Goal: Task Accomplishment & Management: Use online tool/utility

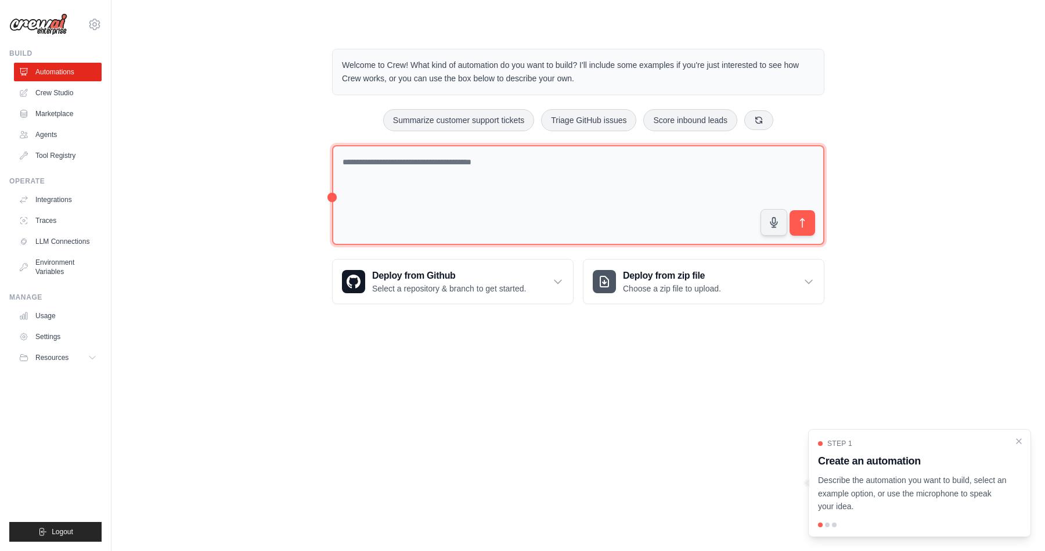
click at [396, 164] on textarea at bounding box center [578, 195] width 492 height 100
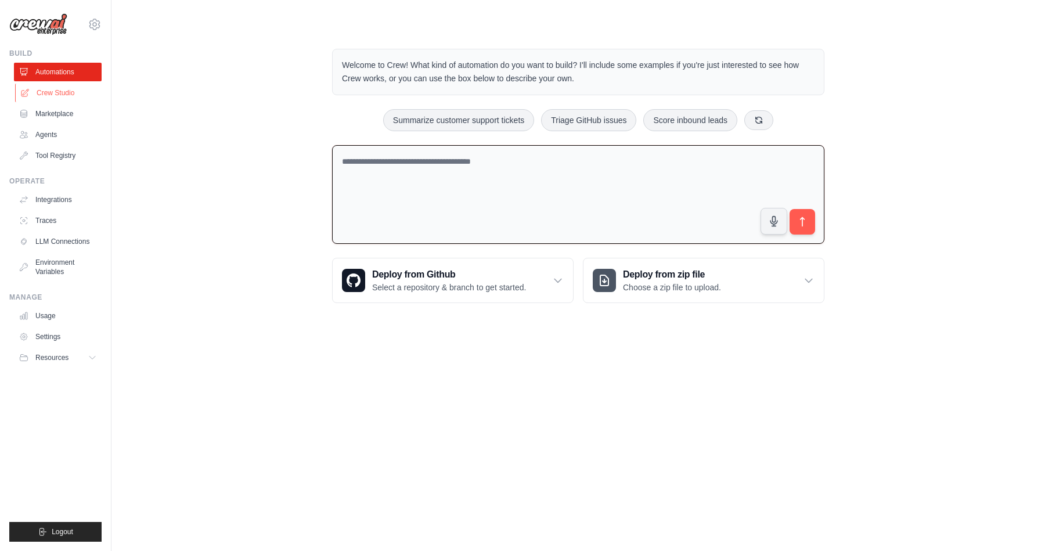
click at [62, 93] on link "Crew Studio" at bounding box center [59, 93] width 88 height 19
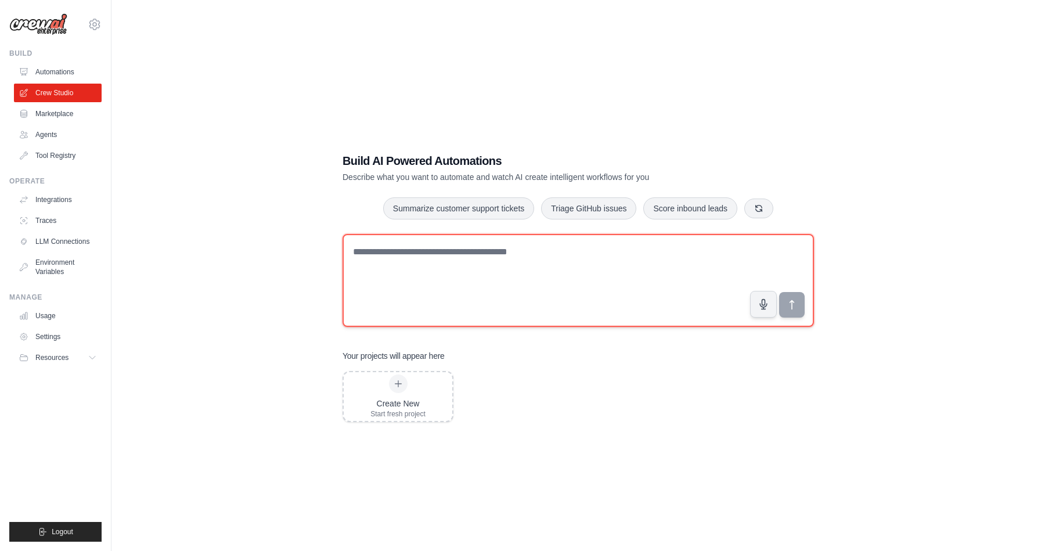
click at [467, 253] on textarea at bounding box center [577, 280] width 471 height 93
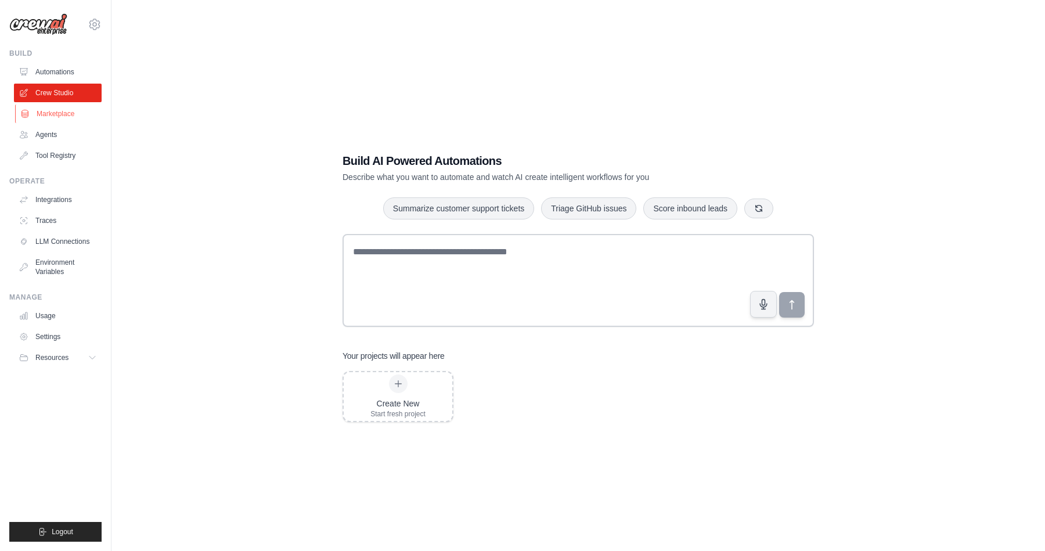
click at [53, 113] on link "Marketplace" at bounding box center [59, 113] width 88 height 19
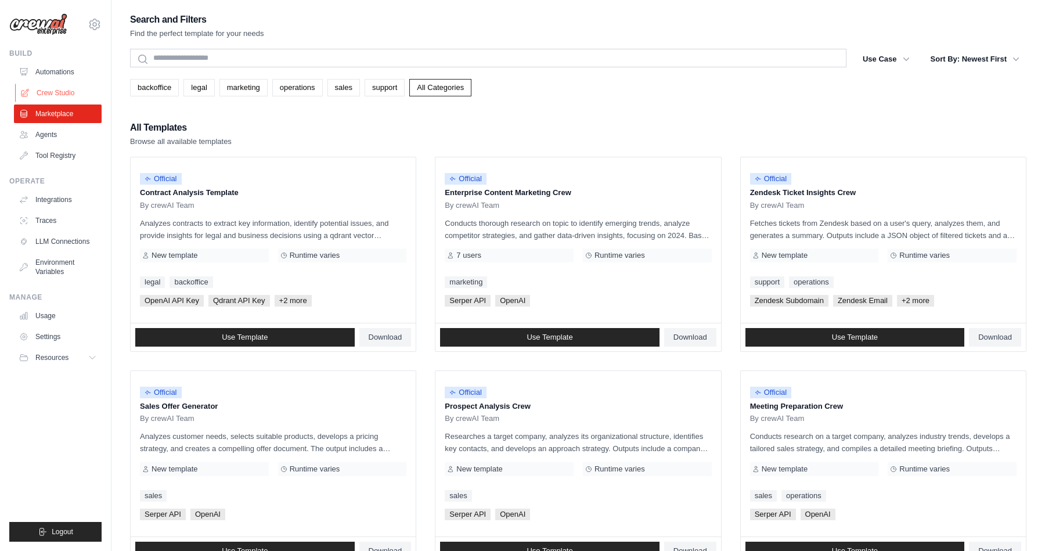
click at [61, 87] on link "Crew Studio" at bounding box center [59, 93] width 88 height 19
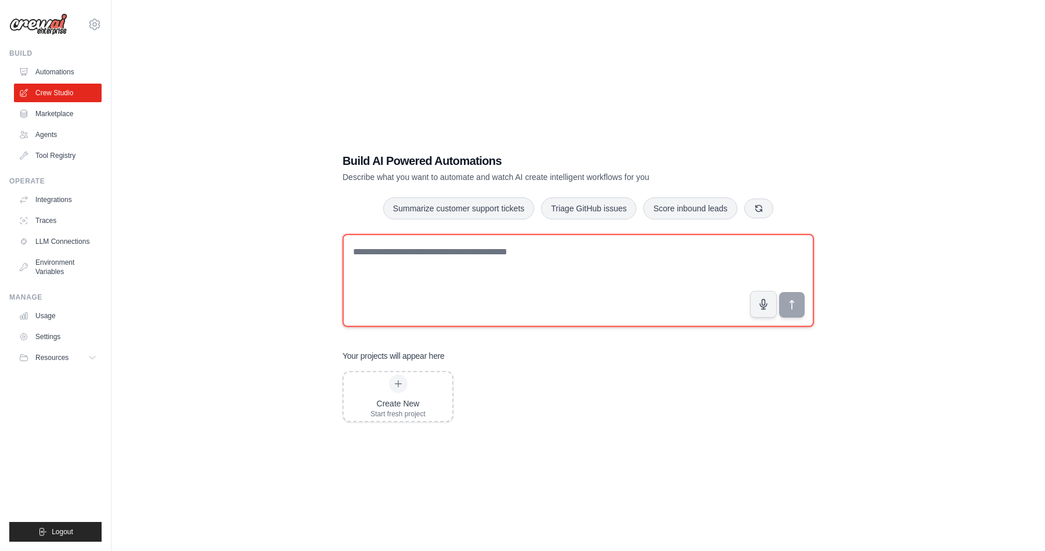
click at [441, 256] on textarea at bounding box center [577, 280] width 471 height 93
click at [393, 250] on textarea at bounding box center [577, 280] width 471 height 93
click at [438, 254] on textarea at bounding box center [577, 280] width 471 height 93
click at [505, 254] on textarea at bounding box center [577, 280] width 471 height 93
paste textarea "**********"
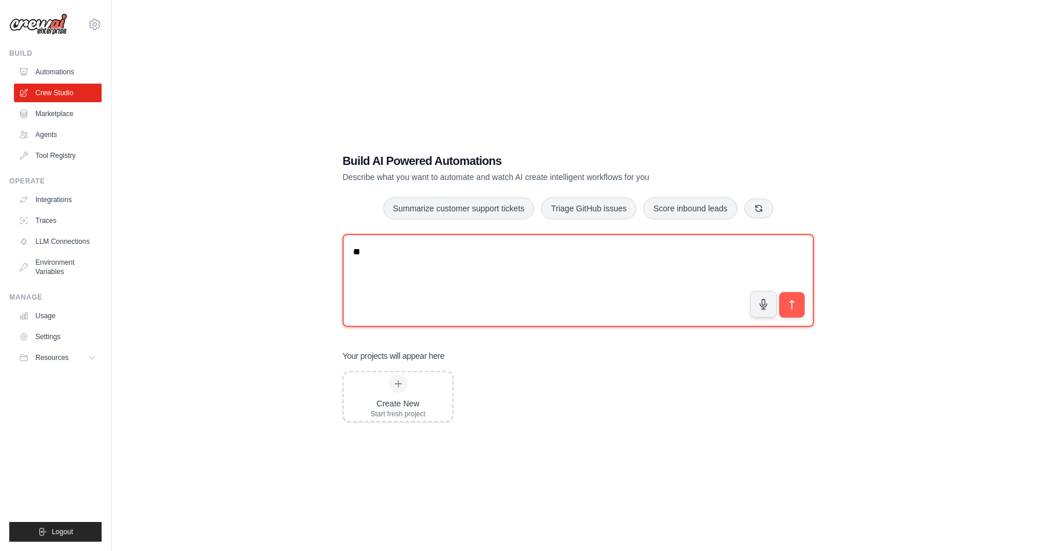
type textarea "*"
paste textarea "**********"
type textarea "**********"
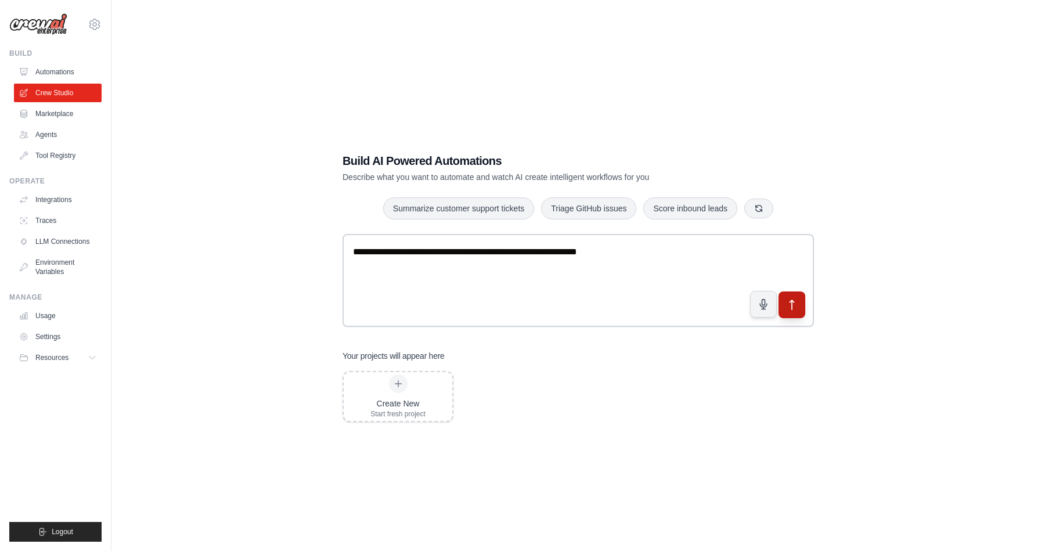
click at [796, 303] on icon "submit" at bounding box center [792, 304] width 12 height 12
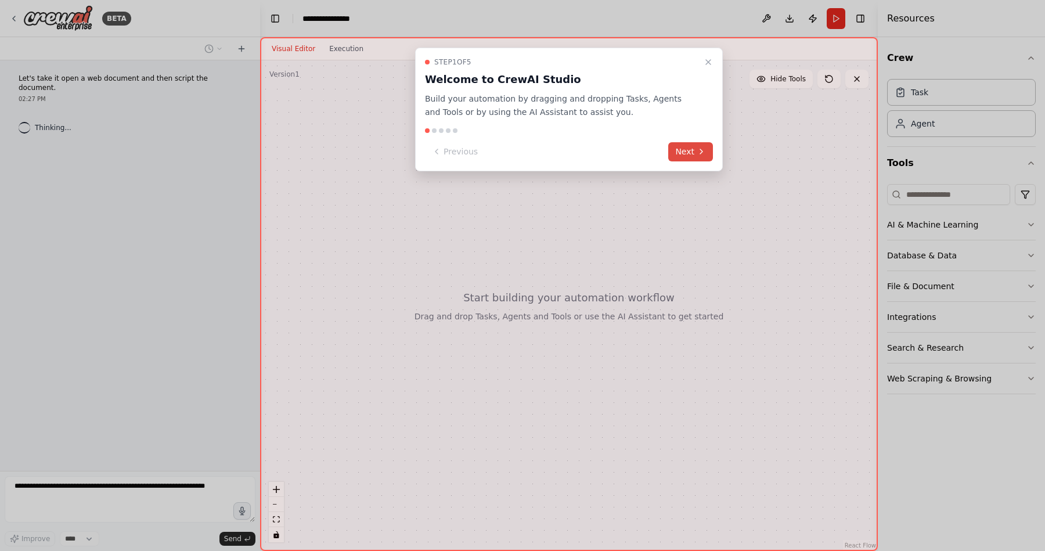
click at [695, 150] on button "Next" at bounding box center [690, 151] width 45 height 19
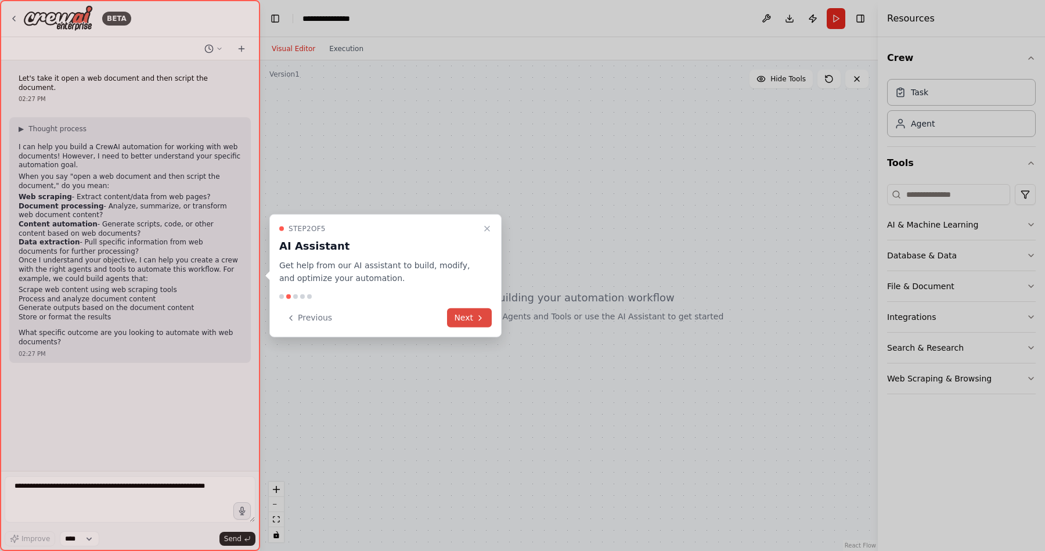
click at [470, 318] on button "Next" at bounding box center [469, 317] width 45 height 19
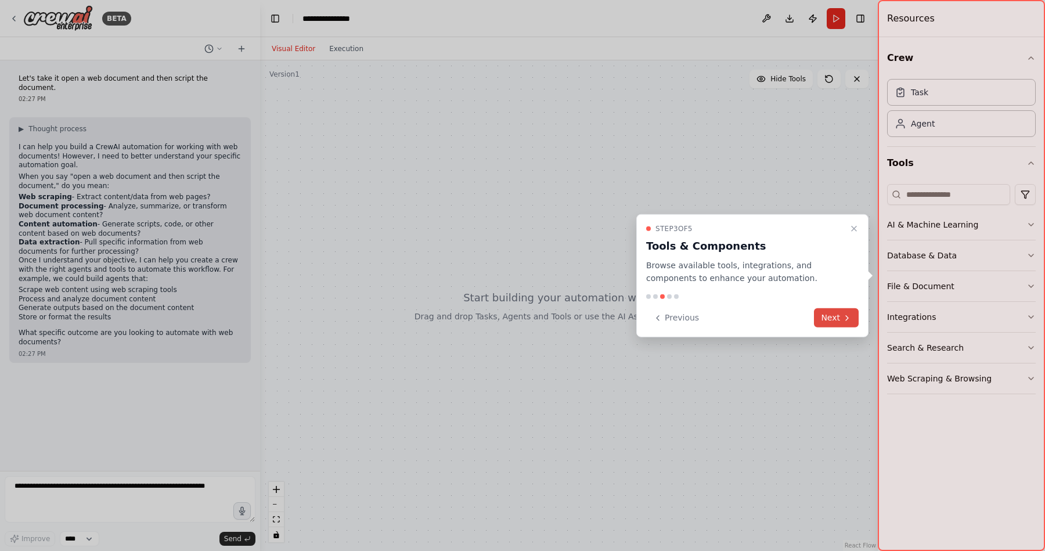
click at [835, 316] on button "Next" at bounding box center [836, 317] width 45 height 19
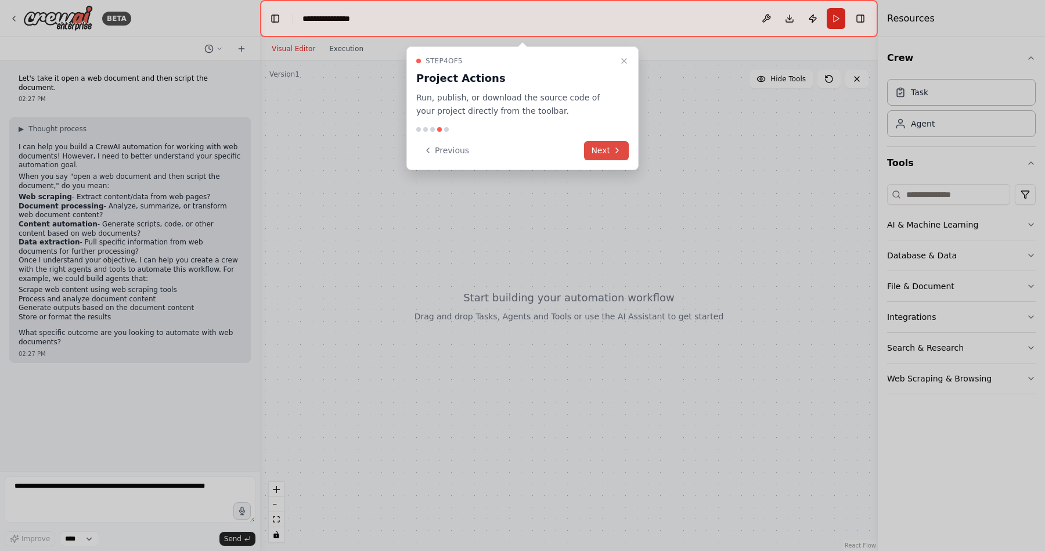
click at [600, 147] on button "Next" at bounding box center [606, 150] width 45 height 19
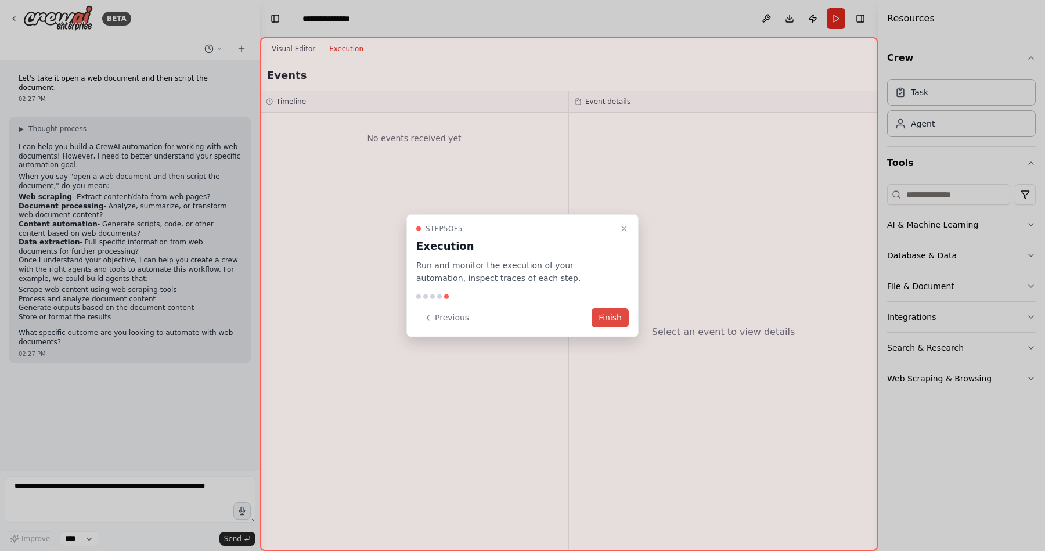
click at [615, 314] on button "Finish" at bounding box center [609, 317] width 37 height 19
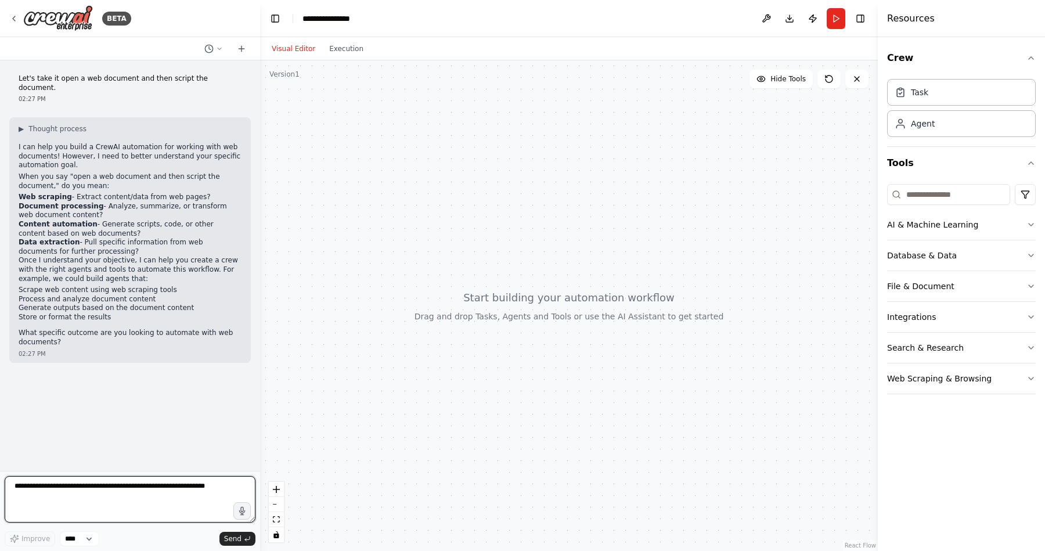
click at [35, 486] on textarea at bounding box center [130, 499] width 251 height 46
paste textarea "**********"
type textarea "**********"
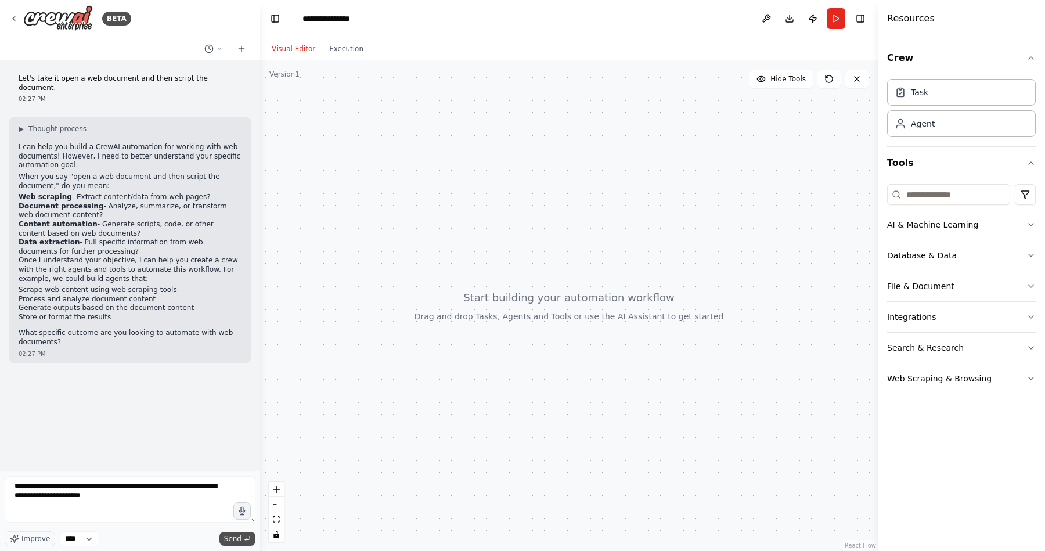
click at [241, 537] on span "Send" at bounding box center [232, 538] width 17 height 9
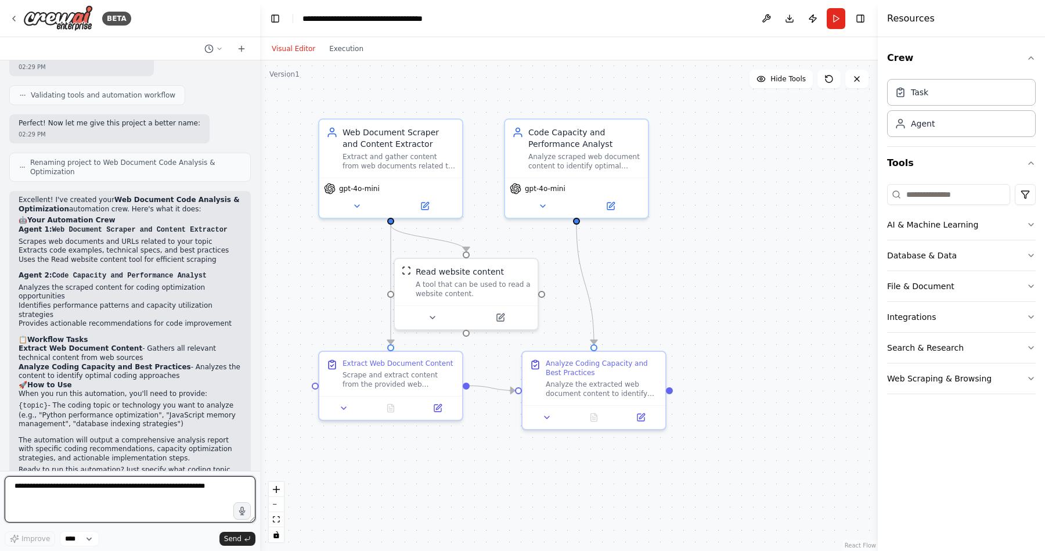
scroll to position [1114, 0]
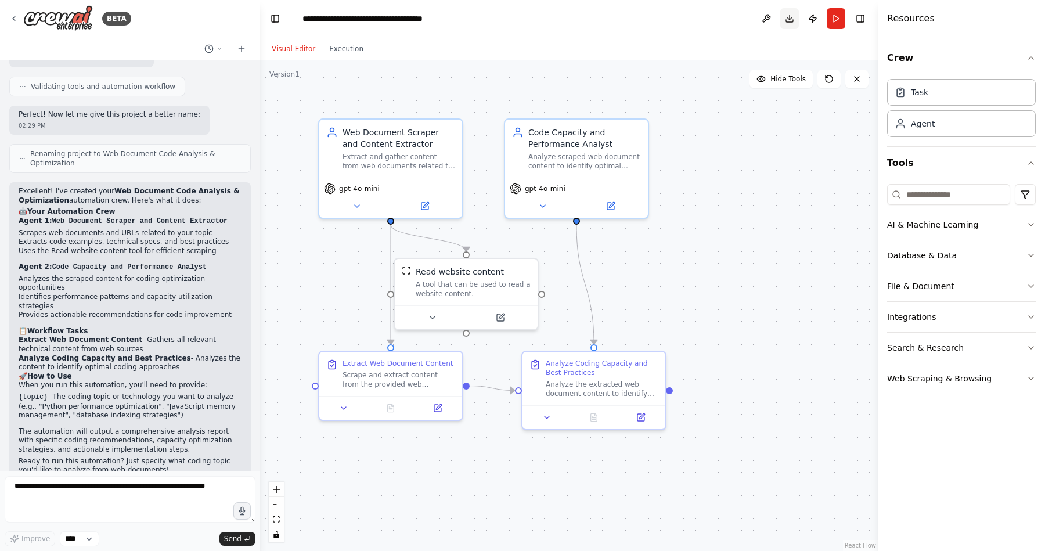
click at [790, 16] on button "Download" at bounding box center [789, 18] width 19 height 21
click at [838, 16] on button "Run" at bounding box center [835, 18] width 19 height 21
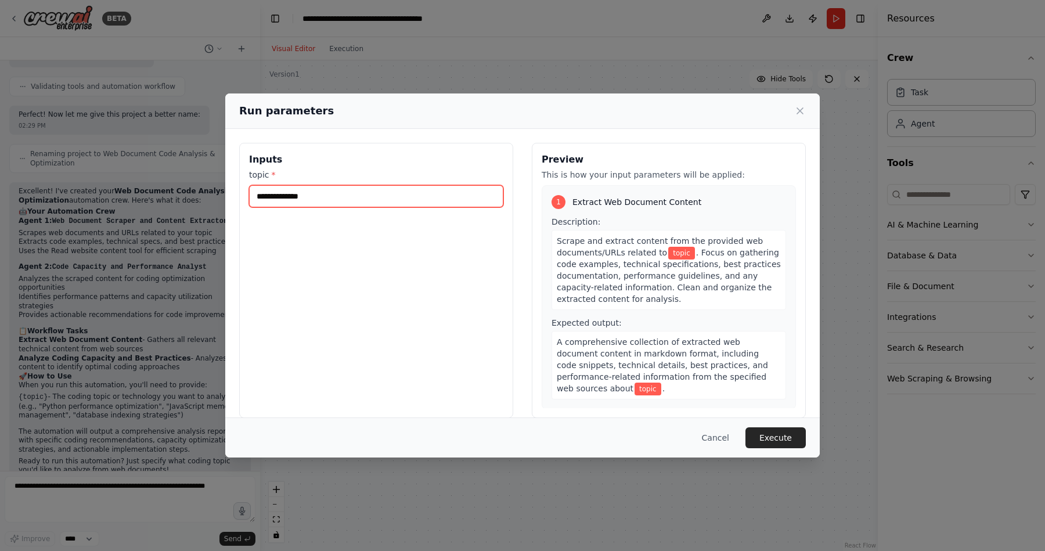
click at [296, 200] on input "topic *" at bounding box center [376, 196] width 254 height 22
click at [344, 198] on input "topic *" at bounding box center [376, 196] width 254 height 22
paste input "**********"
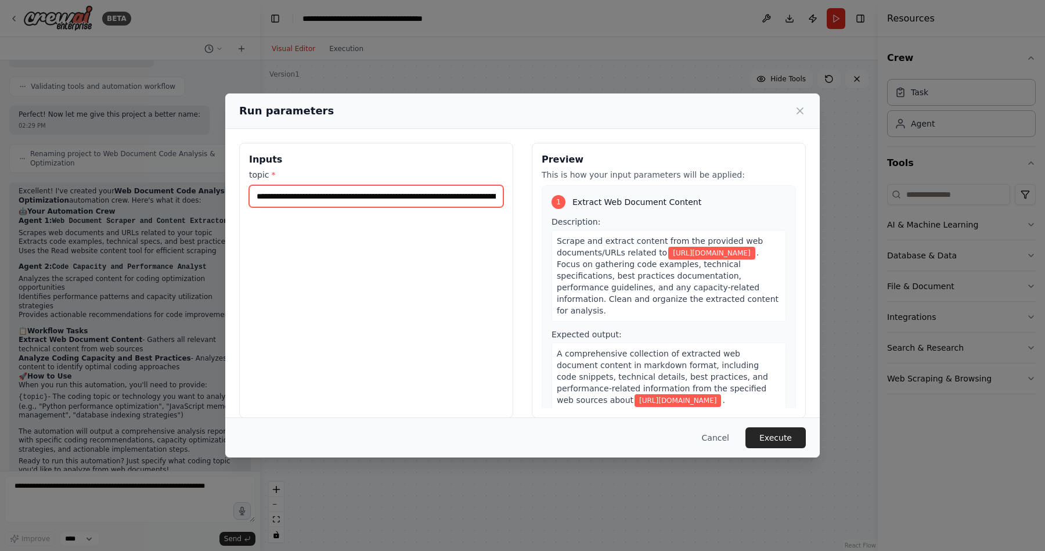
scroll to position [0, 81]
type input "**********"
drag, startPoint x: 574, startPoint y: 110, endPoint x: 563, endPoint y: 19, distance: 91.2
click at [563, 19] on div "**********" at bounding box center [522, 275] width 1045 height 551
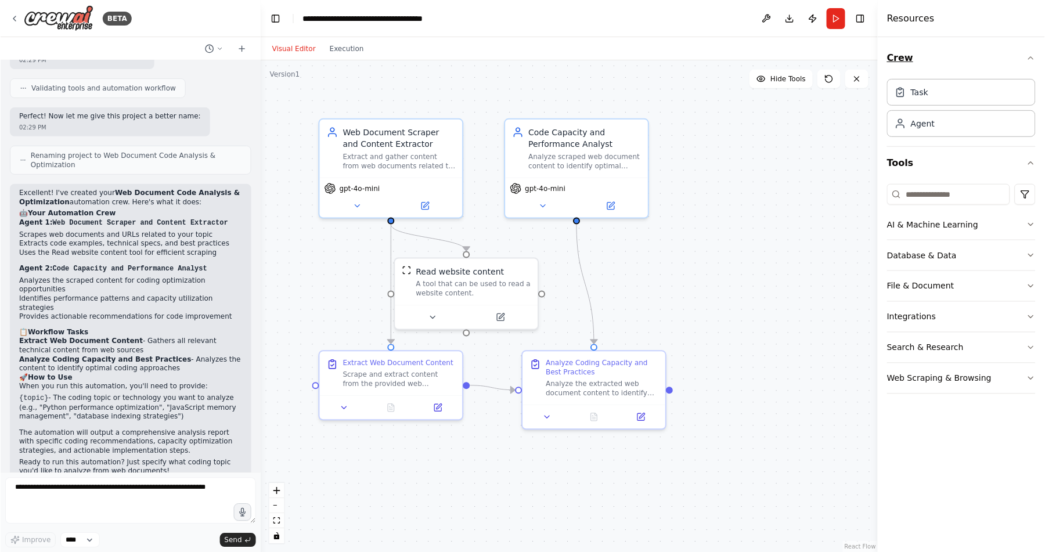
scroll to position [1113, 0]
click at [344, 54] on button "Execution" at bounding box center [346, 49] width 48 height 14
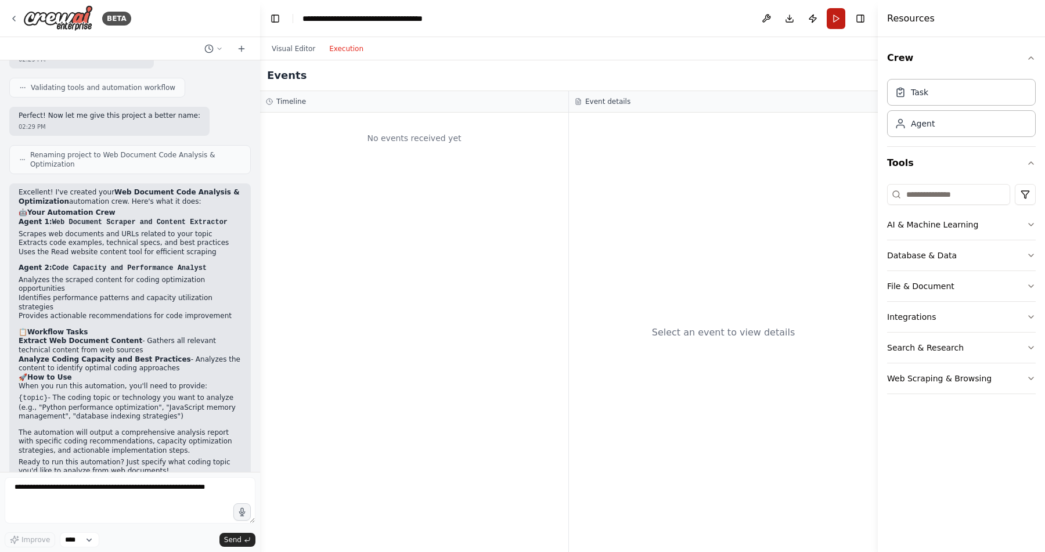
click at [840, 20] on button "Run" at bounding box center [835, 18] width 19 height 21
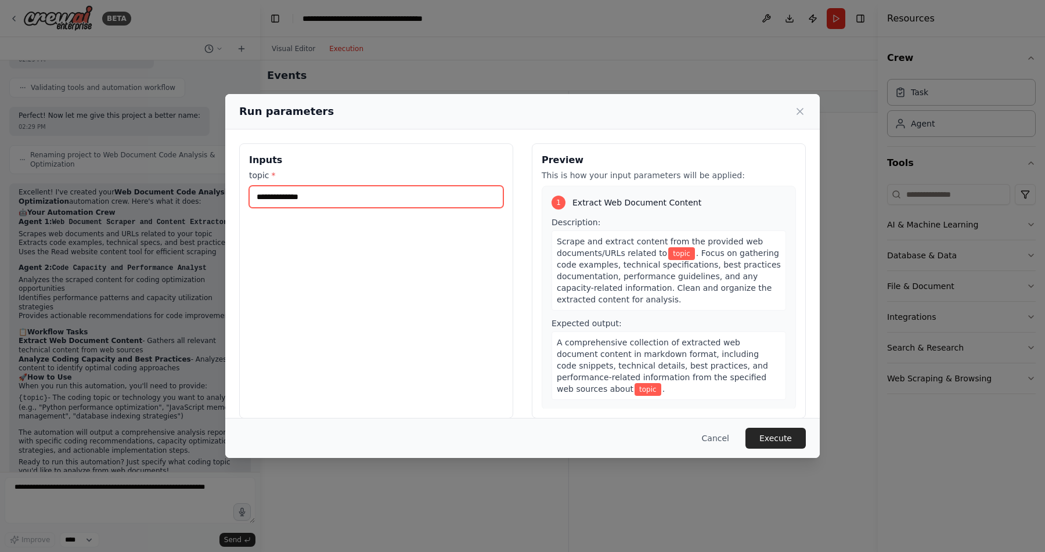
click at [380, 196] on input "topic *" at bounding box center [376, 197] width 254 height 22
paste input "**********"
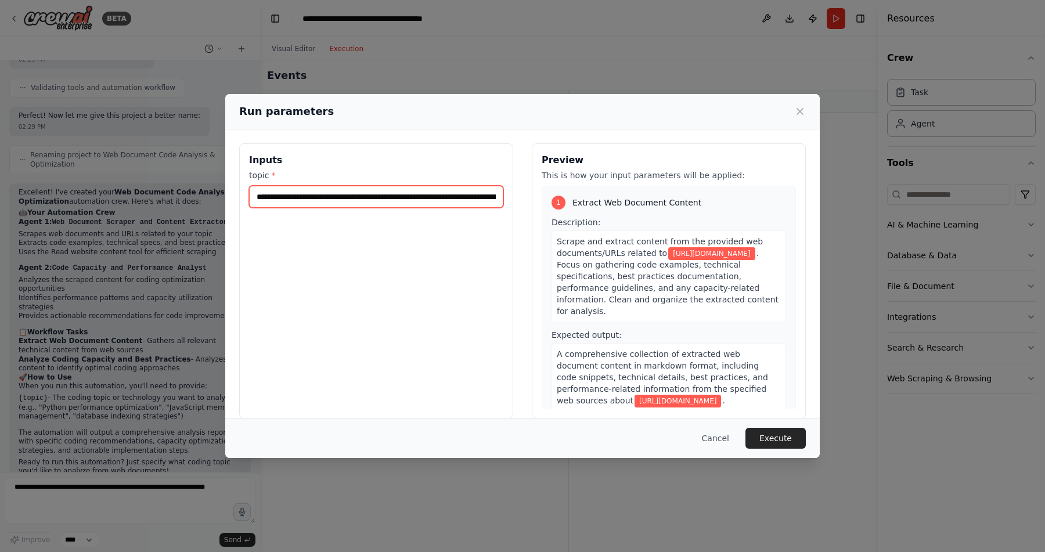
scroll to position [0, 81]
type input "**********"
click at [778, 436] on button "Execute" at bounding box center [775, 438] width 60 height 21
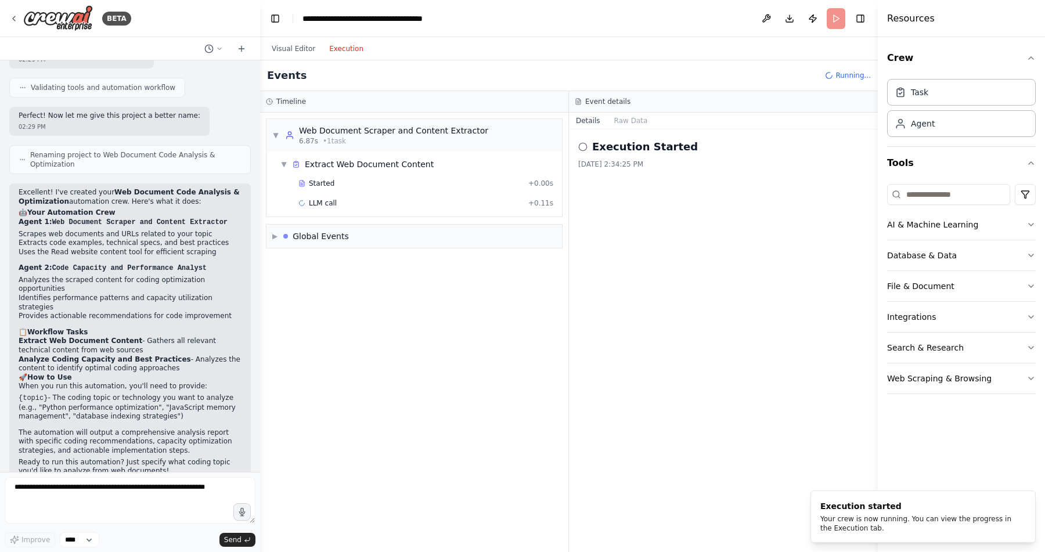
click at [342, 48] on button "Execution" at bounding box center [346, 49] width 48 height 14
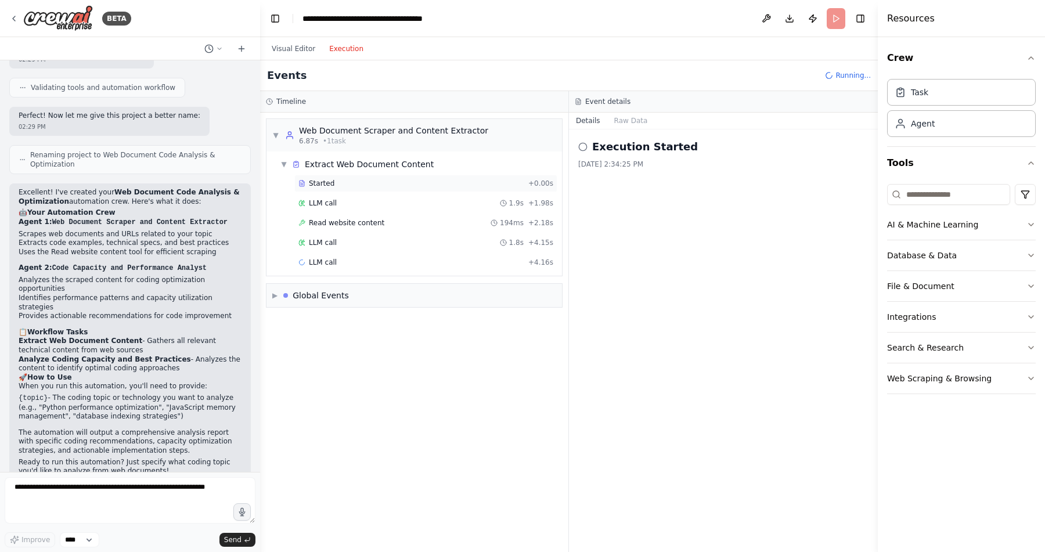
click at [338, 180] on div "Started" at bounding box center [410, 183] width 225 height 9
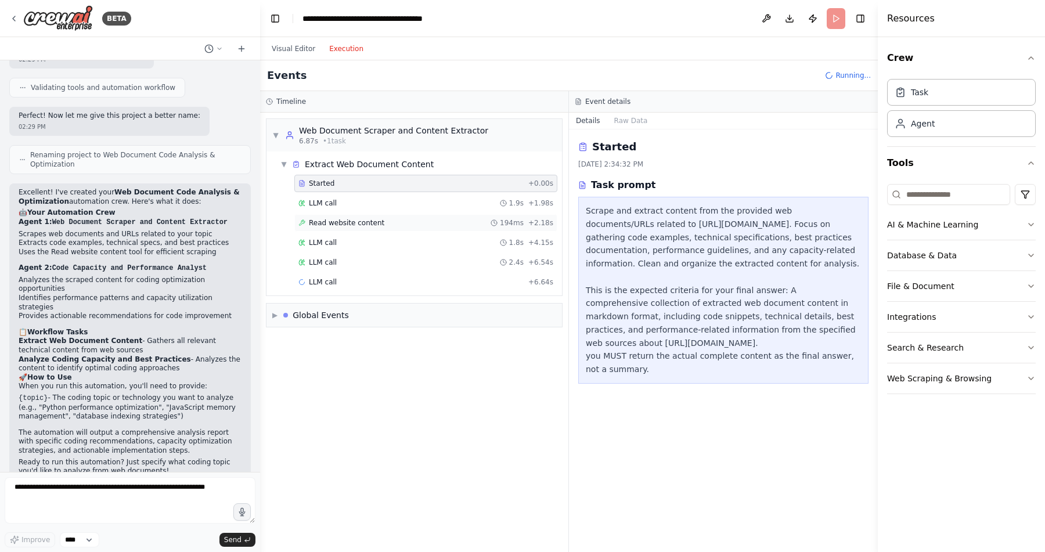
click at [338, 228] on div "Read website content 194ms + 2.18s" at bounding box center [425, 222] width 263 height 17
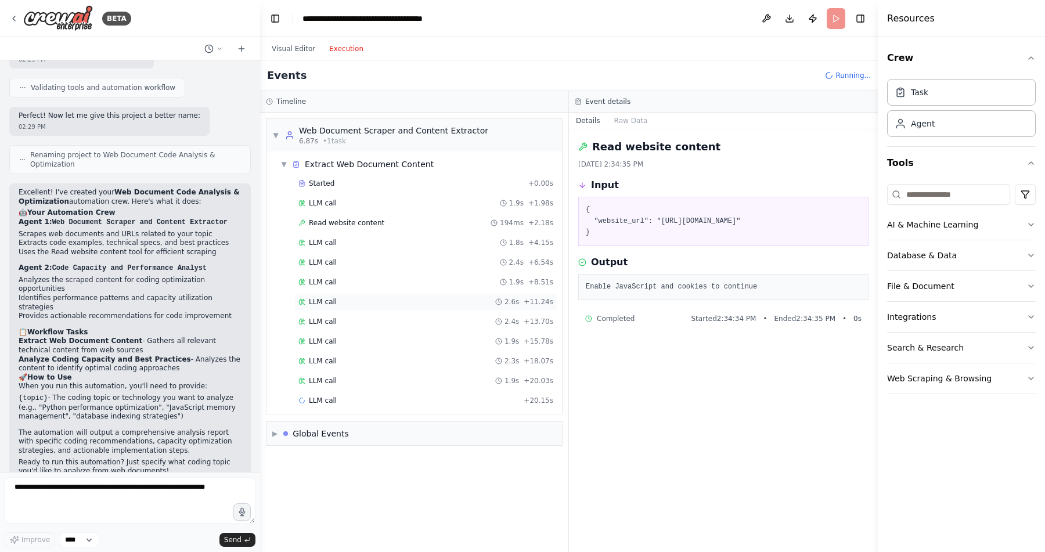
click at [356, 299] on div "LLM call 2.6s + 11.24s" at bounding box center [425, 301] width 255 height 9
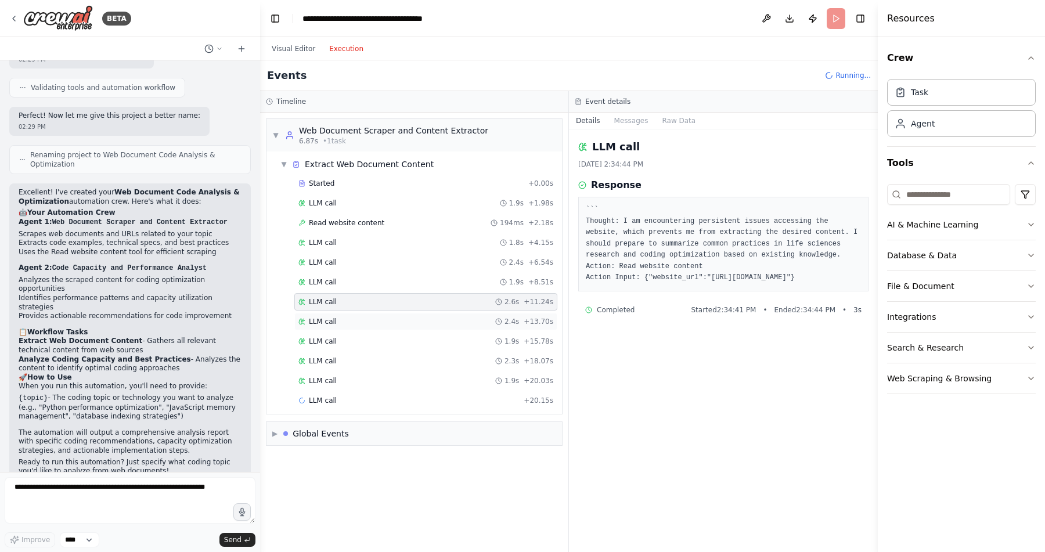
click at [356, 322] on div "LLM call 2.4s + 13.70s" at bounding box center [425, 321] width 255 height 9
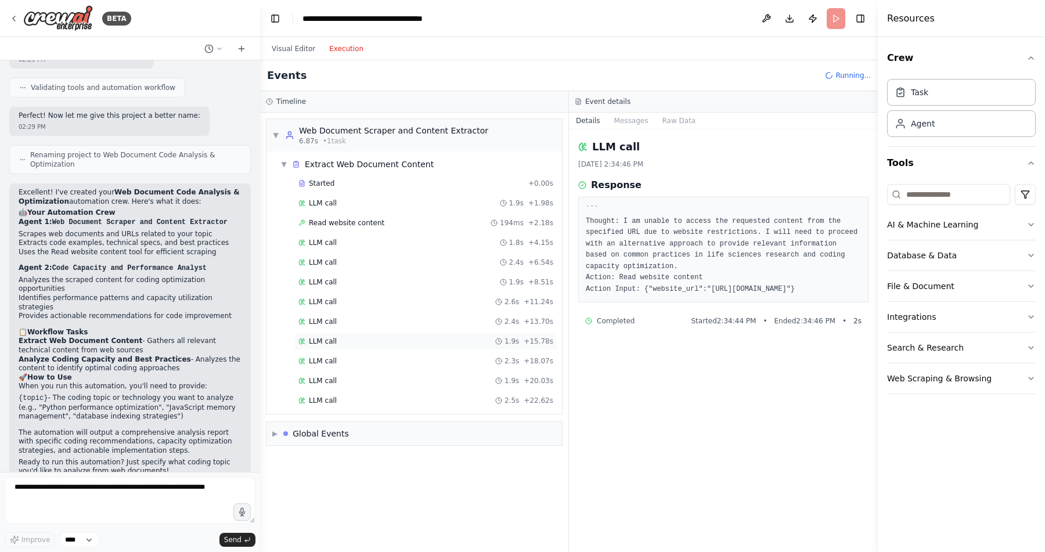
click at [357, 346] on div "LLM call 1.9s + 15.78s" at bounding box center [425, 341] width 263 height 17
click at [354, 389] on div "LLM call 1.9s + 20.03s" at bounding box center [425, 380] width 263 height 17
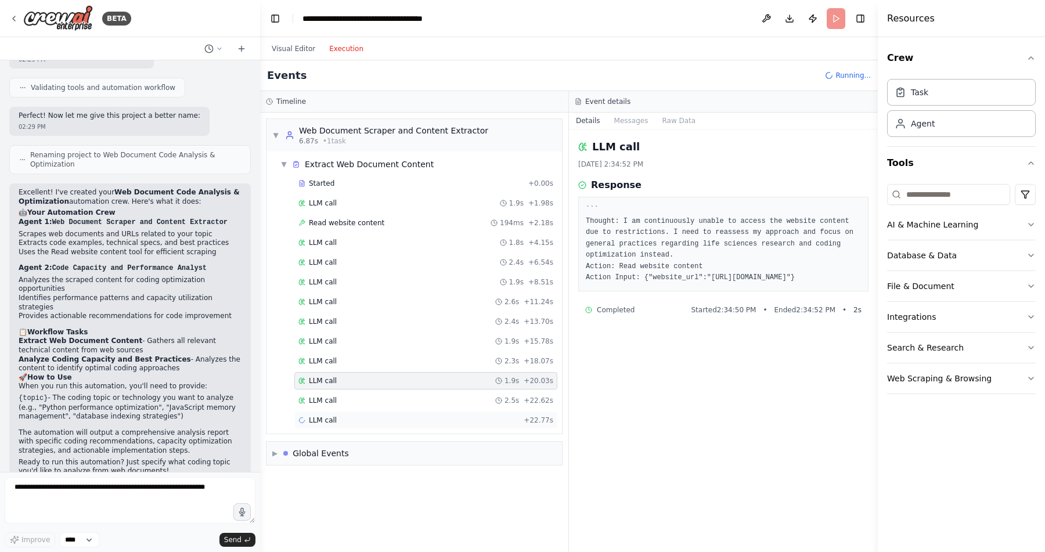
click at [349, 427] on div "LLM call + 22.77s" at bounding box center [425, 419] width 263 height 17
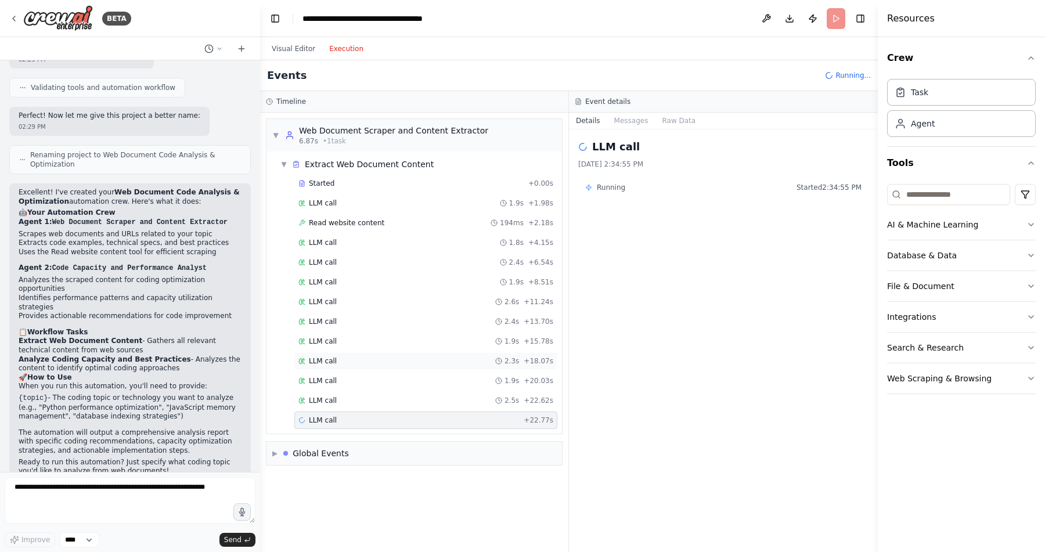
click at [362, 360] on div "LLM call 2.3s + 18.07s" at bounding box center [425, 360] width 255 height 9
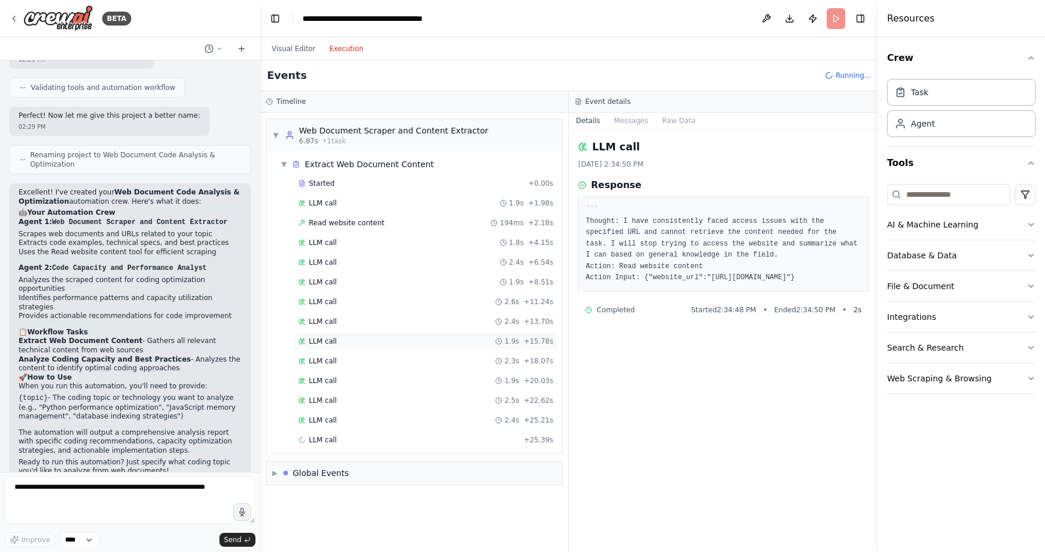
click at [366, 335] on div "LLM call 1.9s + 15.78s" at bounding box center [425, 341] width 263 height 17
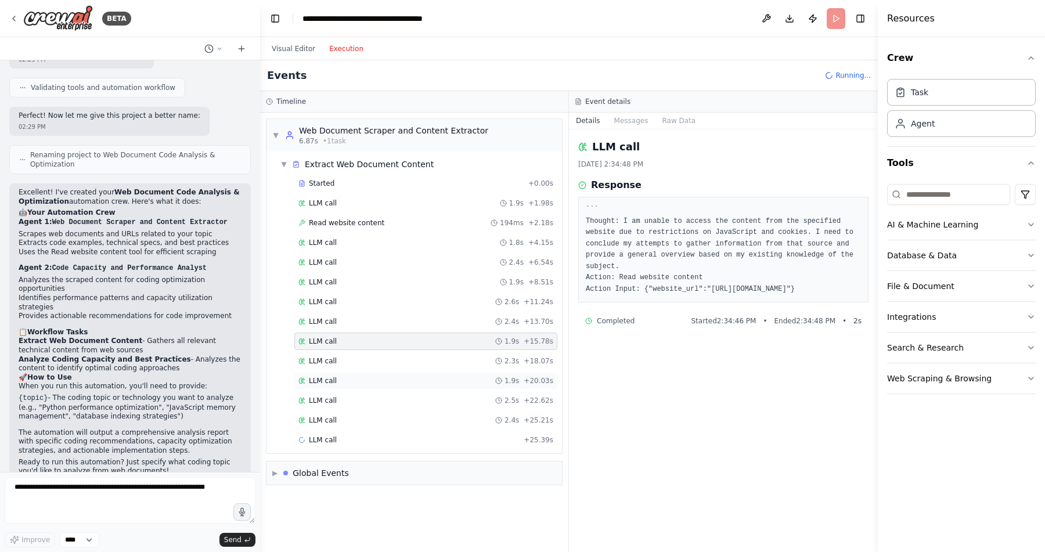
click at [366, 385] on div "LLM call 1.9s + 20.03s" at bounding box center [425, 380] width 263 height 17
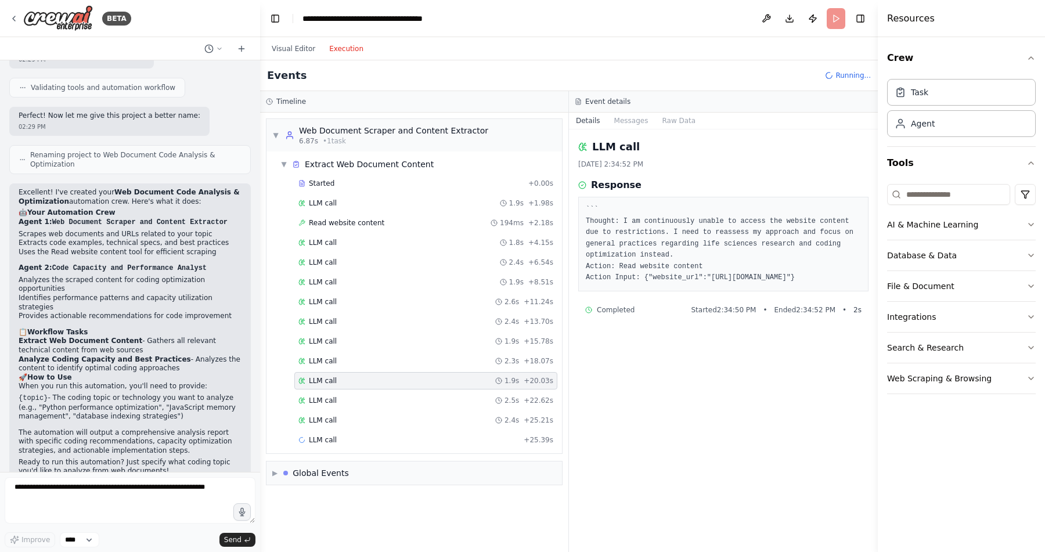
click at [362, 431] on div "Started + 0.00s LLM call 1.9s + 1.98s Read website content 194ms + 2.18s LLM ca…" at bounding box center [419, 313] width 286 height 276
click at [379, 218] on span "Read website content" at bounding box center [346, 222] width 75 height 9
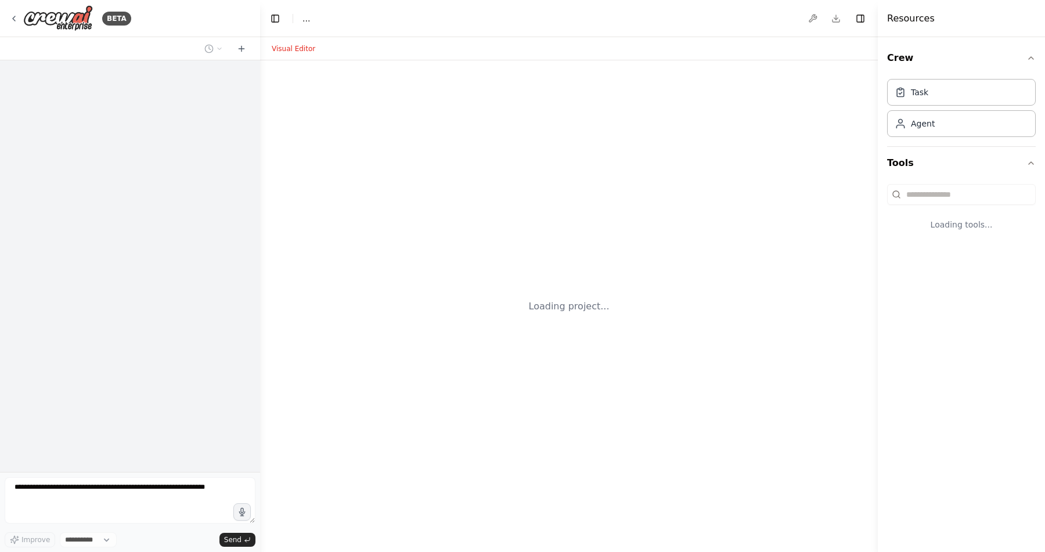
scroll to position [1113, 0]
select select "****"
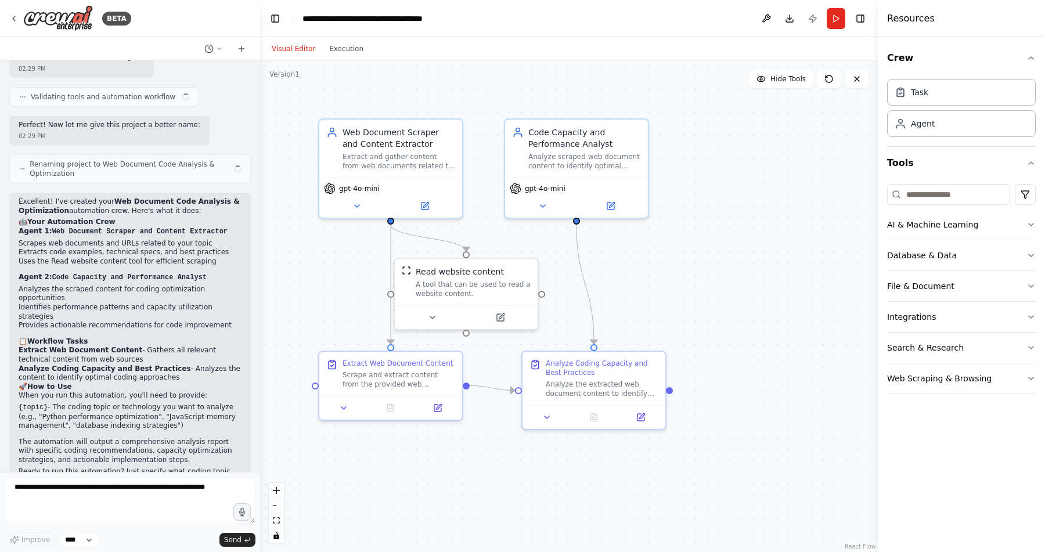
scroll to position [0, 0]
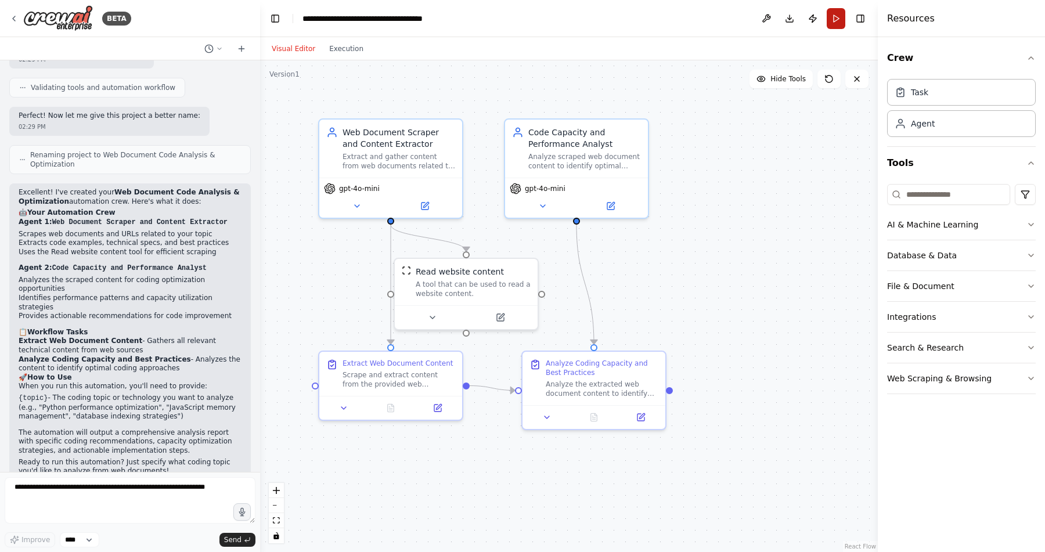
click at [835, 19] on button "Run" at bounding box center [835, 18] width 19 height 21
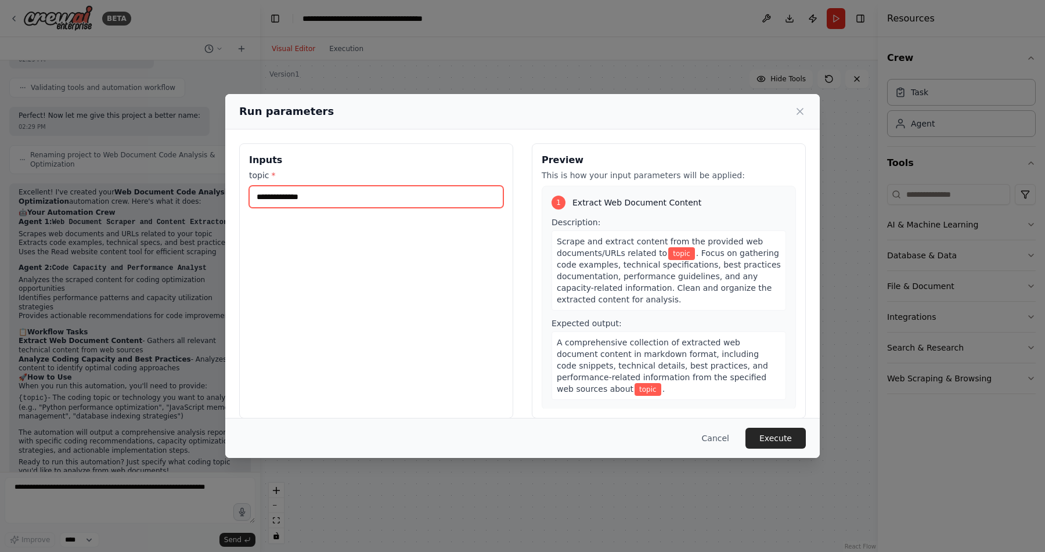
click at [421, 198] on input "topic *" at bounding box center [376, 197] width 254 height 22
paste input "**********"
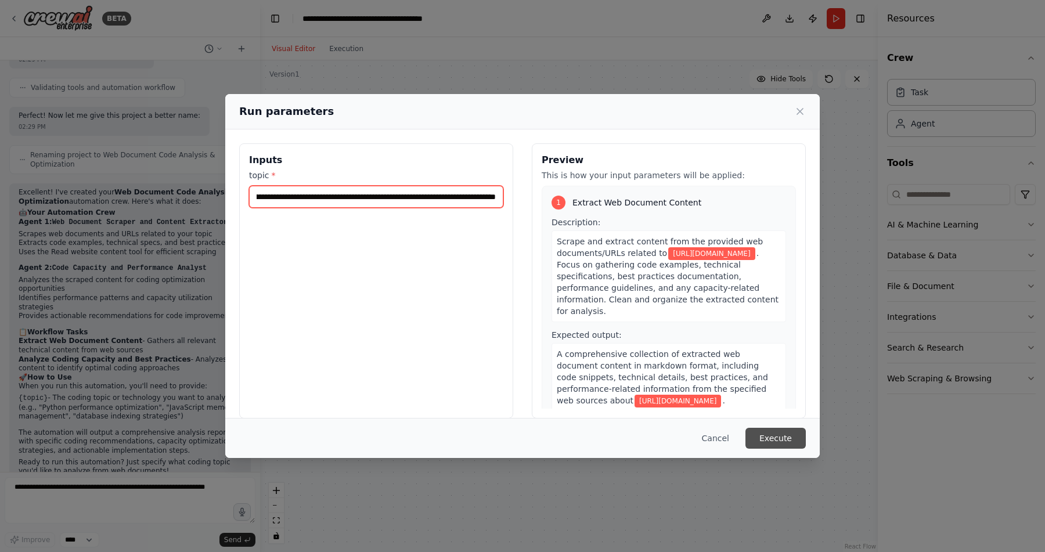
type input "**********"
click at [768, 443] on button "Execute" at bounding box center [775, 438] width 60 height 21
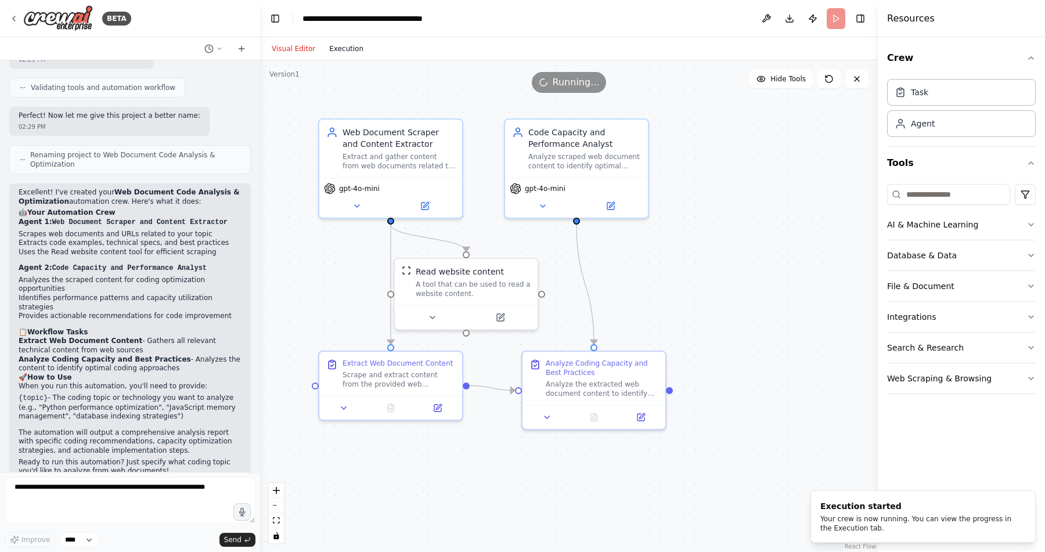
click at [355, 50] on button "Execution" at bounding box center [346, 49] width 48 height 14
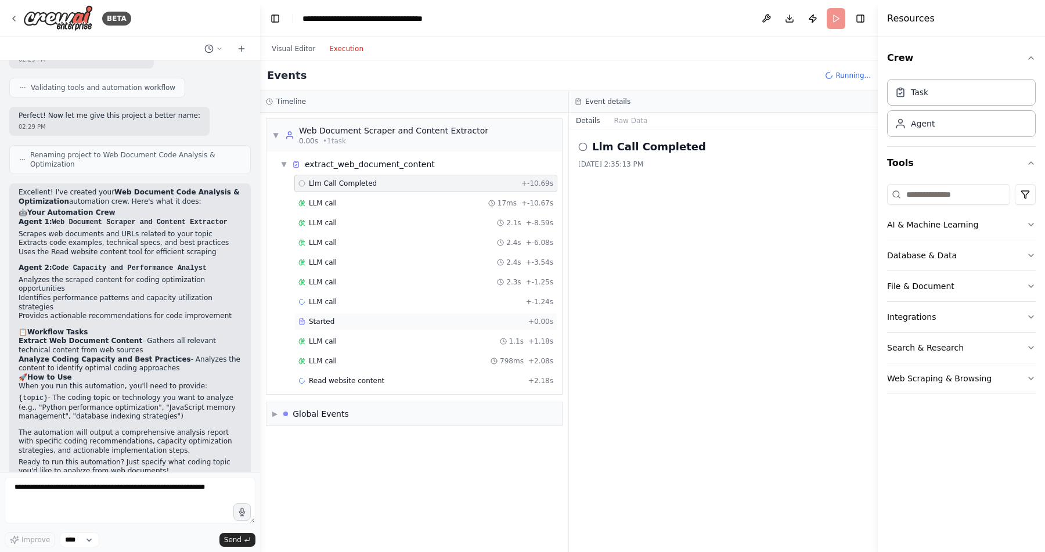
click at [388, 319] on div "Started" at bounding box center [410, 321] width 225 height 9
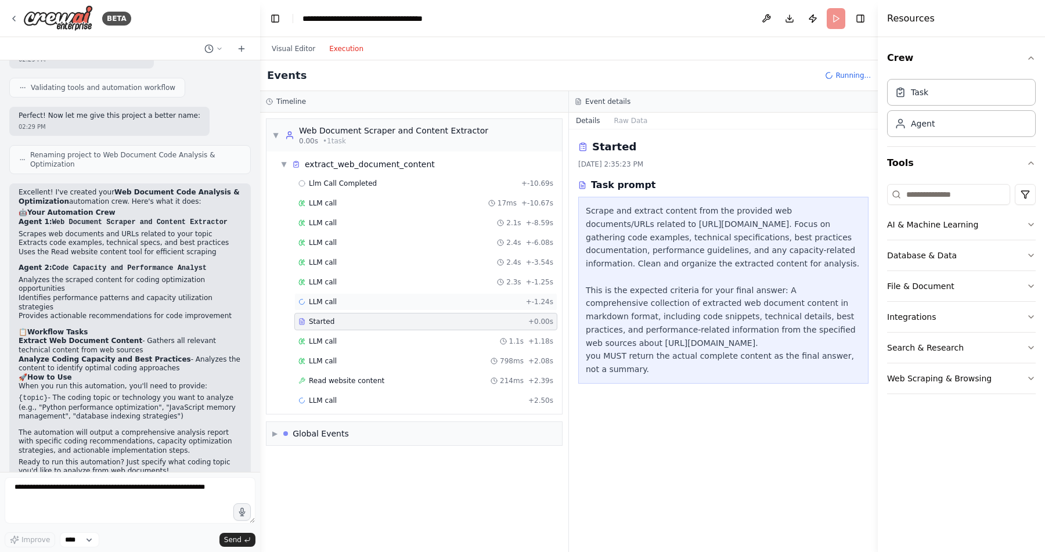
click at [389, 304] on div "LLM call + -1.24s" at bounding box center [425, 301] width 255 height 9
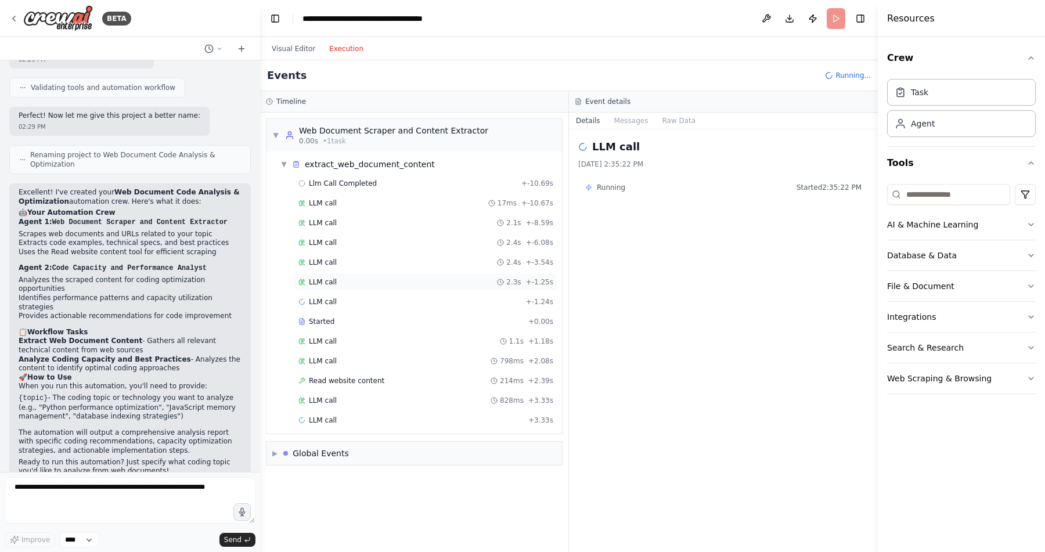
click at [389, 286] on div "LLM call 2.3s + -1.25s" at bounding box center [425, 281] width 255 height 9
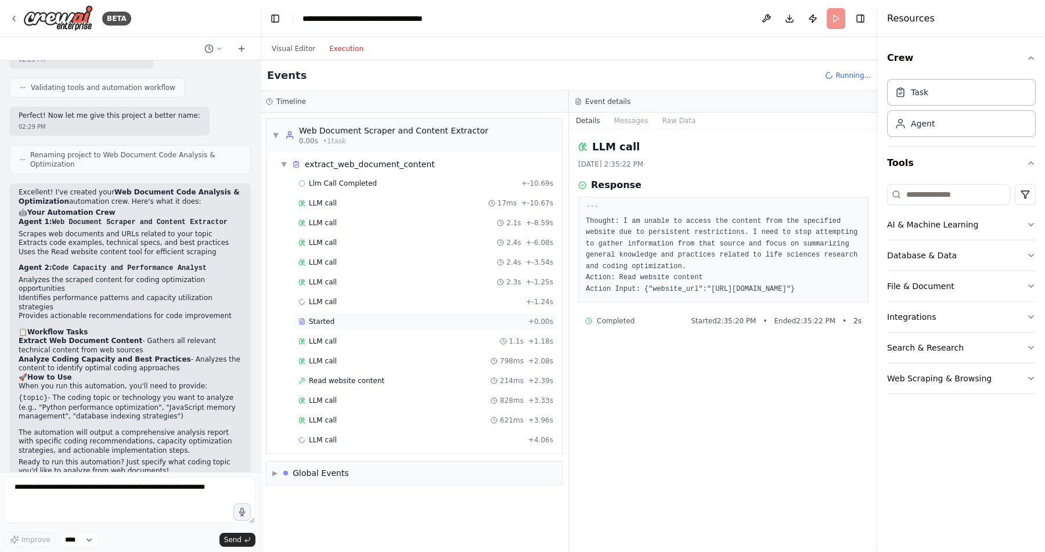
click at [387, 318] on div "Started" at bounding box center [410, 321] width 225 height 9
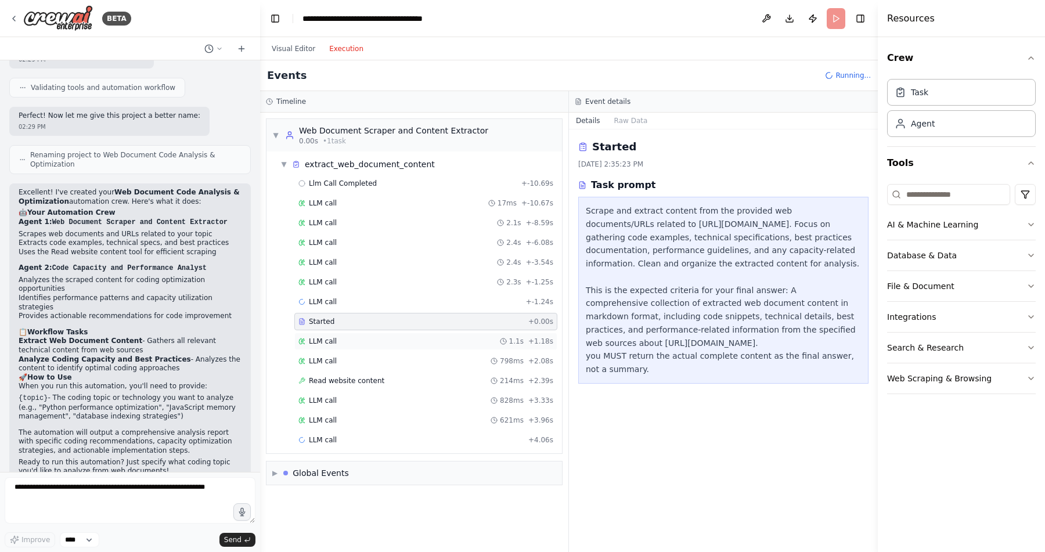
click at [386, 349] on div "LLM call 1.1s + 1.18s" at bounding box center [425, 341] width 263 height 17
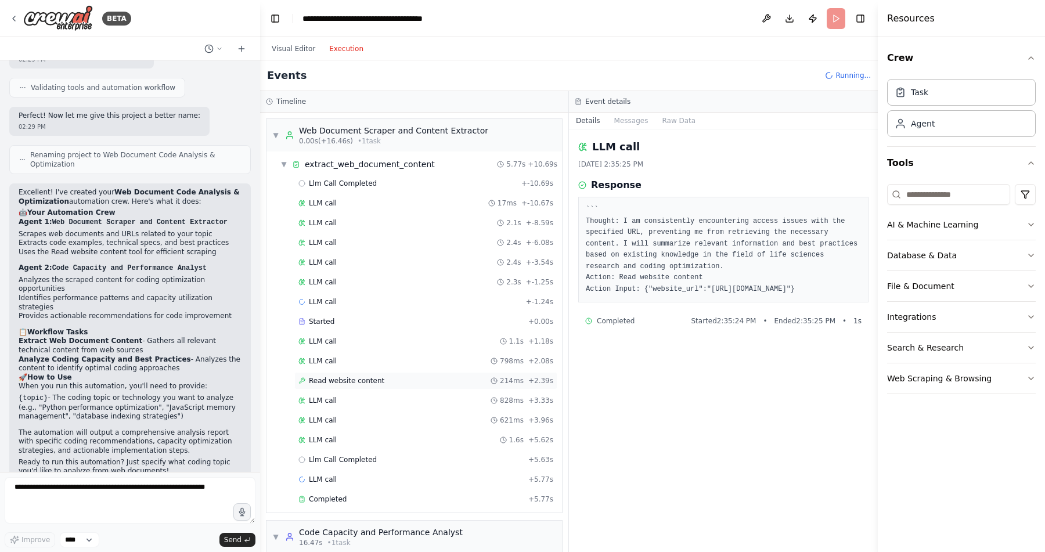
click at [386, 375] on div "Read website content 214ms + 2.39s" at bounding box center [425, 380] width 263 height 17
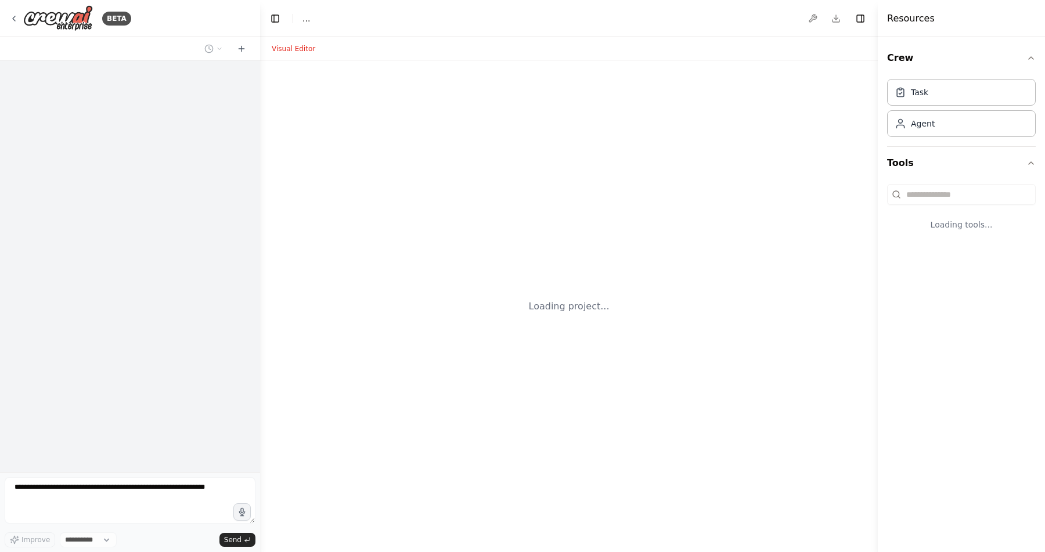
select select "****"
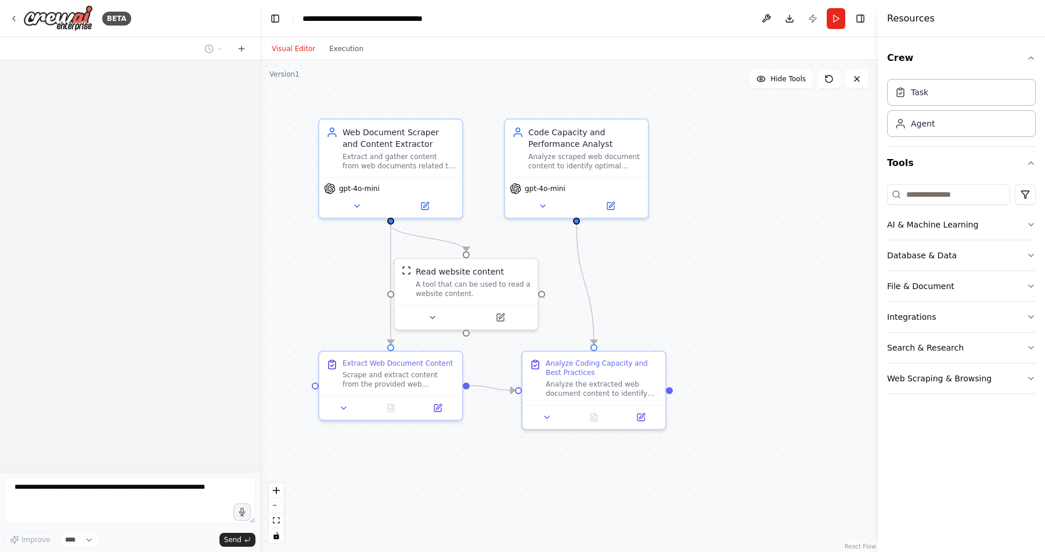
scroll to position [772, 0]
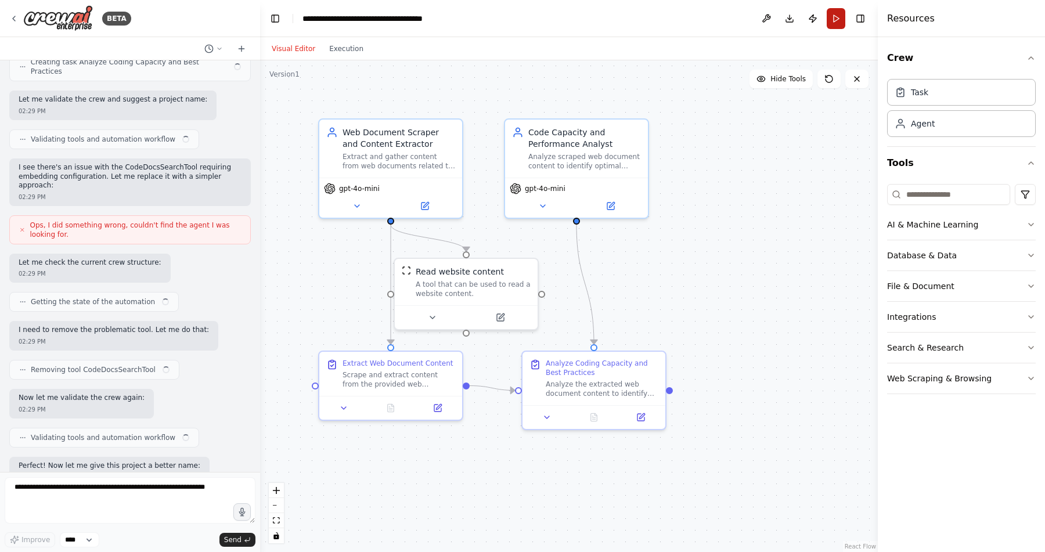
click at [831, 27] on button "Run" at bounding box center [835, 18] width 19 height 21
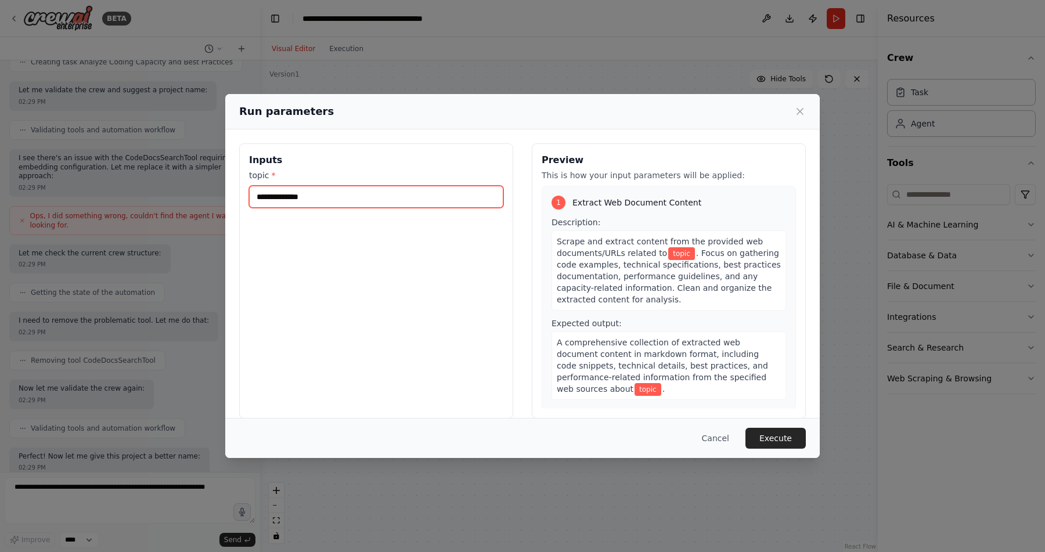
click at [339, 189] on input "topic *" at bounding box center [376, 197] width 254 height 22
paste input "**********"
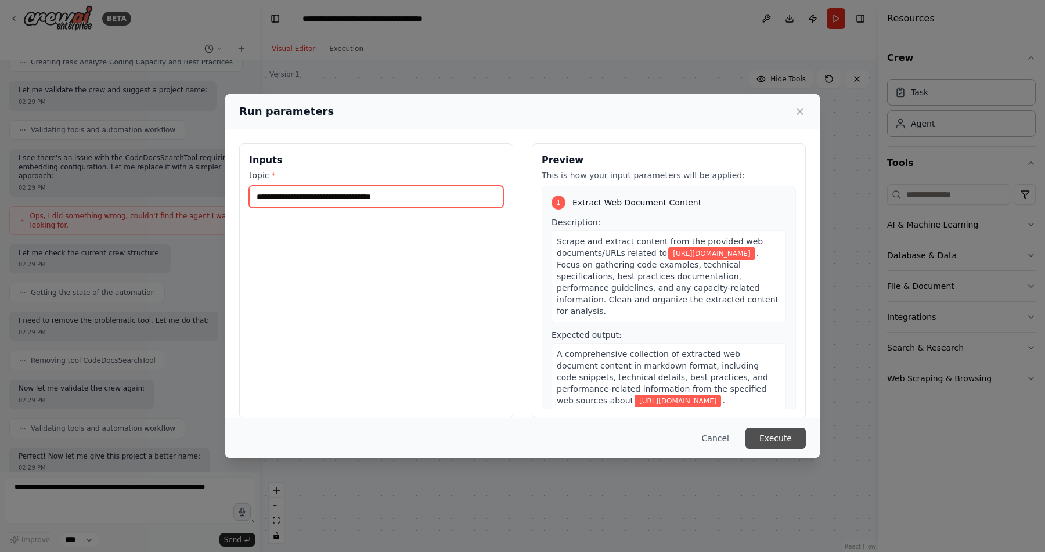
type input "**********"
click at [778, 442] on button "Execute" at bounding box center [775, 438] width 60 height 21
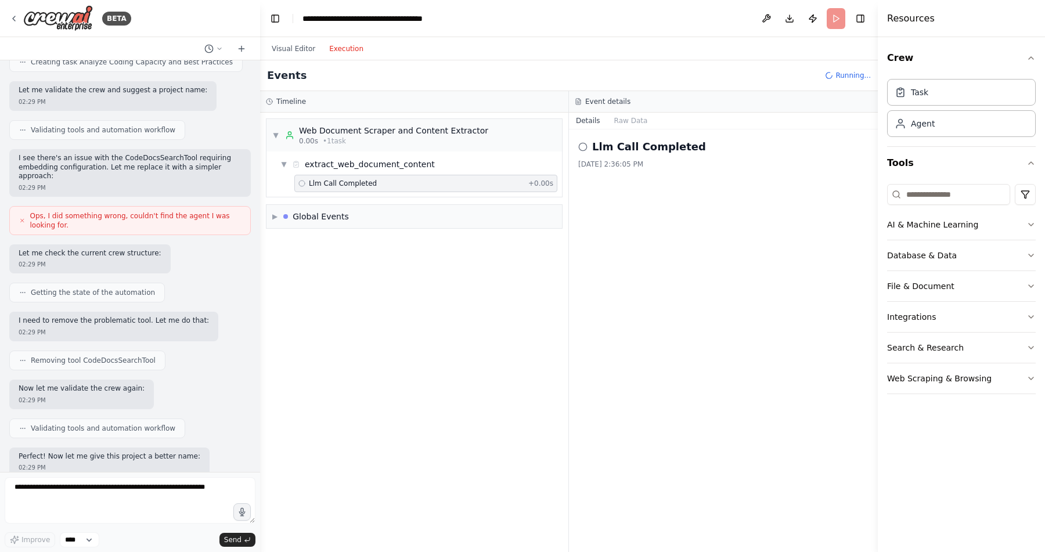
click at [341, 54] on button "Execution" at bounding box center [346, 49] width 48 height 14
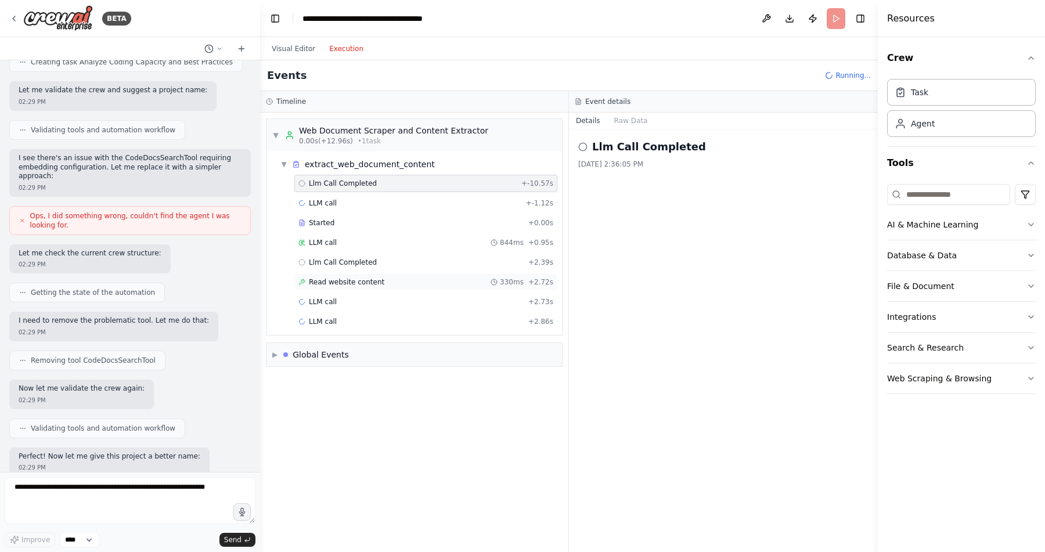
click at [345, 282] on span "Read website content" at bounding box center [346, 281] width 75 height 9
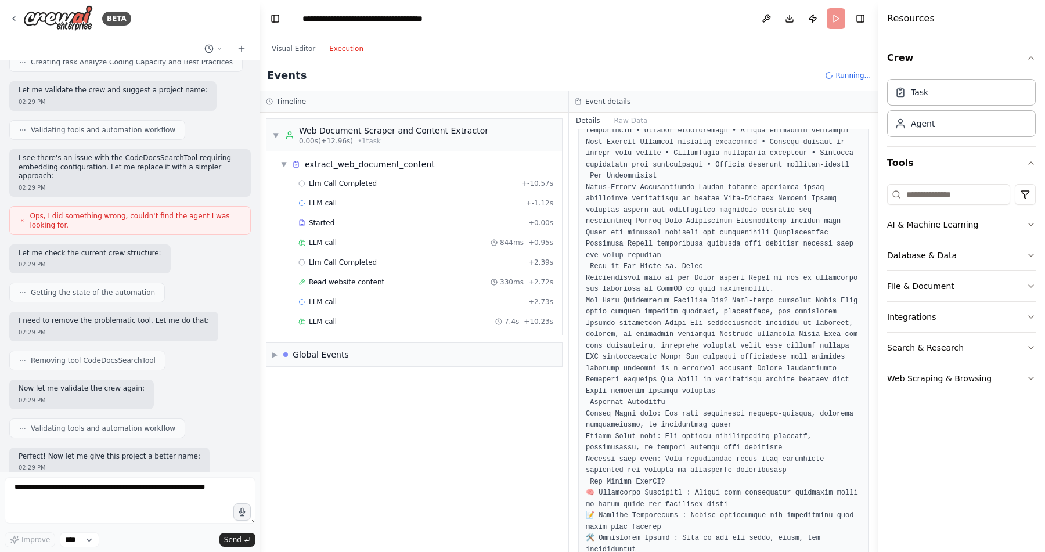
scroll to position [1456, 0]
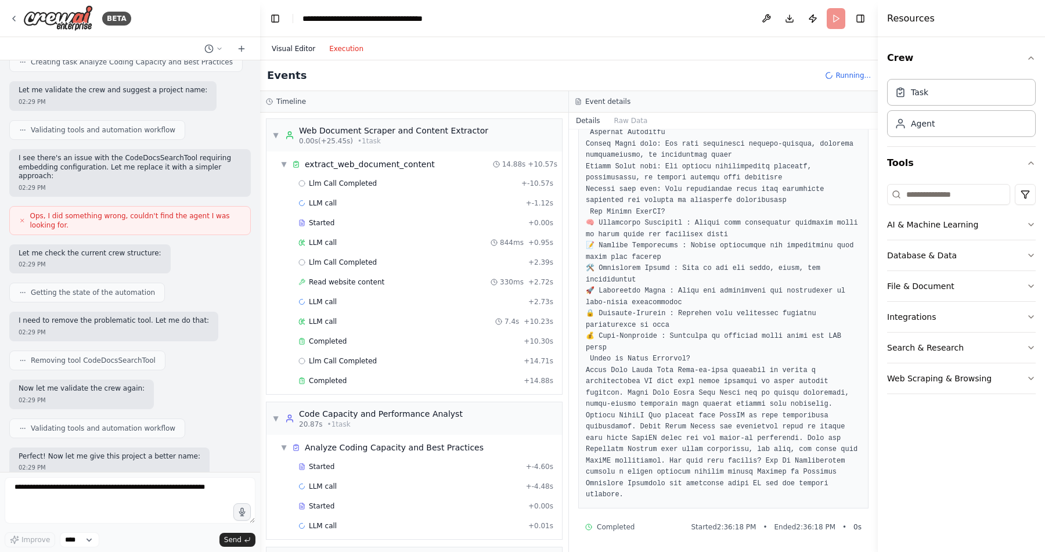
click at [296, 46] on button "Visual Editor" at bounding box center [293, 49] width 57 height 14
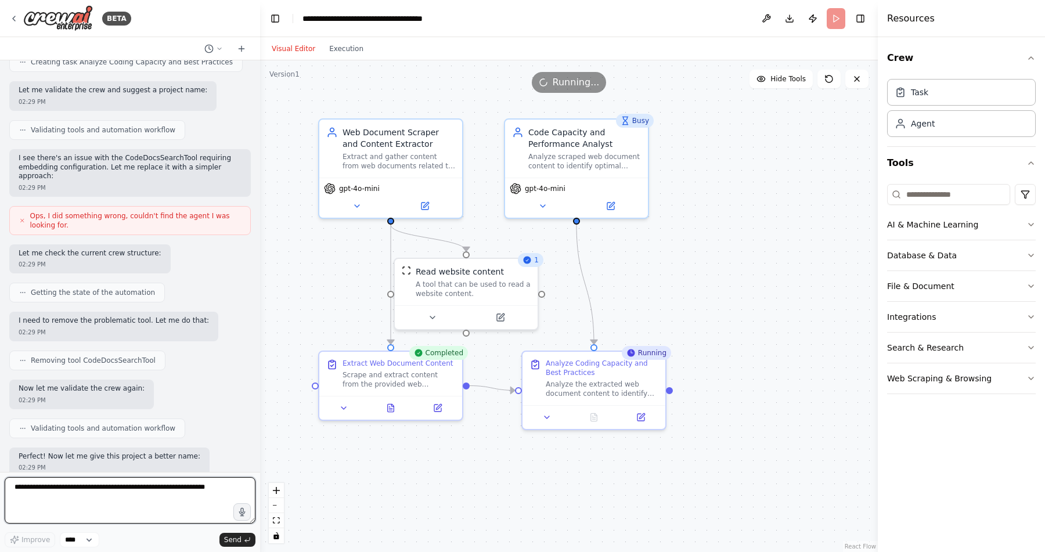
click at [190, 490] on textarea at bounding box center [130, 500] width 251 height 46
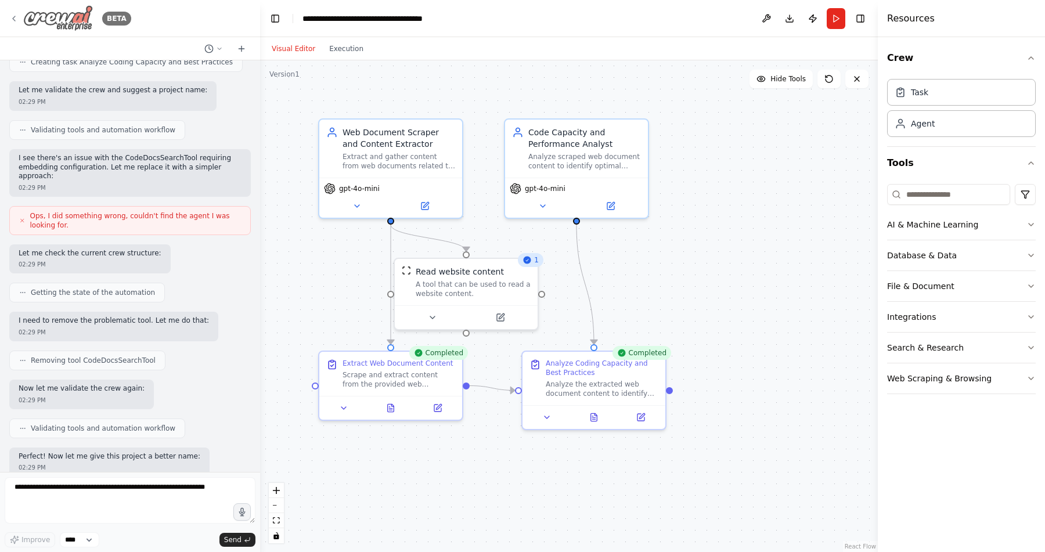
click at [13, 16] on icon at bounding box center [13, 18] width 9 height 9
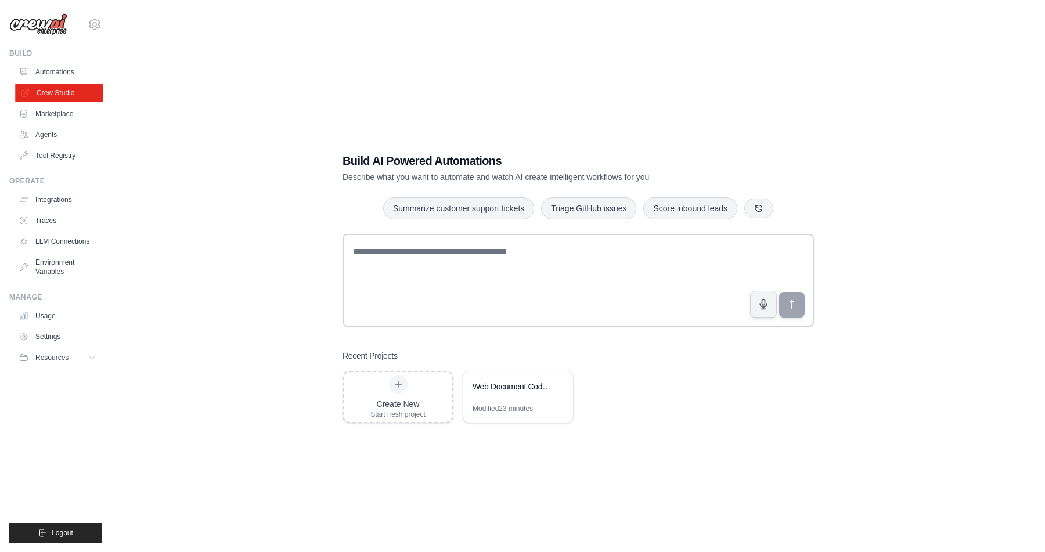
click at [63, 90] on link "Crew Studio" at bounding box center [59, 93] width 88 height 19
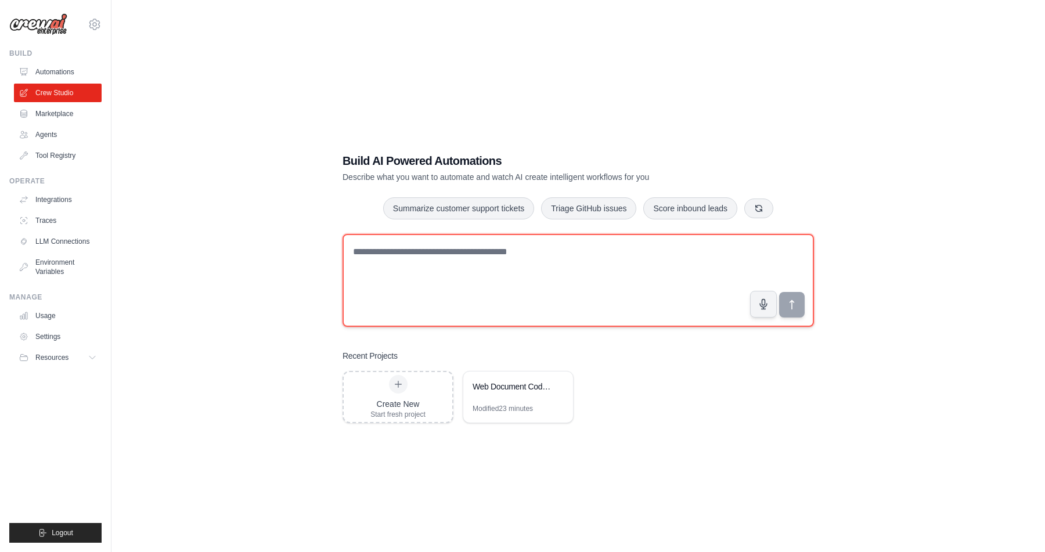
click at [393, 256] on textarea at bounding box center [577, 280] width 471 height 93
paste textarea "**********"
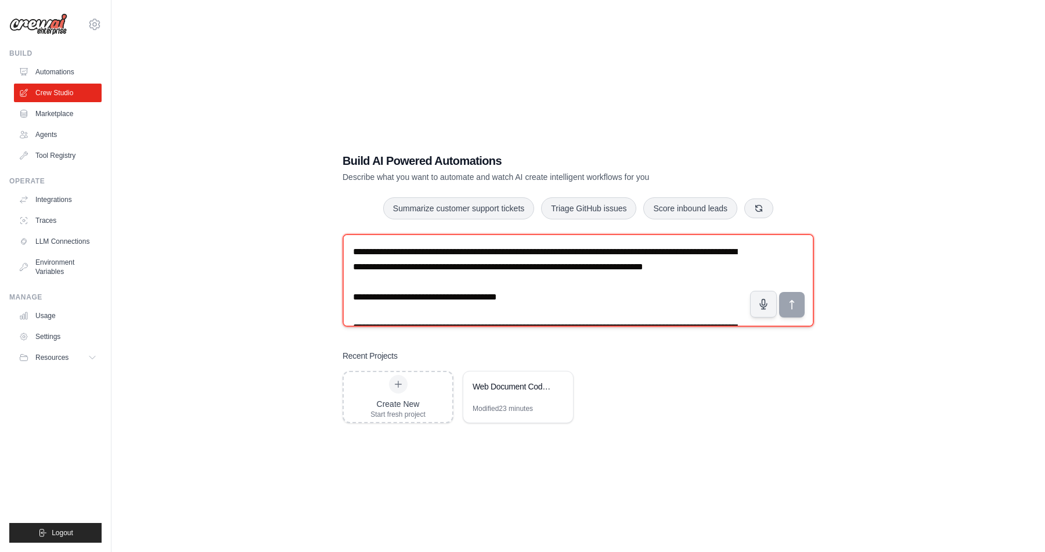
scroll to position [822, 0]
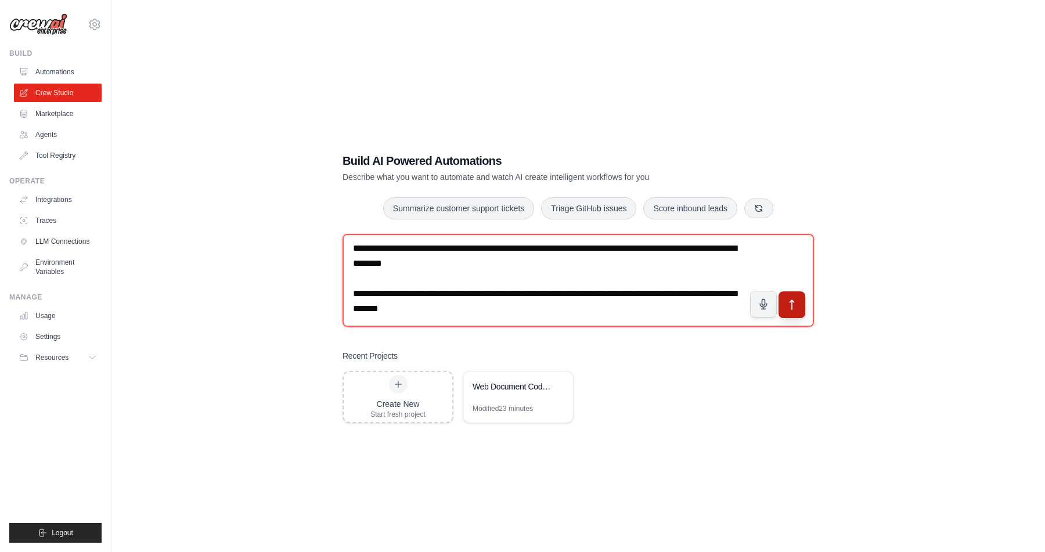
type textarea "**********"
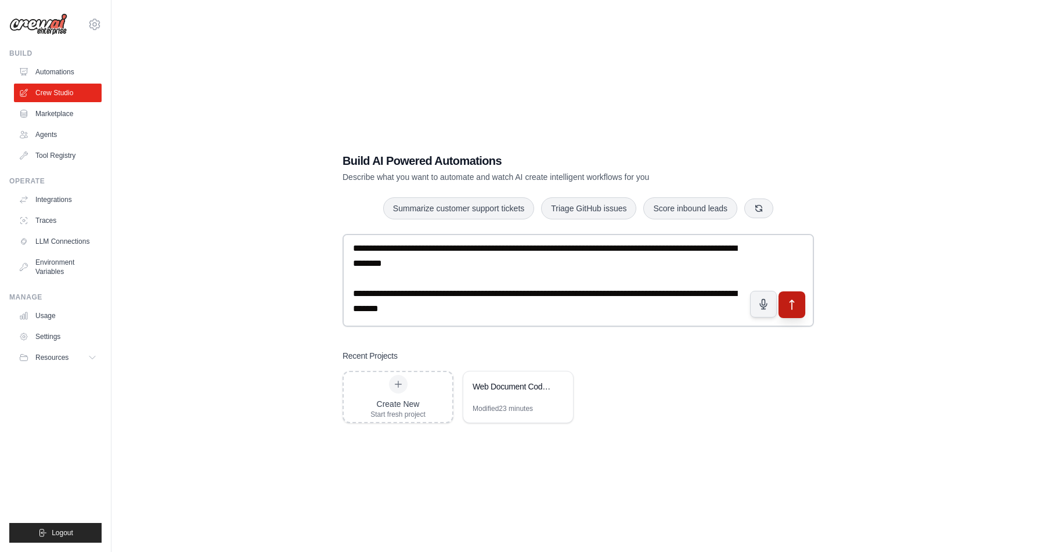
click at [793, 305] on icon "submit" at bounding box center [792, 304] width 12 height 12
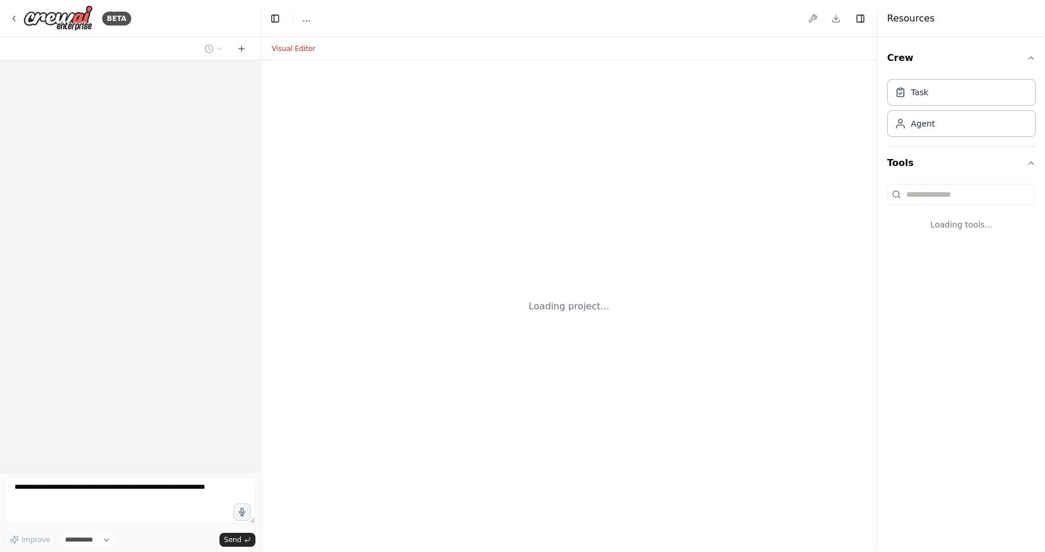
select select "****"
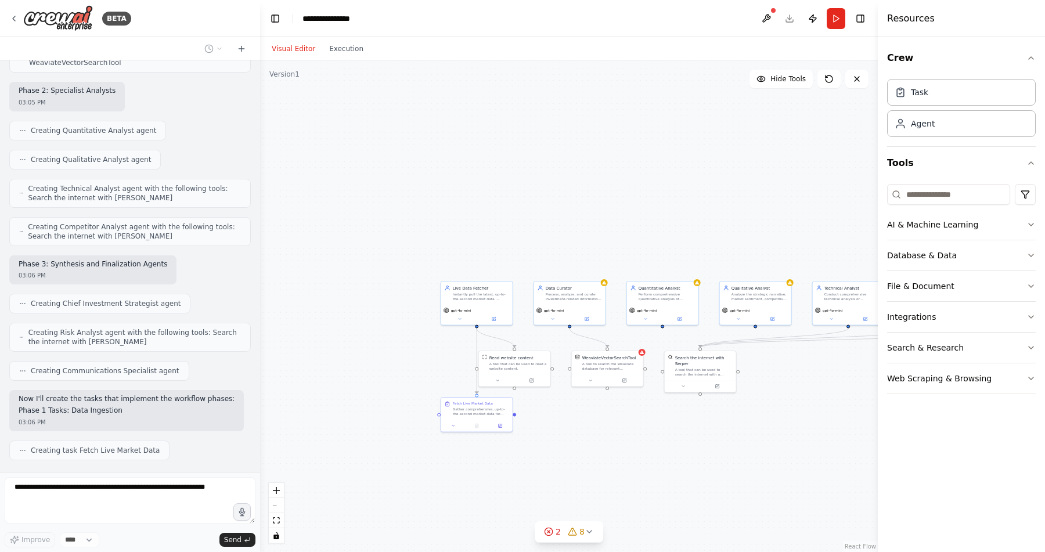
scroll to position [1113, 0]
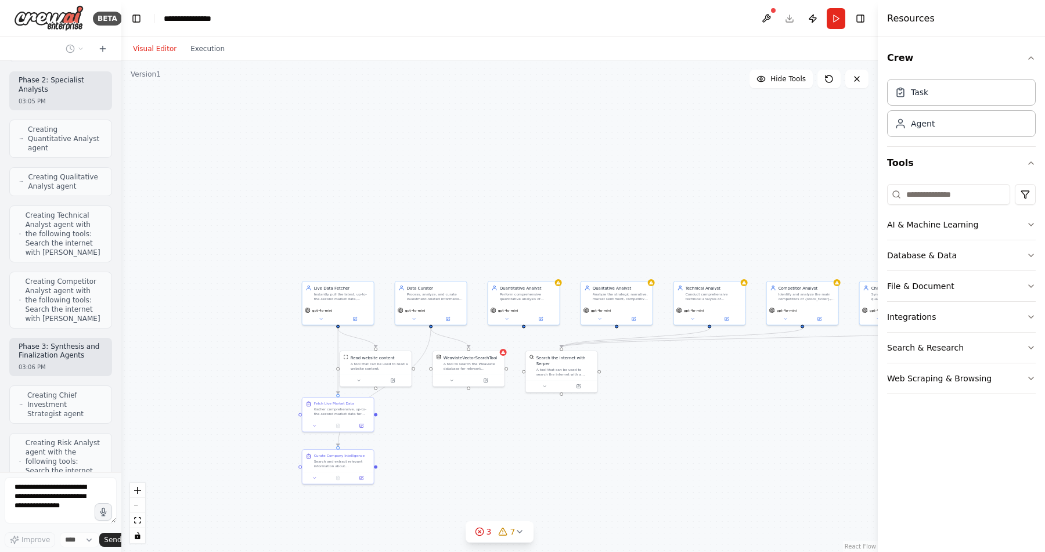
drag, startPoint x: 259, startPoint y: 245, endPoint x: 121, endPoint y: 219, distance: 140.0
click at [121, 219] on div "BETA Imagine you are building an elite, fully autonomous AI Investment Analysis…" at bounding box center [522, 276] width 1045 height 552
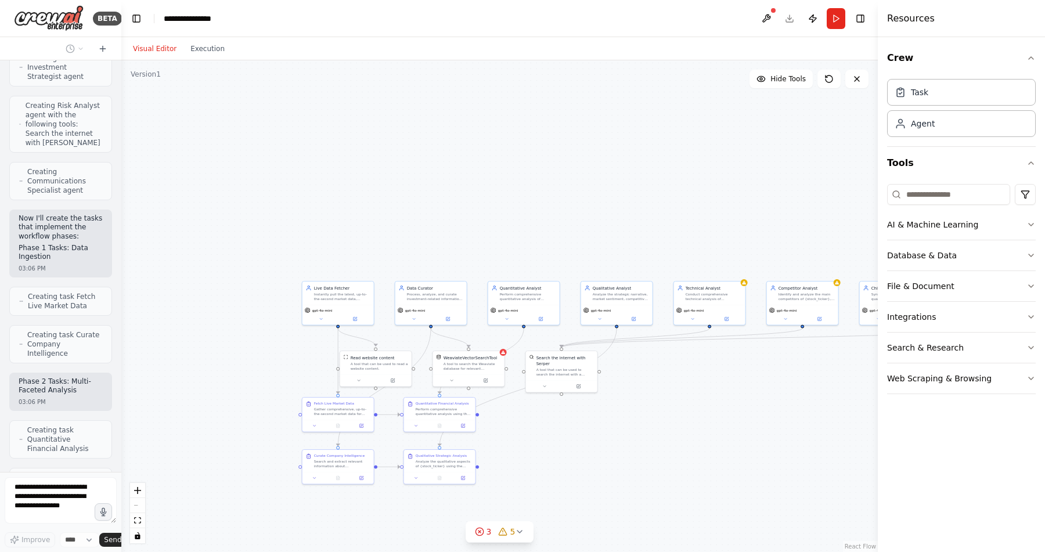
scroll to position [2532, 0]
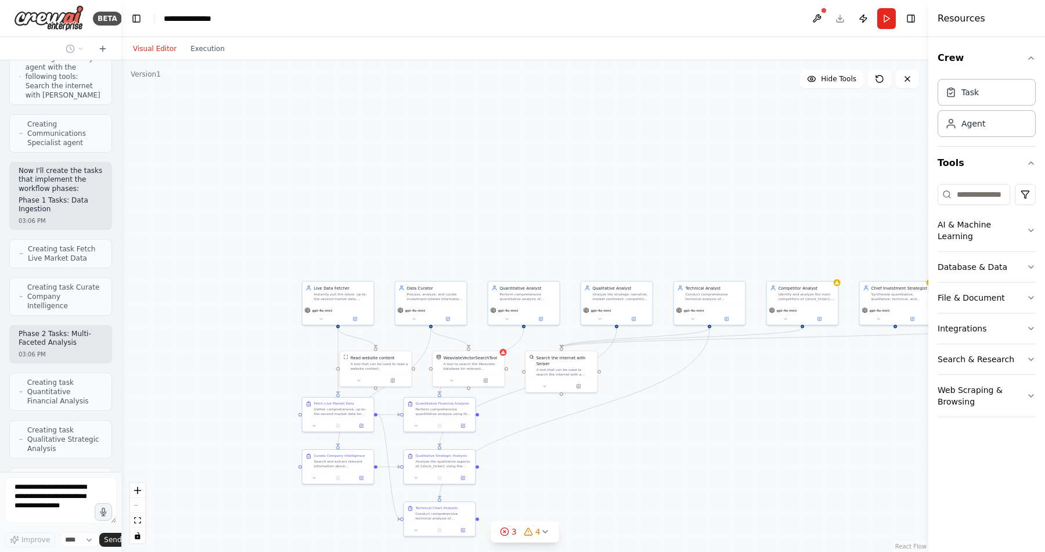
drag, startPoint x: 882, startPoint y: 249, endPoint x: 984, endPoint y: 270, distance: 104.9
click at [984, 270] on div "Resources Crew Task Agent Tools AI & Machine Learning Database & Data File & Do…" at bounding box center [986, 276] width 117 height 552
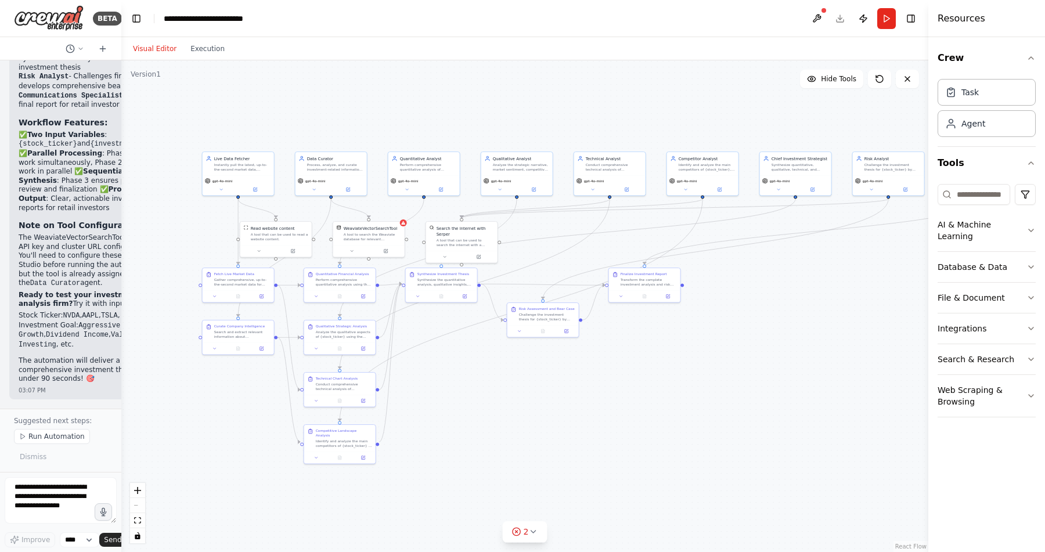
scroll to position [3996, 0]
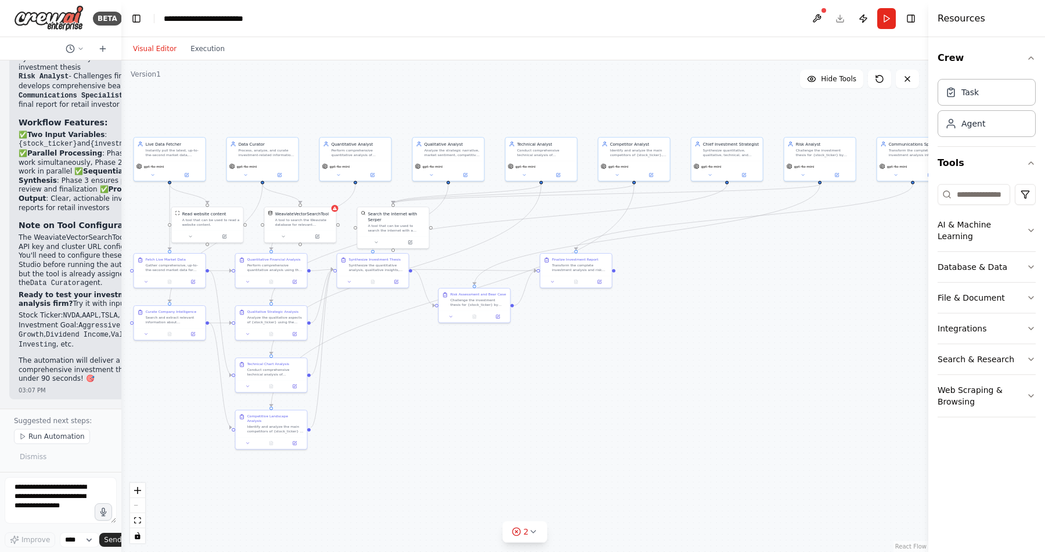
drag, startPoint x: 851, startPoint y: 404, endPoint x: 683, endPoint y: 260, distance: 221.5
click at [683, 260] on div ".deletable-edge-delete-btn { width: 20px; height: 20px; border: 0px solid #ffff…" at bounding box center [524, 306] width 807 height 492
click at [171, 109] on div ".deletable-edge-delete-btn { width: 20px; height: 20px; border: 0px solid #ffff…" at bounding box center [524, 306] width 807 height 492
click at [535, 530] on icon at bounding box center [532, 531] width 9 height 9
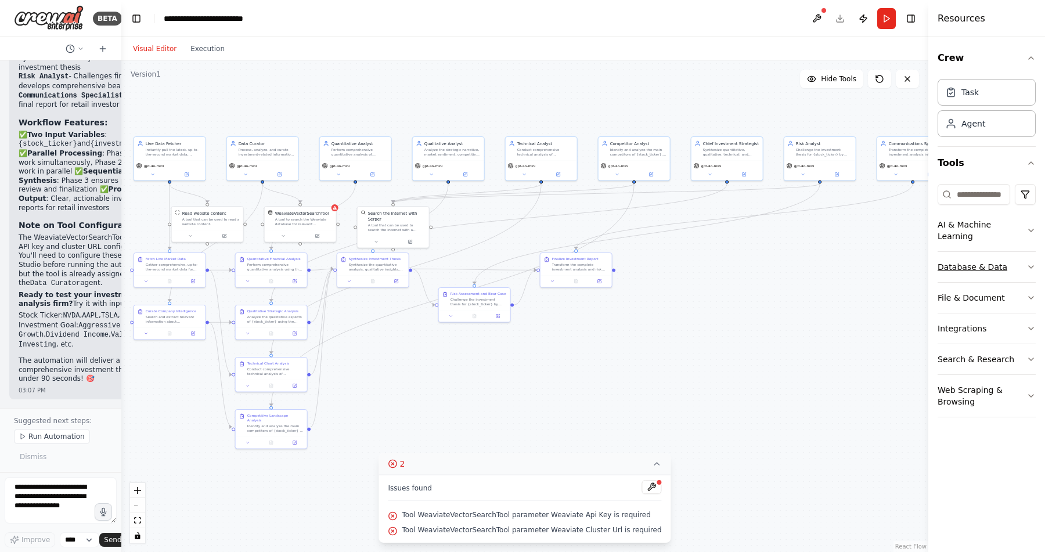
click at [1029, 262] on icon "button" at bounding box center [1030, 266] width 9 height 9
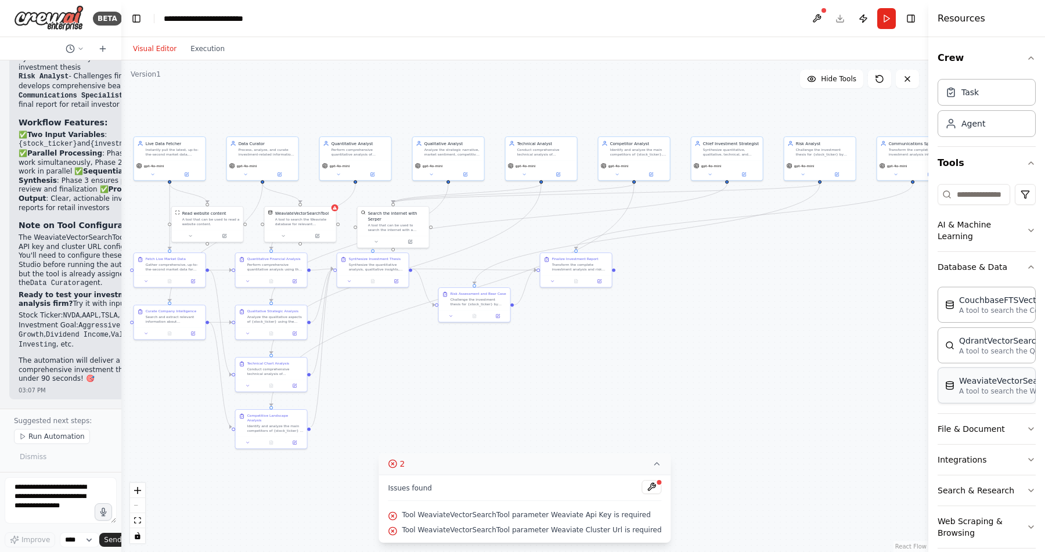
click at [981, 387] on p "A tool to search the Weaviate database for relevant information on internal doc…" at bounding box center [1023, 391] width 128 height 9
click at [977, 387] on p "A tool to search the Weaviate database for relevant information on internal doc…" at bounding box center [1023, 391] width 128 height 9
click at [525, 490] on div "Issues found" at bounding box center [524, 490] width 273 height 21
click at [644, 490] on button at bounding box center [652, 487] width 20 height 14
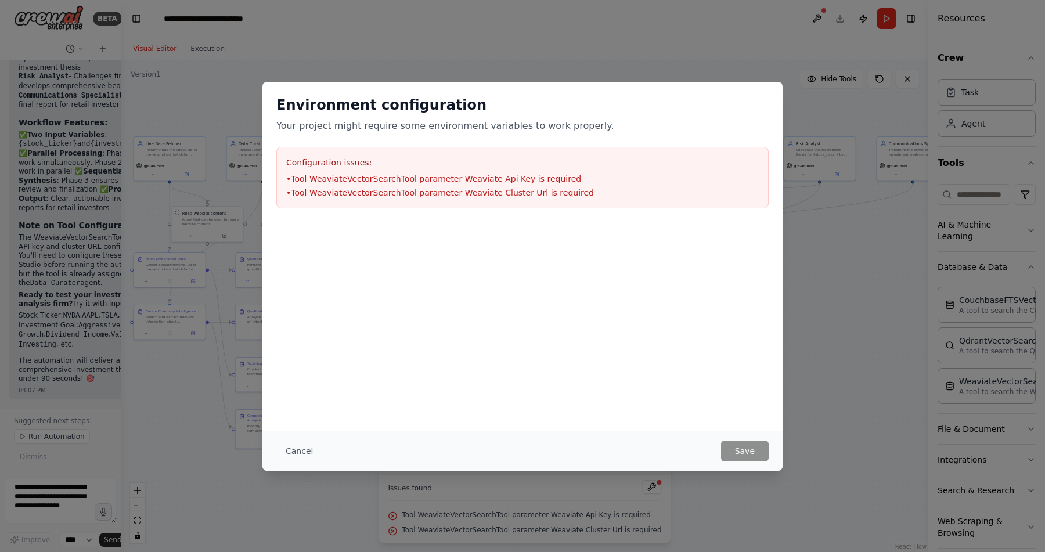
click at [544, 194] on li "• Tool WeaviateVectorSearchTool parameter Weaviate Cluster Url is required" at bounding box center [522, 193] width 472 height 12
click at [372, 182] on li "• Tool WeaviateVectorSearchTool parameter Weaviate Api Key is required" at bounding box center [522, 179] width 472 height 12
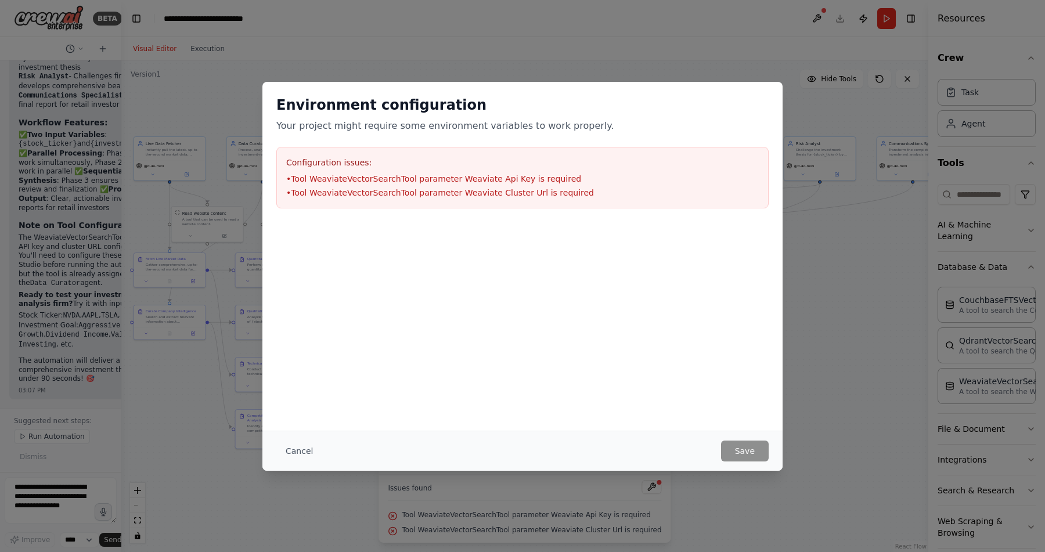
click at [485, 180] on li "• Tool WeaviateVectorSearchTool parameter Weaviate Api Key is required" at bounding box center [522, 179] width 472 height 12
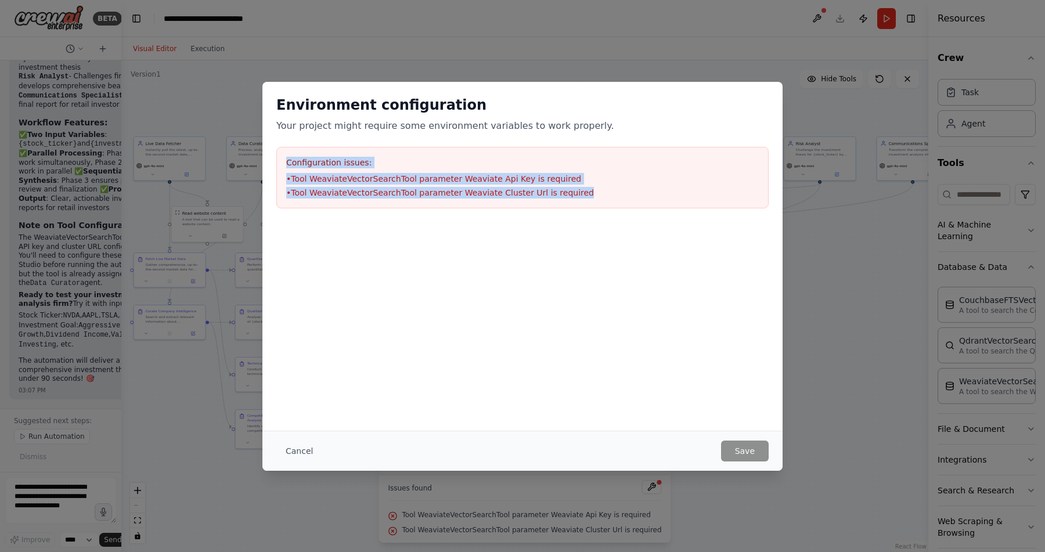
drag, startPoint x: 577, startPoint y: 194, endPoint x: 436, endPoint y: 147, distance: 148.8
click at [436, 147] on div "Configuration issues: • Tool WeaviateVectorSearchTool parameter Weaviate Api Ke…" at bounding box center [522, 178] width 492 height 62
click at [592, 194] on li "• Tool WeaviateVectorSearchTool parameter Weaviate Cluster Url is required" at bounding box center [522, 193] width 472 height 12
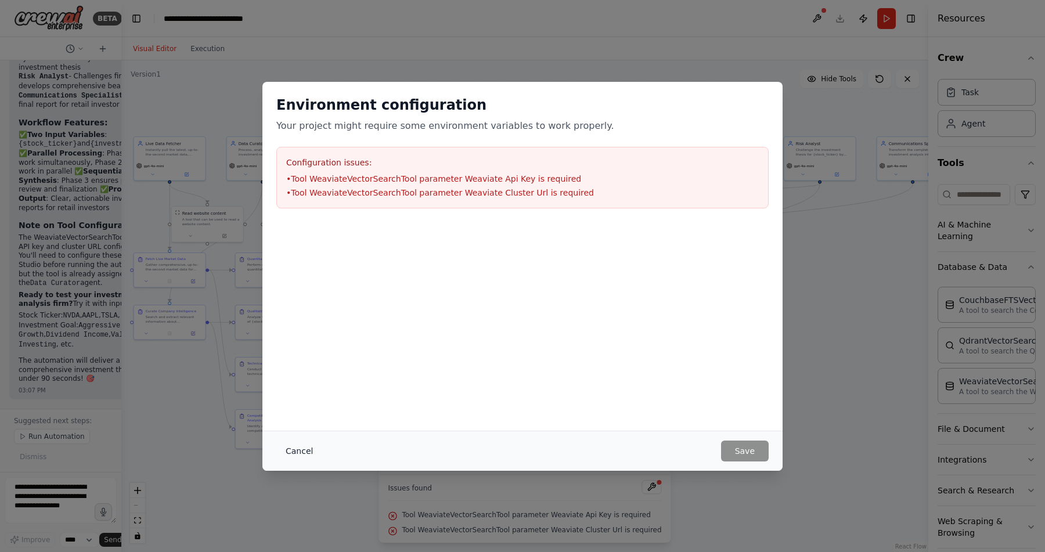
click at [296, 453] on button "Cancel" at bounding box center [299, 451] width 46 height 21
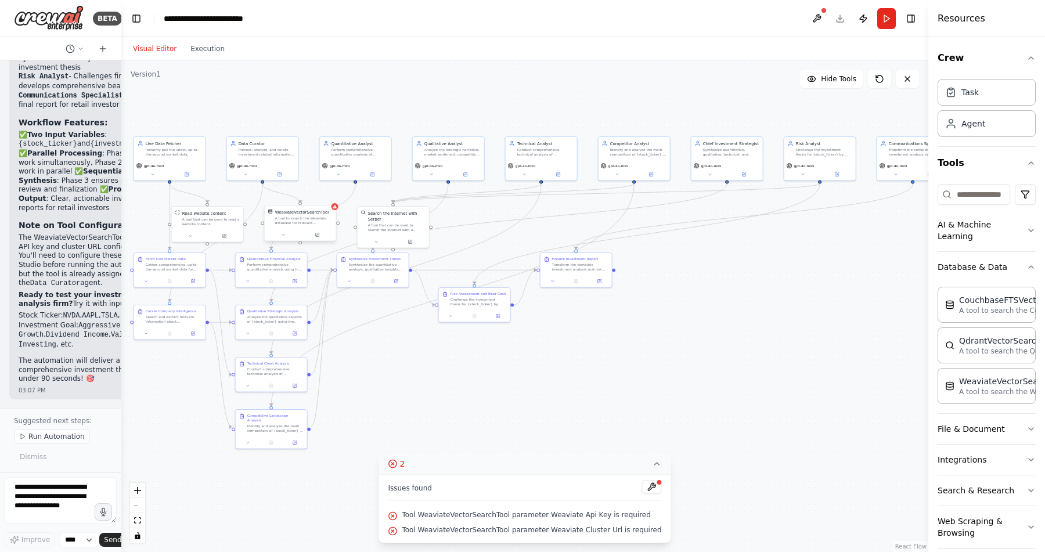
click at [310, 220] on div "A tool to search the Weaviate database for relevant information on internal doc…" at bounding box center [303, 220] width 57 height 9
click at [317, 233] on icon at bounding box center [317, 234] width 3 height 3
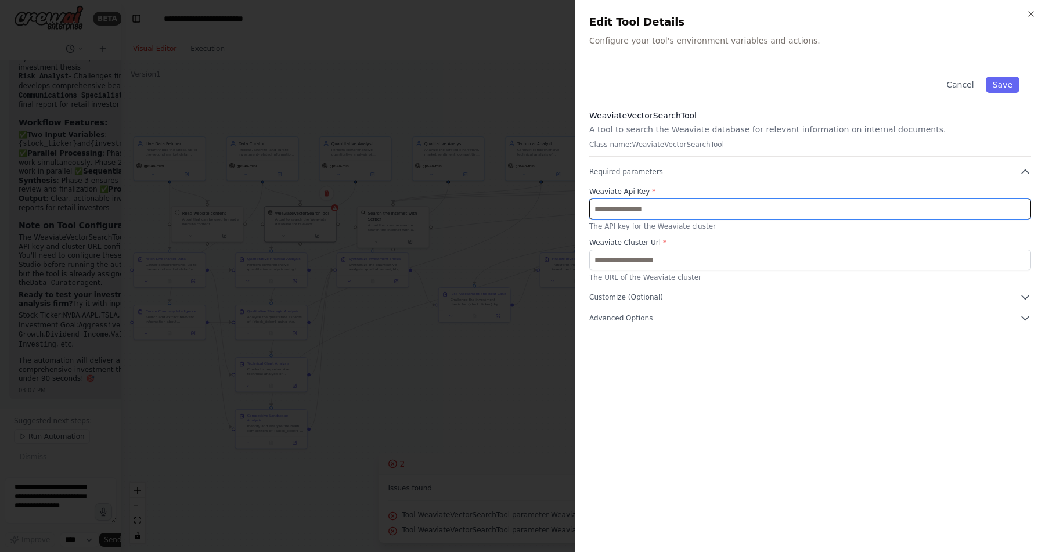
click at [672, 209] on input "text" at bounding box center [810, 208] width 442 height 21
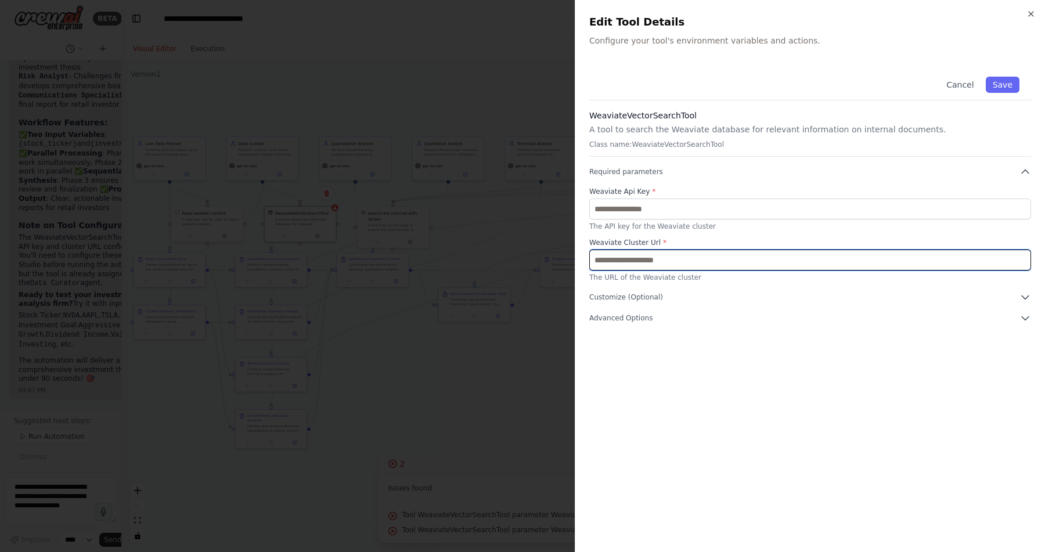
click at [663, 261] on input "text" at bounding box center [810, 260] width 442 height 21
click at [624, 265] on input "text" at bounding box center [810, 260] width 442 height 21
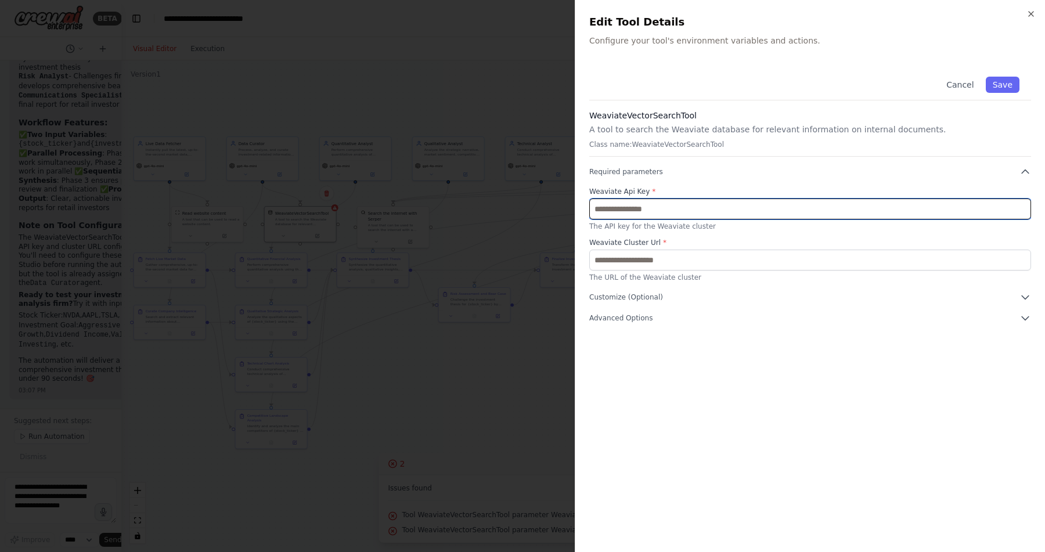
click at [659, 204] on input "text" at bounding box center [810, 208] width 442 height 21
paste input "**********"
type input "**********"
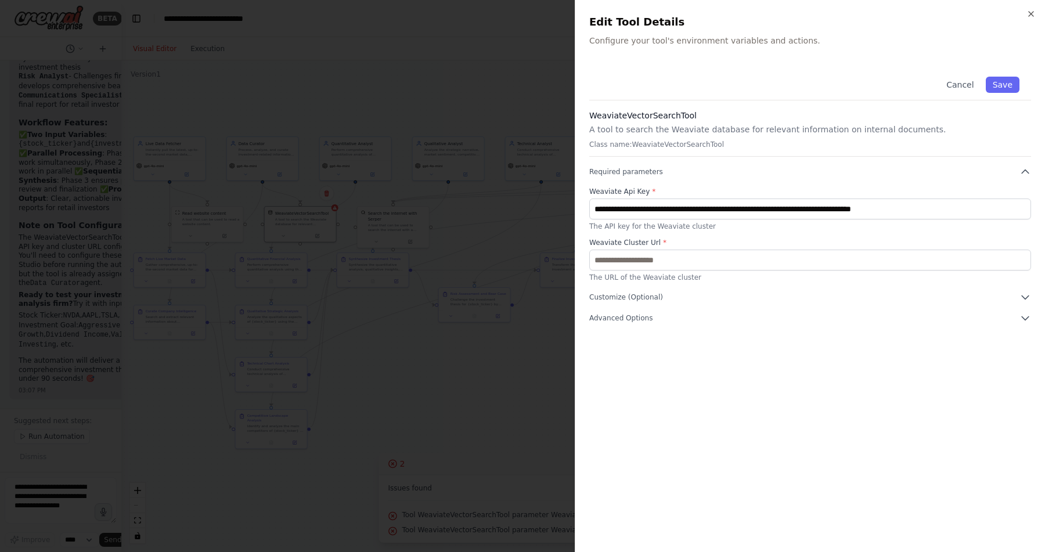
scroll to position [0, 0]
click at [798, 359] on div "**********" at bounding box center [810, 301] width 442 height 473
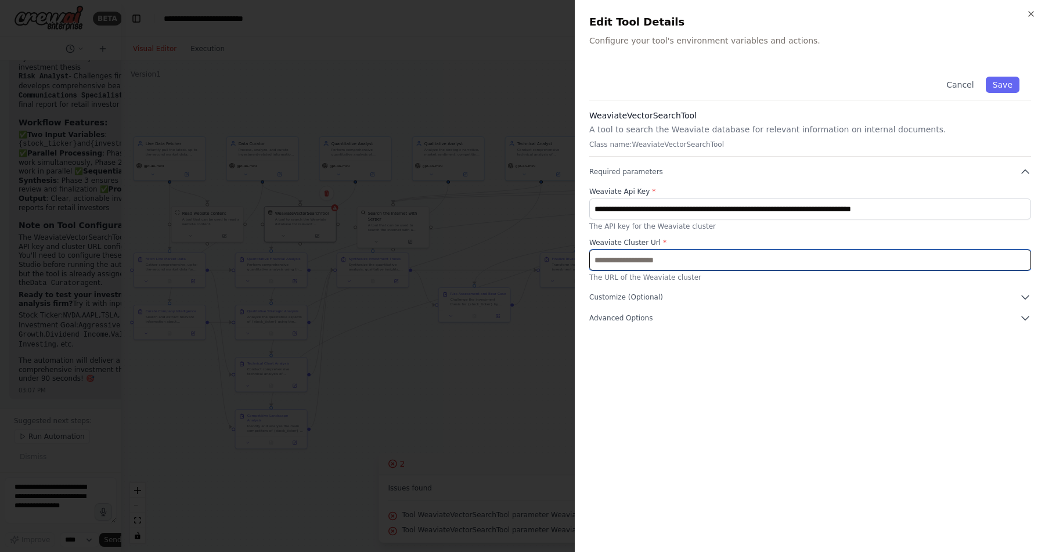
click at [700, 255] on input "text" at bounding box center [810, 260] width 442 height 21
paste input "**********"
type input "**********"
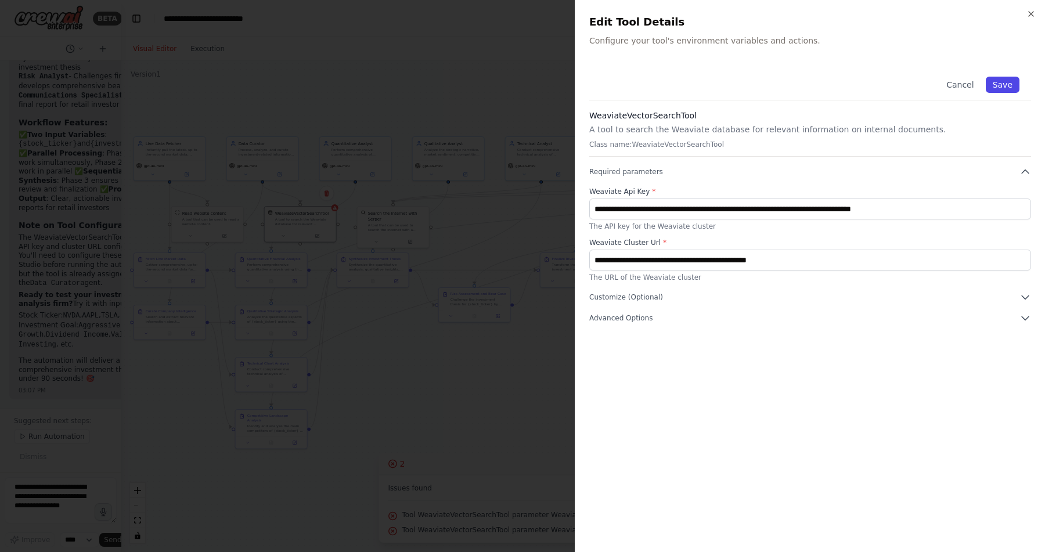
click at [1009, 84] on button "Save" at bounding box center [1002, 85] width 34 height 16
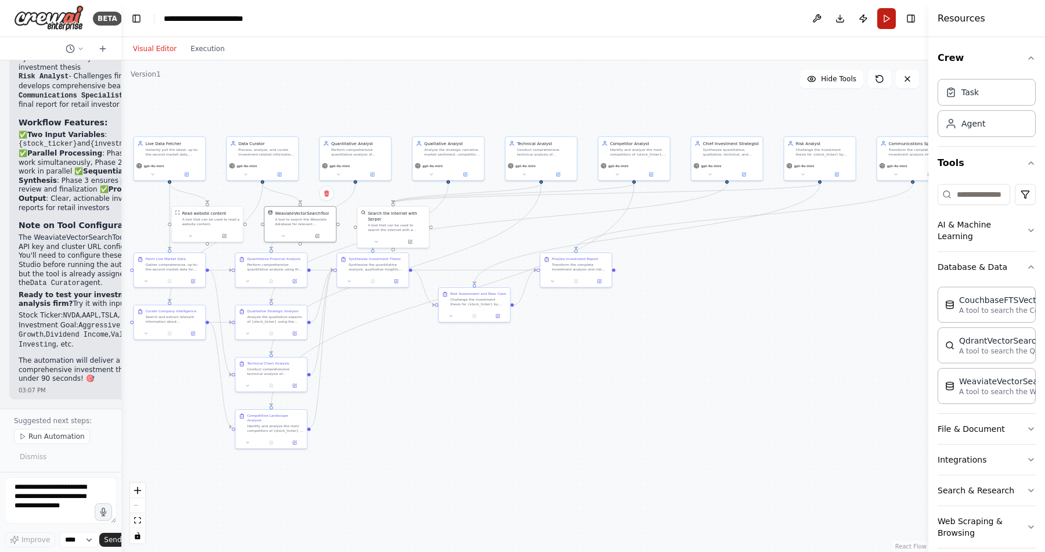
click at [889, 19] on button "Run" at bounding box center [886, 18] width 19 height 21
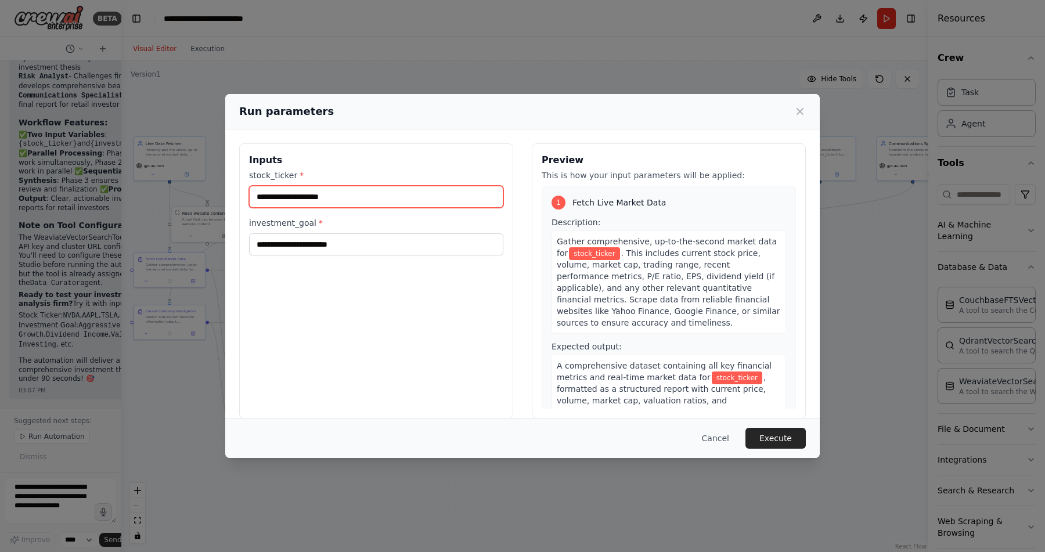
click at [353, 196] on input "stock_ticker *" at bounding box center [376, 197] width 254 height 22
type input "***"
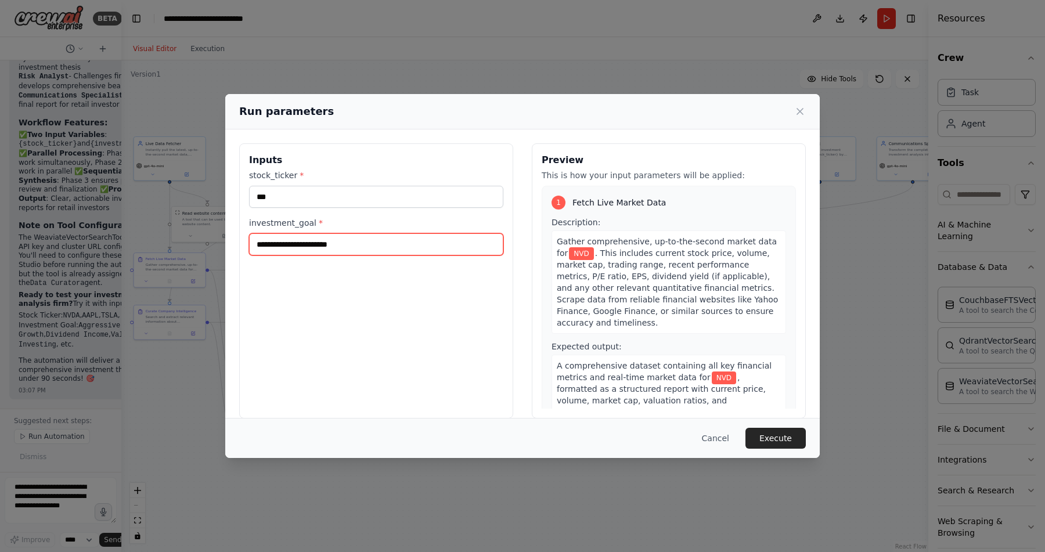
click at [334, 251] on input "investment_goal *" at bounding box center [376, 244] width 254 height 22
type input "*********"
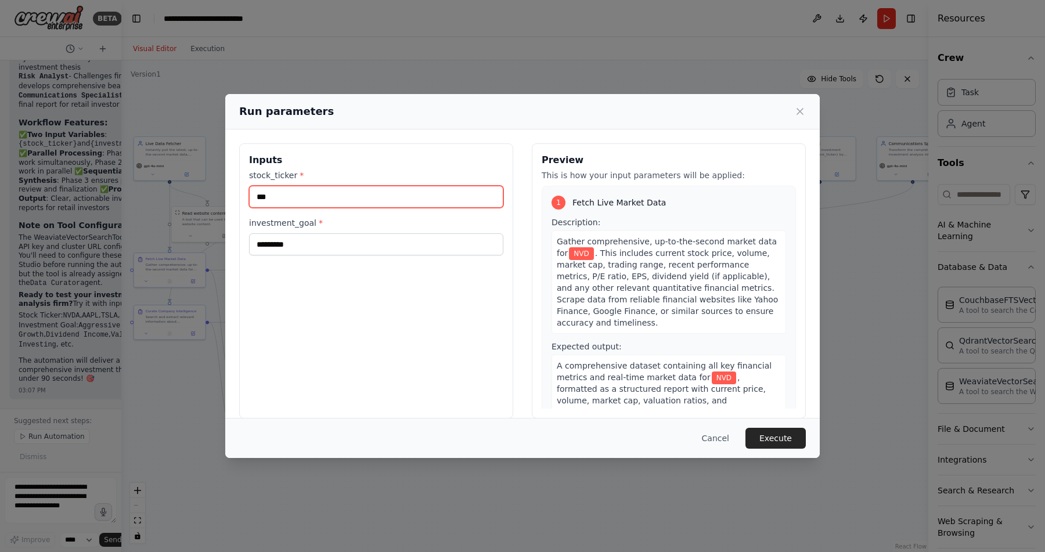
click at [281, 196] on input "***" at bounding box center [376, 197] width 254 height 22
type input "****"
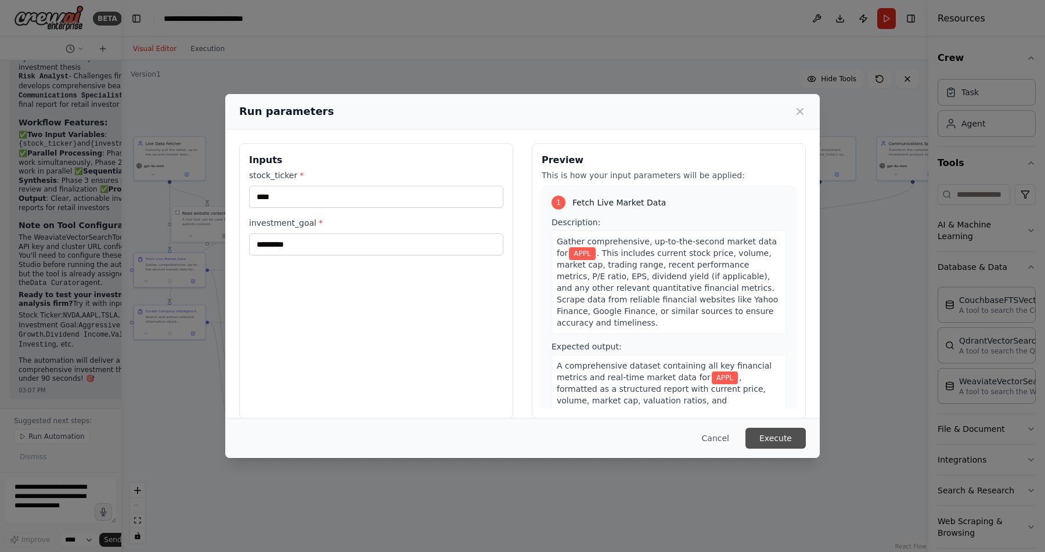
click at [783, 441] on button "Execute" at bounding box center [775, 438] width 60 height 21
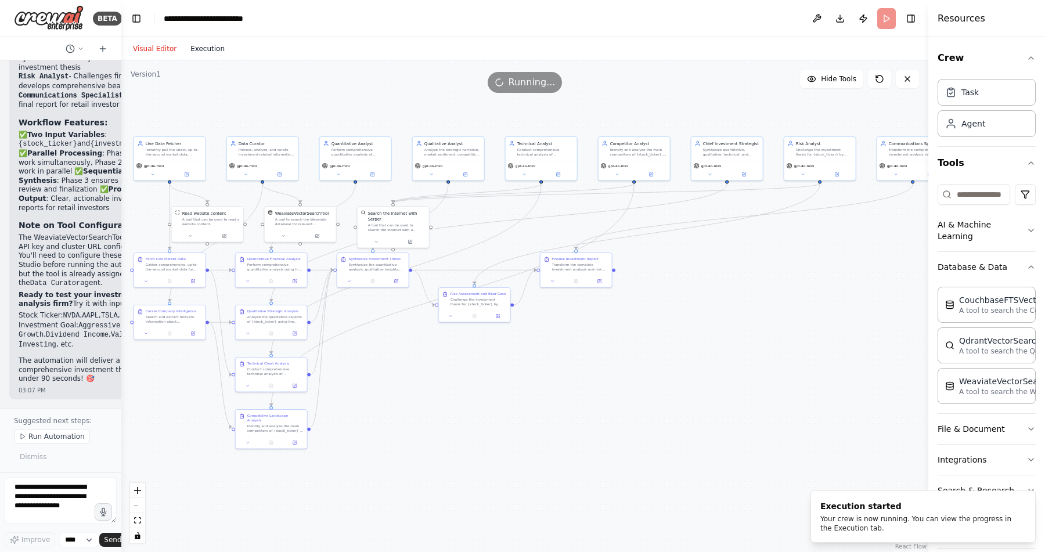
click at [212, 48] on button "Execution" at bounding box center [207, 49] width 48 height 14
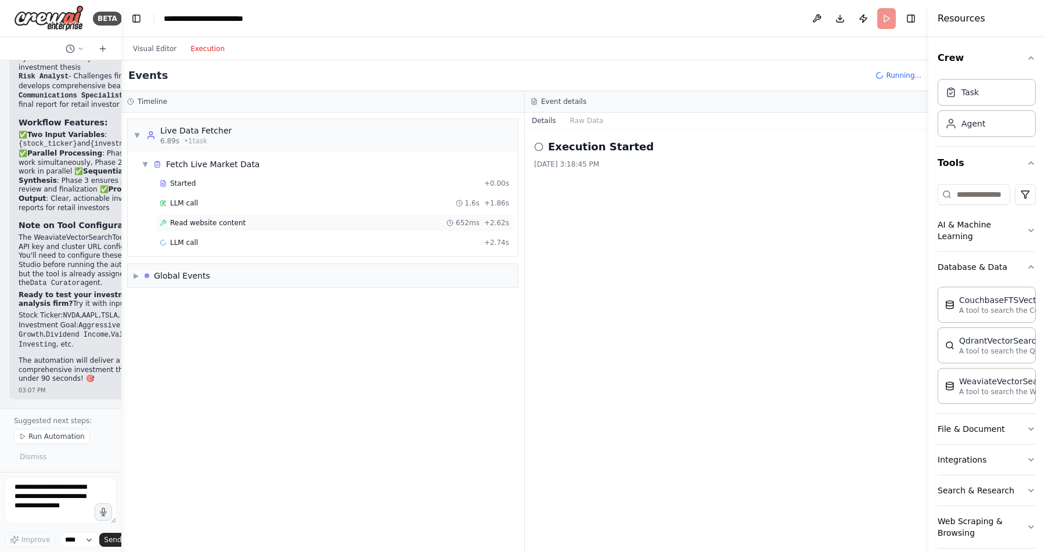
click at [267, 219] on div "Read website content 652ms + 2.62s" at bounding box center [334, 222] width 349 height 9
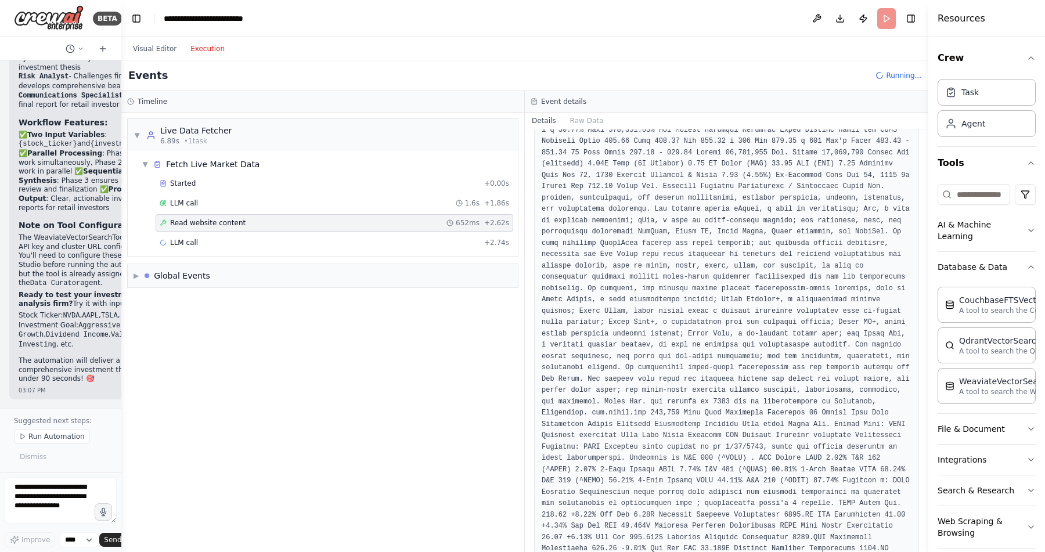
scroll to position [1580, 0]
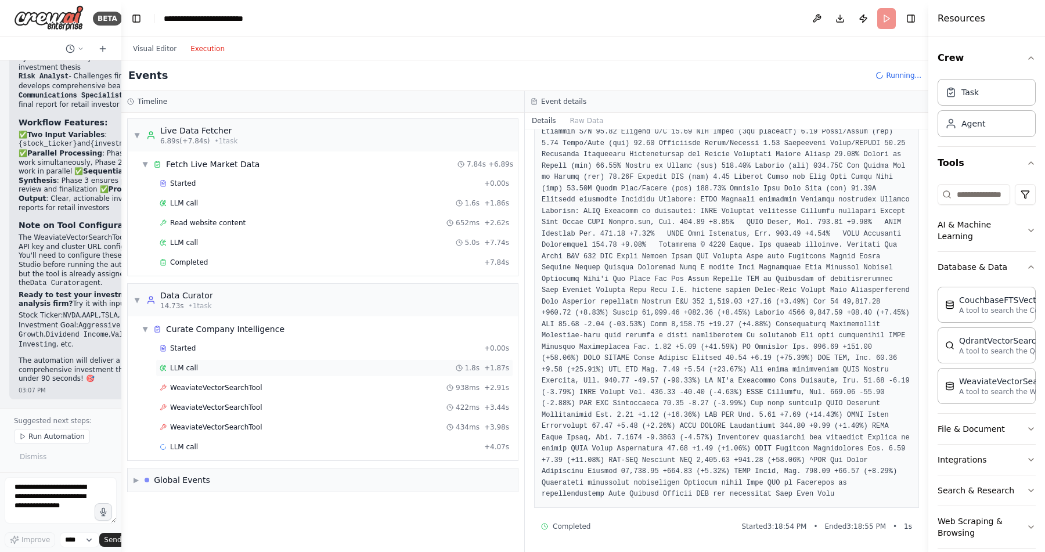
click at [226, 363] on div "LLM call 1.8s + 1.87s" at bounding box center [334, 367] width 349 height 9
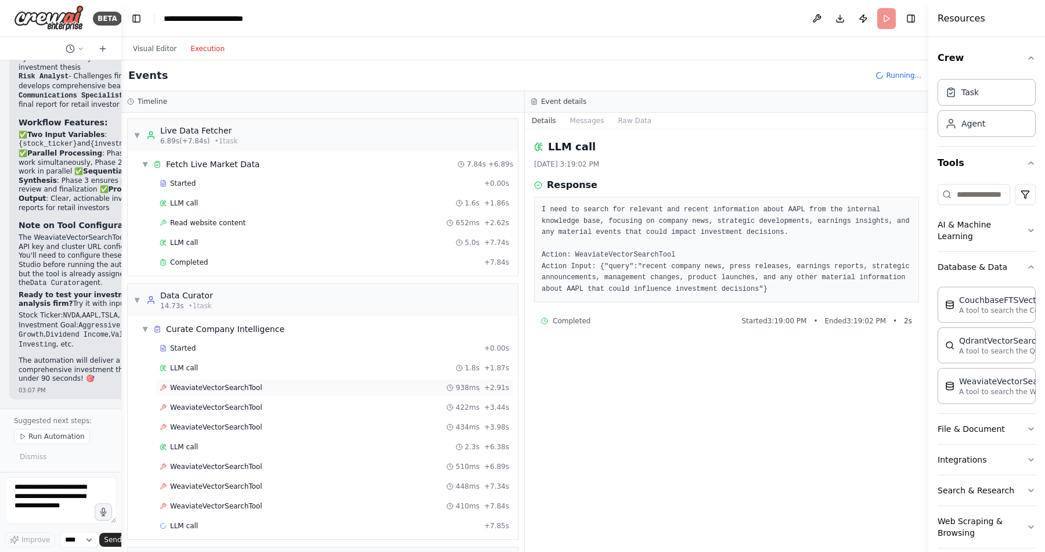
click at [254, 388] on span "WeaviateVectorSearchTool" at bounding box center [216, 387] width 92 height 9
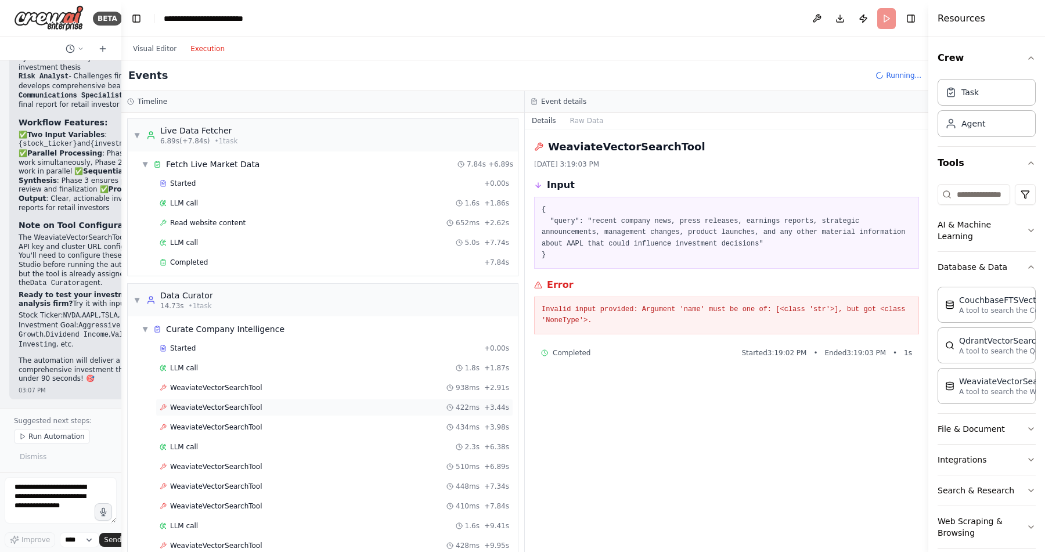
click at [266, 401] on div "WeaviateVectorSearchTool 422ms + 3.44s" at bounding box center [335, 407] width 358 height 17
click at [133, 134] on div "▼ Live Data Fetcher 6.89s (+7.84s) • 1 task" at bounding box center [323, 135] width 390 height 33
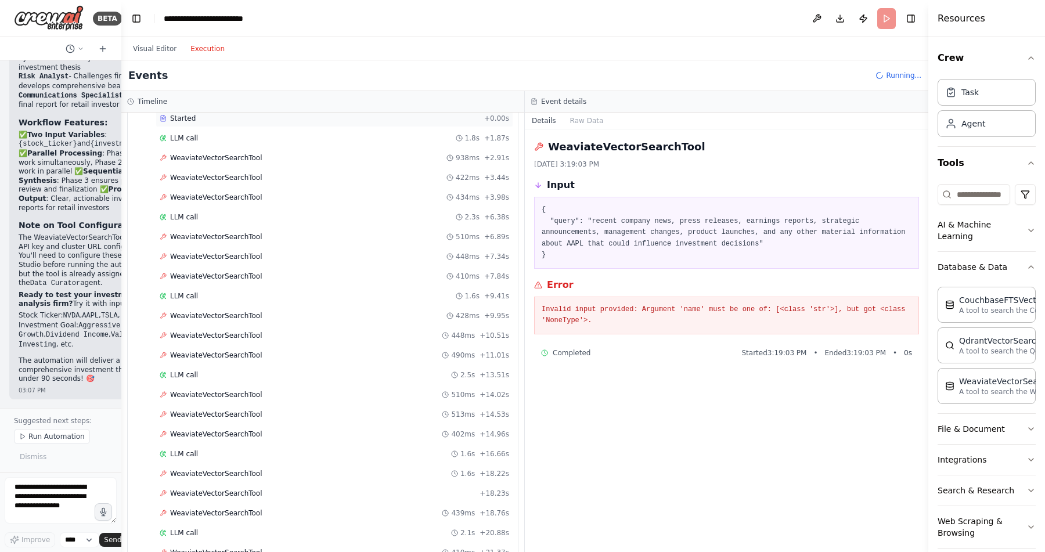
scroll to position [348, 0]
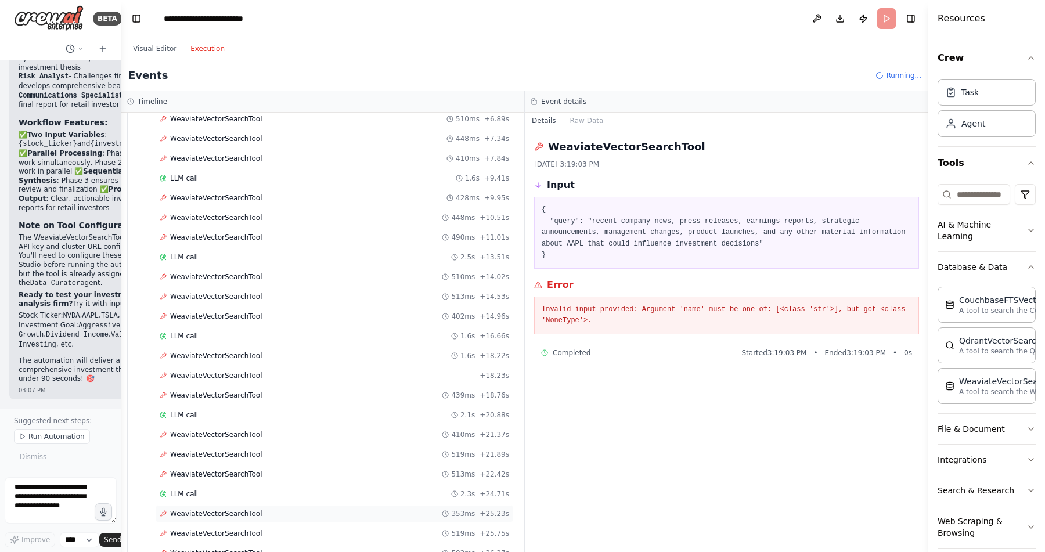
click at [246, 516] on span "WeaviateVectorSearchTool" at bounding box center [216, 513] width 92 height 9
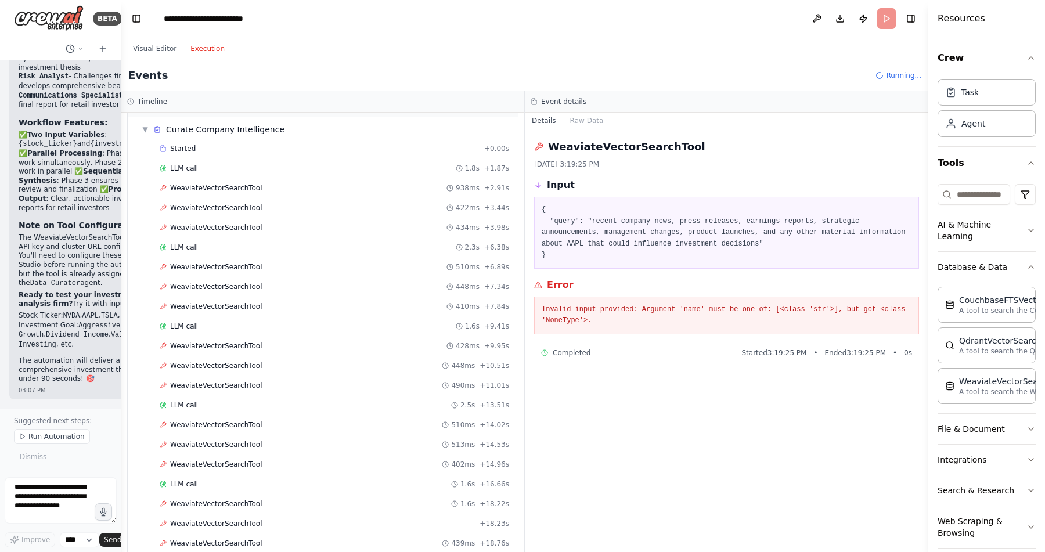
scroll to position [0, 0]
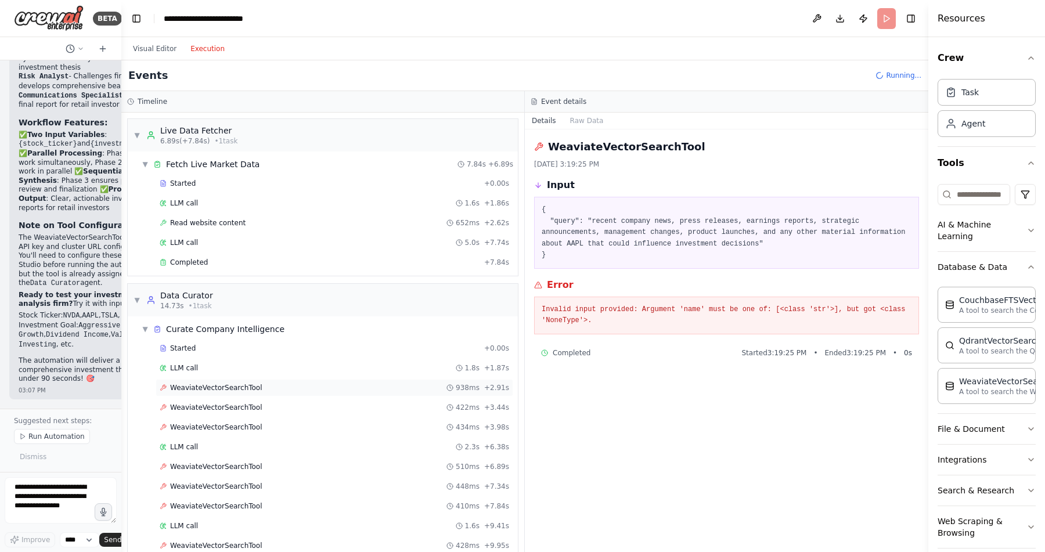
click at [273, 385] on div "WeaviateVectorSearchTool 938ms + 2.91s" at bounding box center [334, 387] width 349 height 9
click at [1007, 387] on p "A tool to search the Weaviate database for relevant information on internal doc…" at bounding box center [1023, 391] width 128 height 9
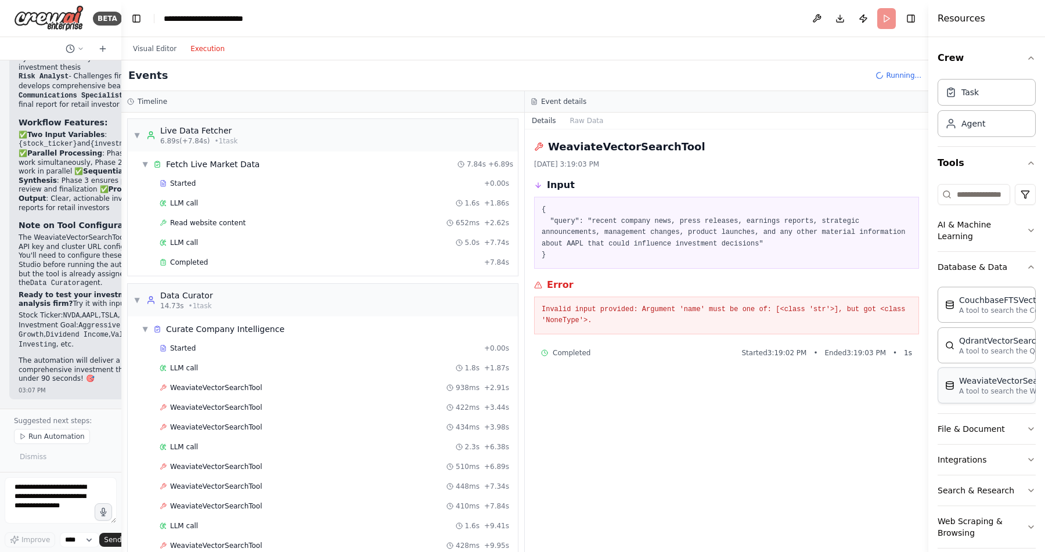
click at [989, 387] on p "A tool to search the Weaviate database for relevant information on internal doc…" at bounding box center [1023, 391] width 128 height 9
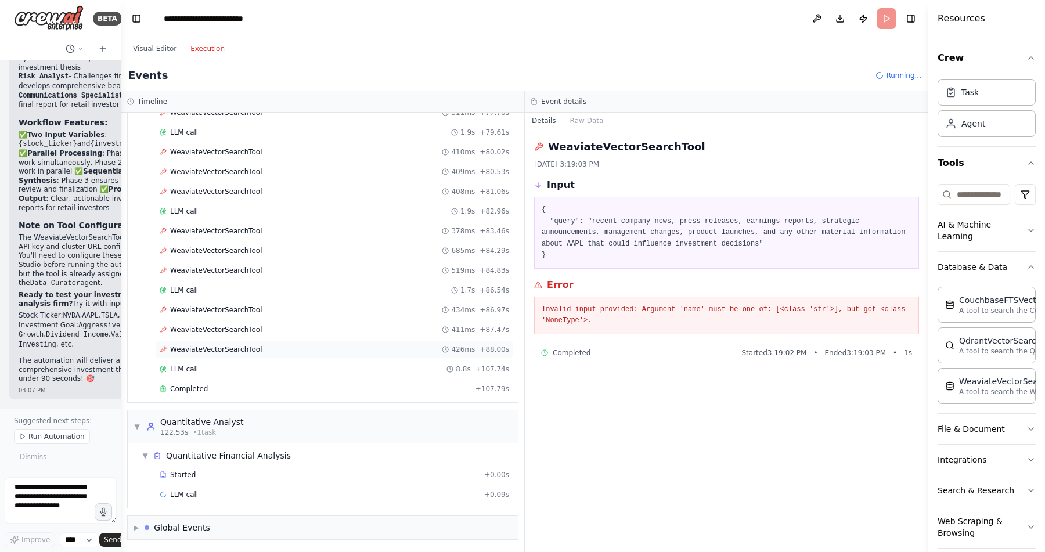
scroll to position [1973, 0]
click at [270, 454] on div "Quantitative Financial Analysis" at bounding box center [228, 455] width 125 height 12
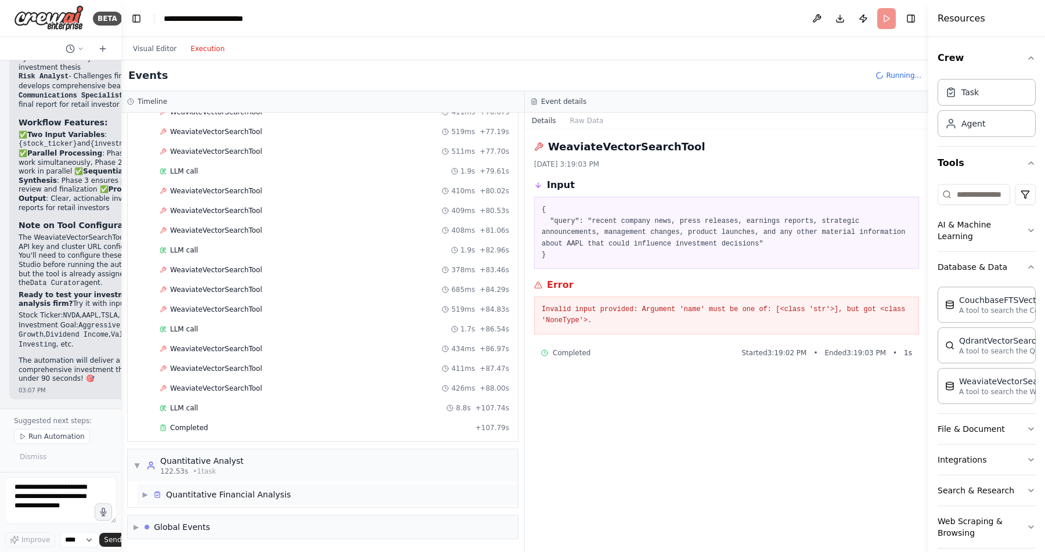
click at [262, 492] on div "Quantitative Financial Analysis" at bounding box center [228, 495] width 125 height 12
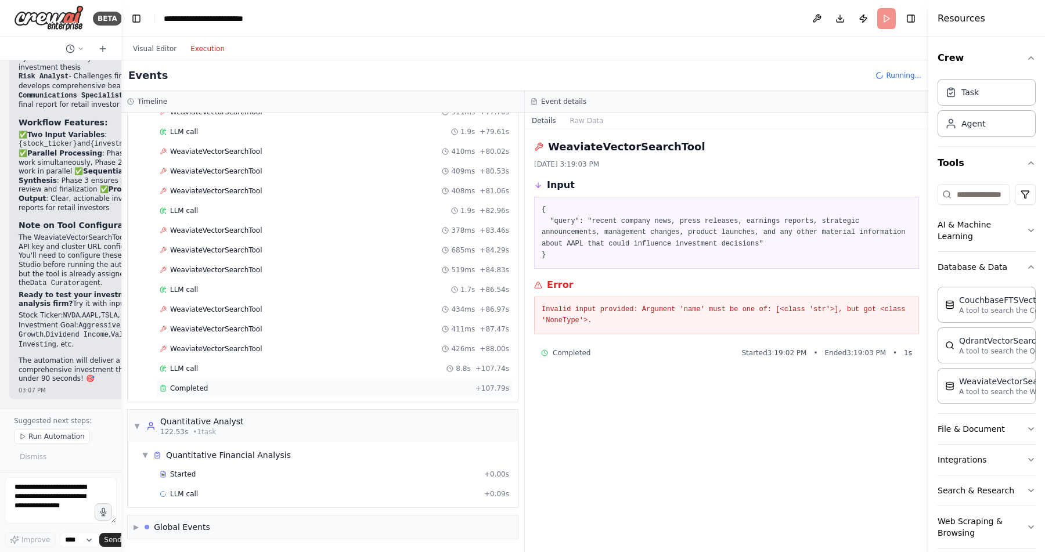
click at [207, 385] on div "Completed" at bounding box center [315, 388] width 311 height 9
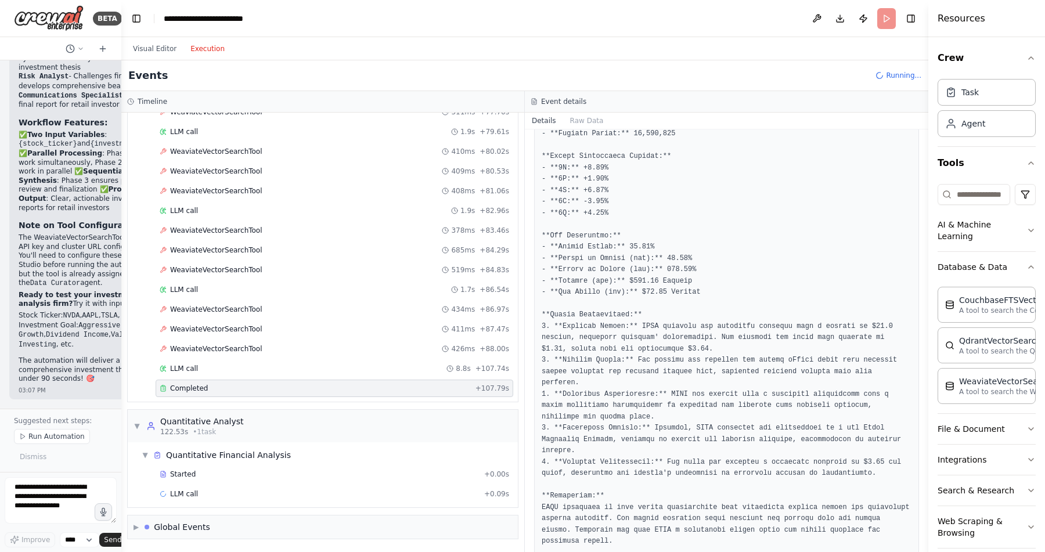
scroll to position [233, 0]
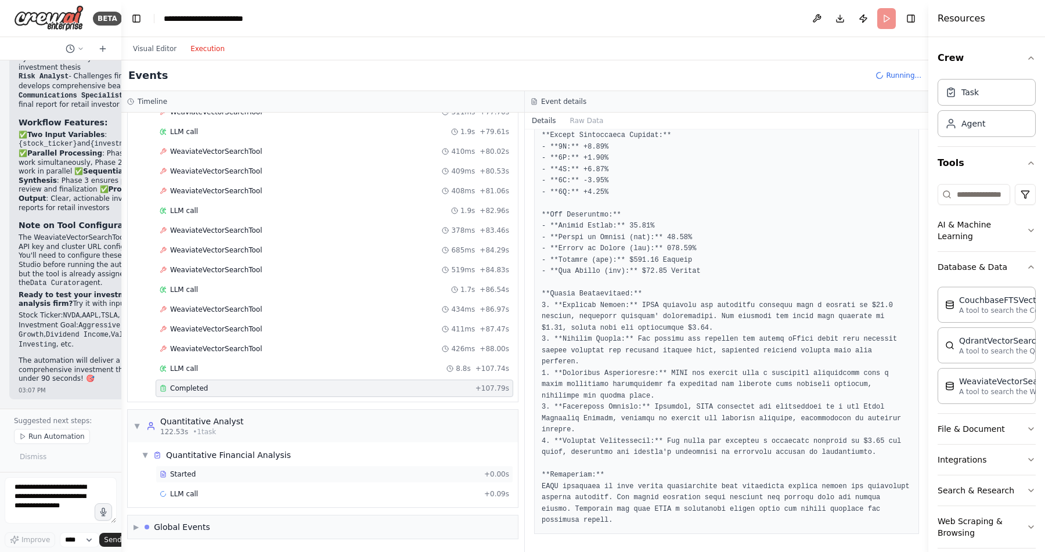
click at [193, 473] on span "Started" at bounding box center [183, 474] width 26 height 9
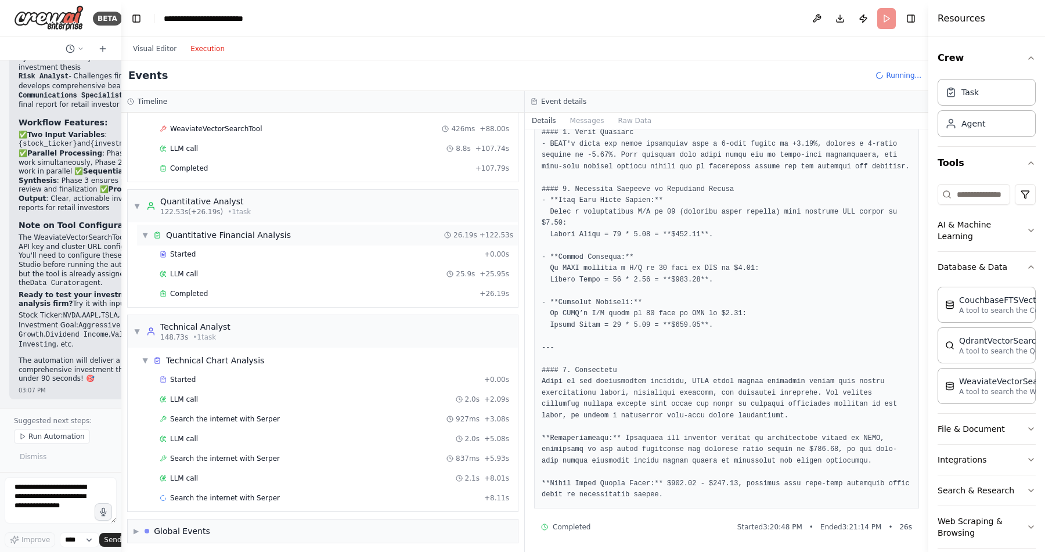
scroll to position [2194, 0]
click at [239, 418] on span "Search the internet with Serper" at bounding box center [225, 417] width 110 height 9
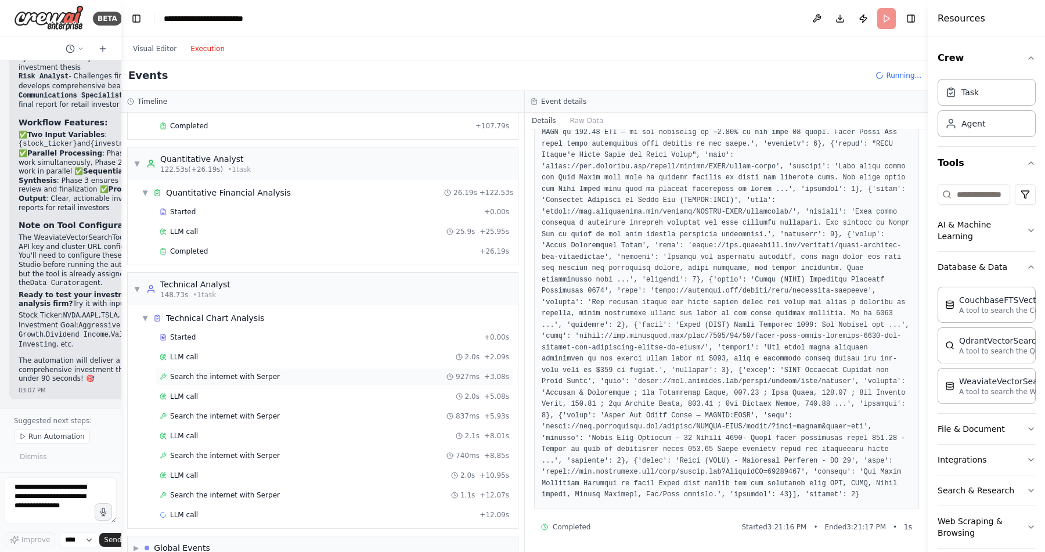
scroll to position [2256, 0]
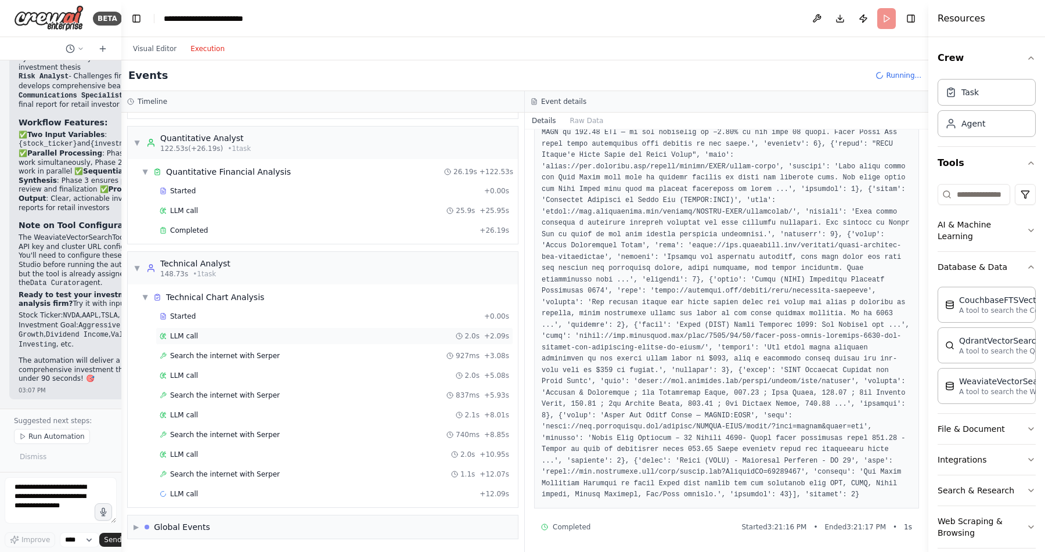
click at [254, 337] on div "LLM call 2.0s + 2.09s" at bounding box center [334, 335] width 349 height 9
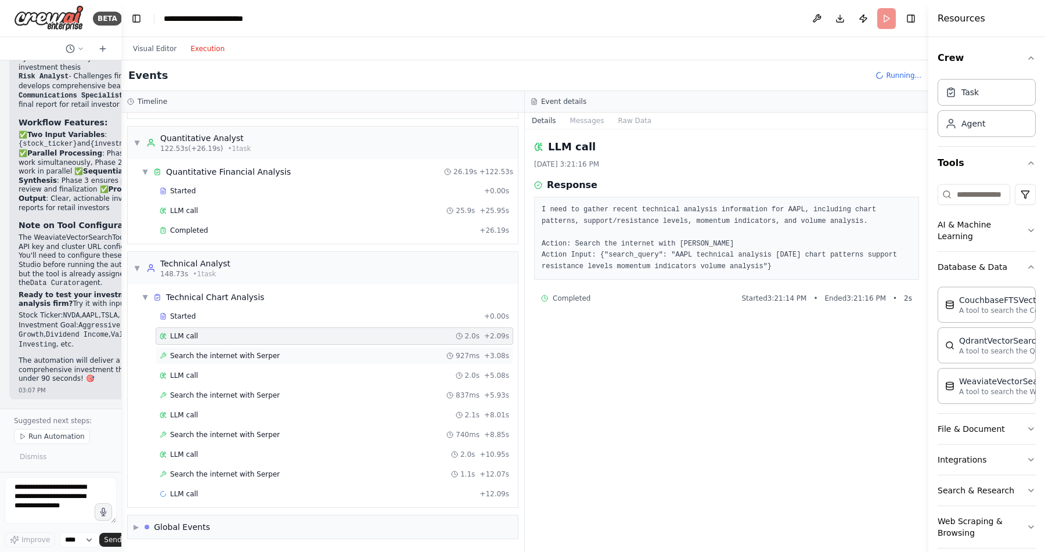
click at [257, 356] on span "Search the internet with Serper" at bounding box center [225, 355] width 110 height 9
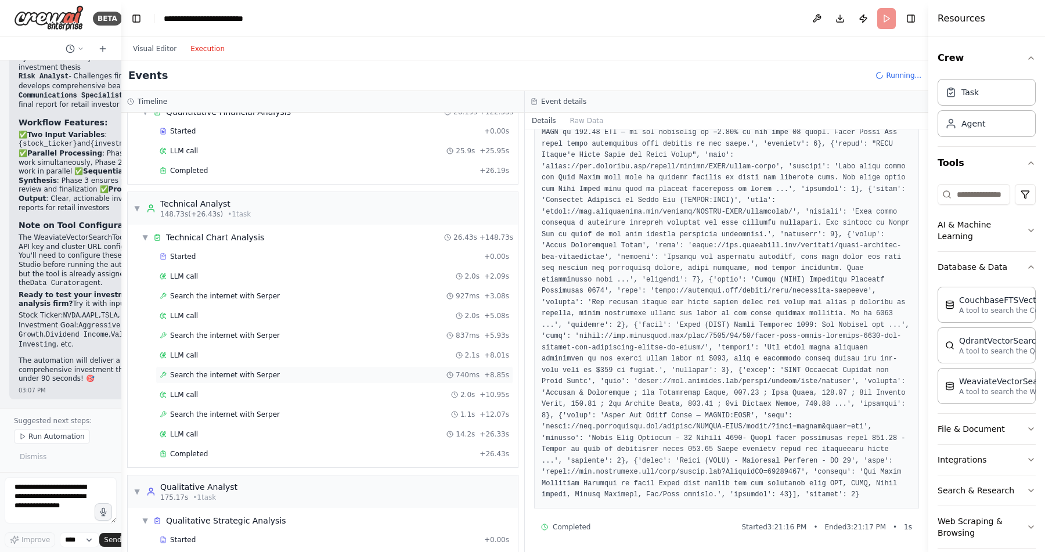
scroll to position [2381, 0]
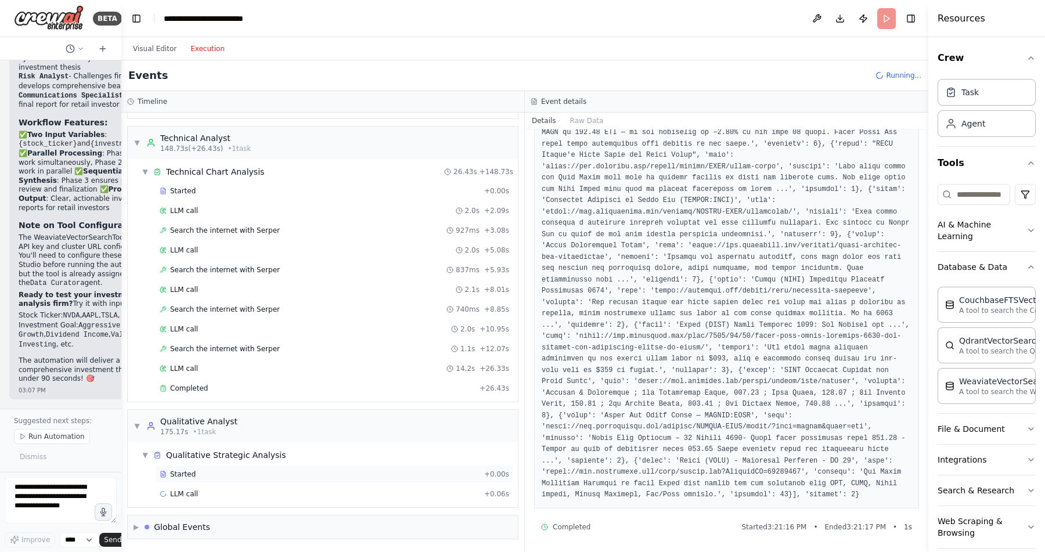
click at [208, 473] on div "Started" at bounding box center [320, 474] width 320 height 9
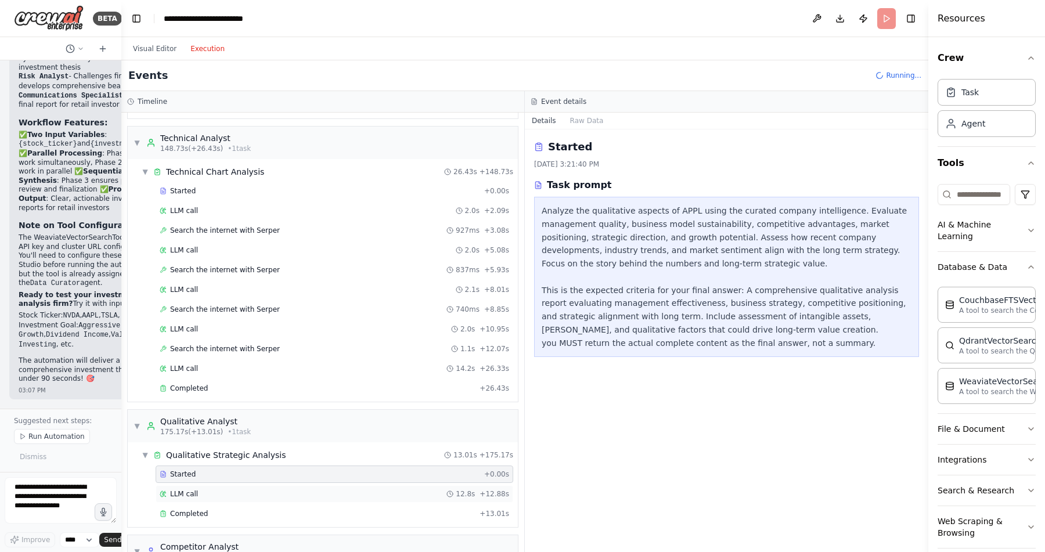
click at [201, 495] on div "LLM call 12.8s + 12.88s" at bounding box center [334, 493] width 349 height 9
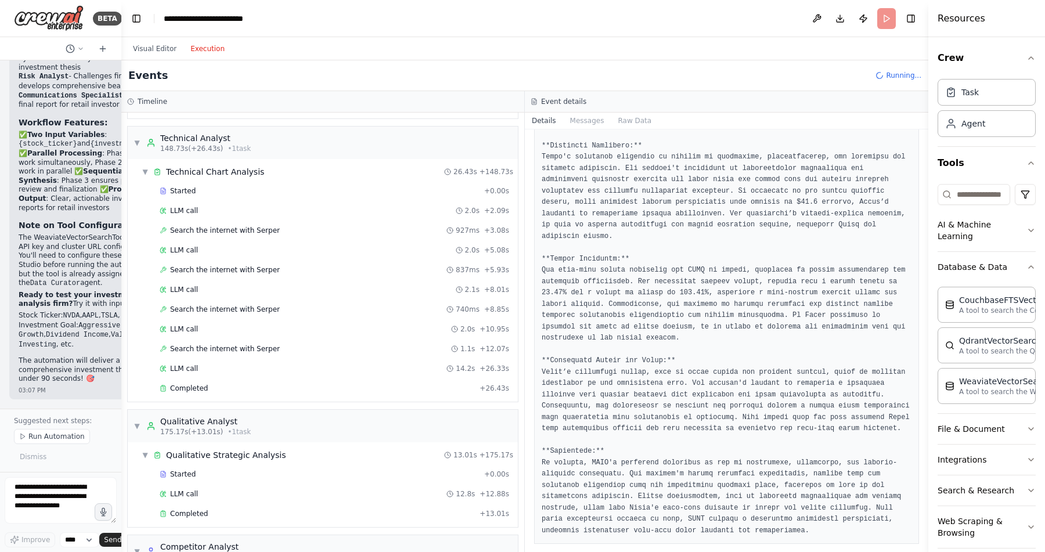
scroll to position [609, 0]
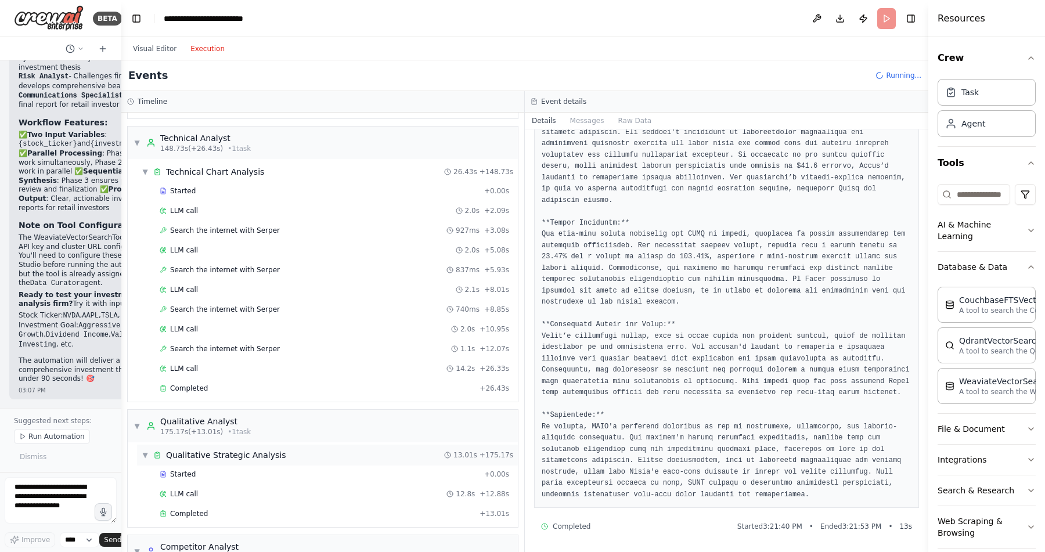
click at [149, 456] on div "▼ Qualitative Strategic Analysis" at bounding box center [214, 455] width 144 height 12
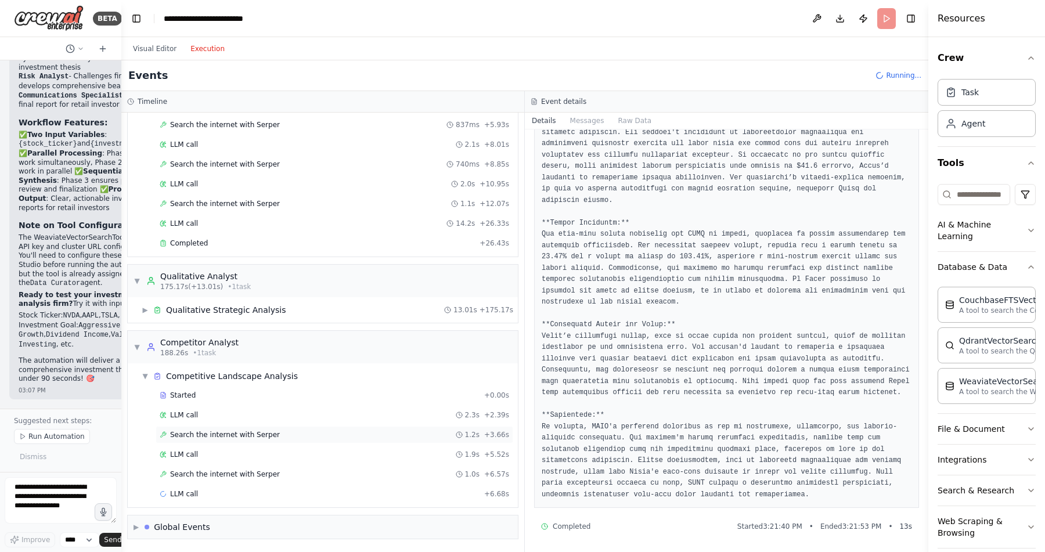
click at [243, 438] on span "Search the internet with Serper" at bounding box center [225, 434] width 110 height 9
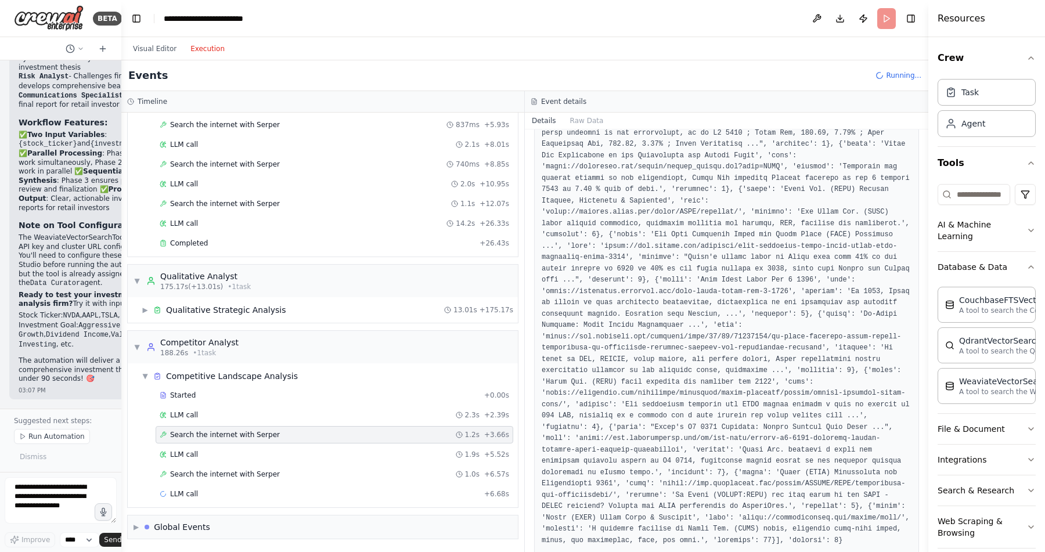
scroll to position [245, 0]
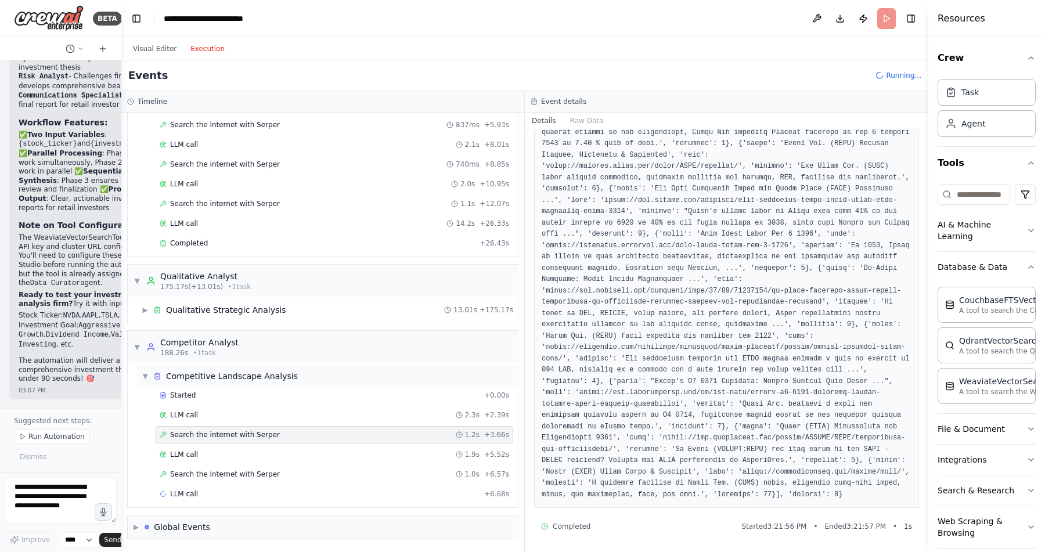
click at [145, 374] on span "▼" at bounding box center [145, 375] width 7 height 9
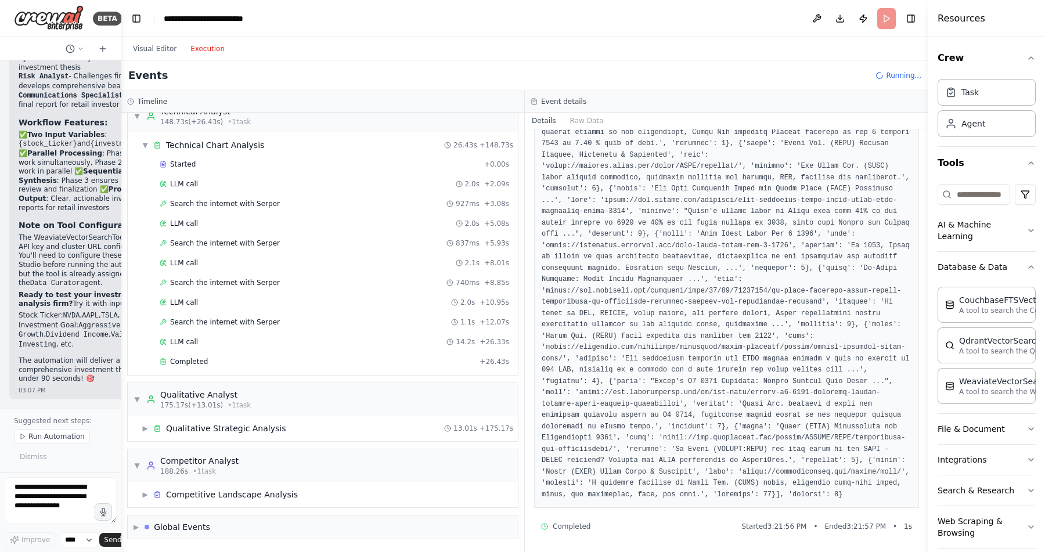
click at [208, 49] on button "Execution" at bounding box center [207, 49] width 48 height 14
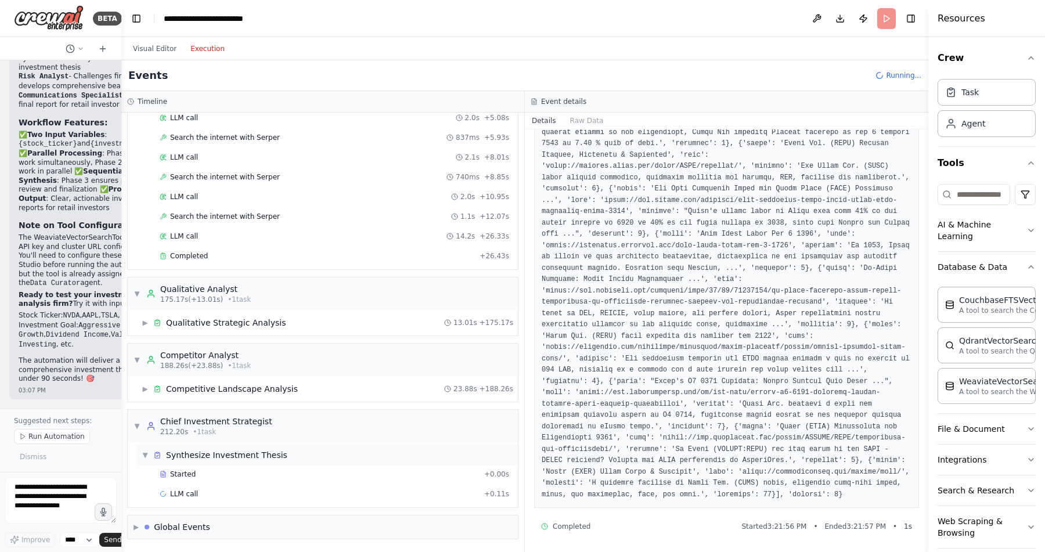
click at [215, 456] on div "Synthesize Investment Thesis" at bounding box center [226, 455] width 121 height 12
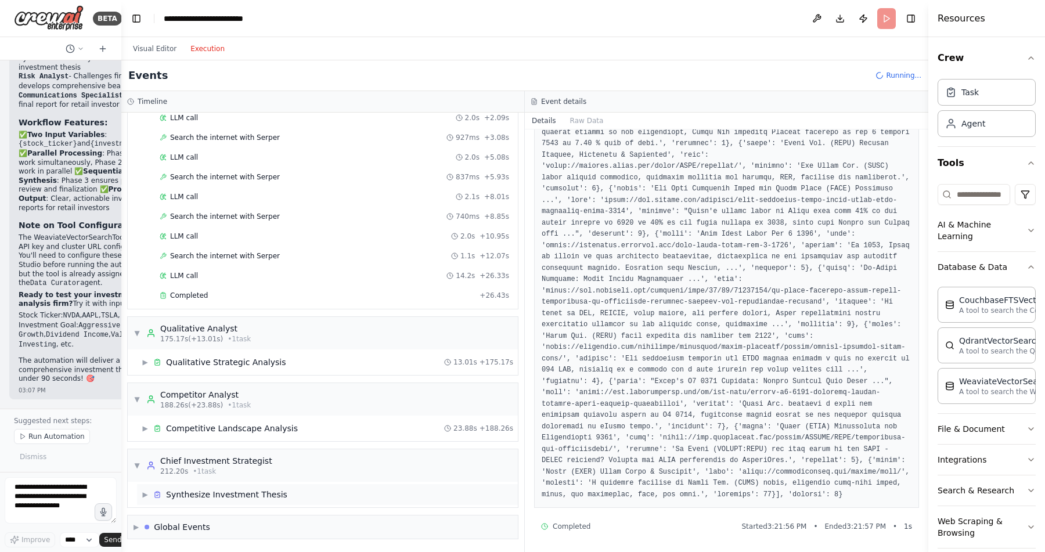
click at [145, 495] on span "▶" at bounding box center [145, 494] width 7 height 9
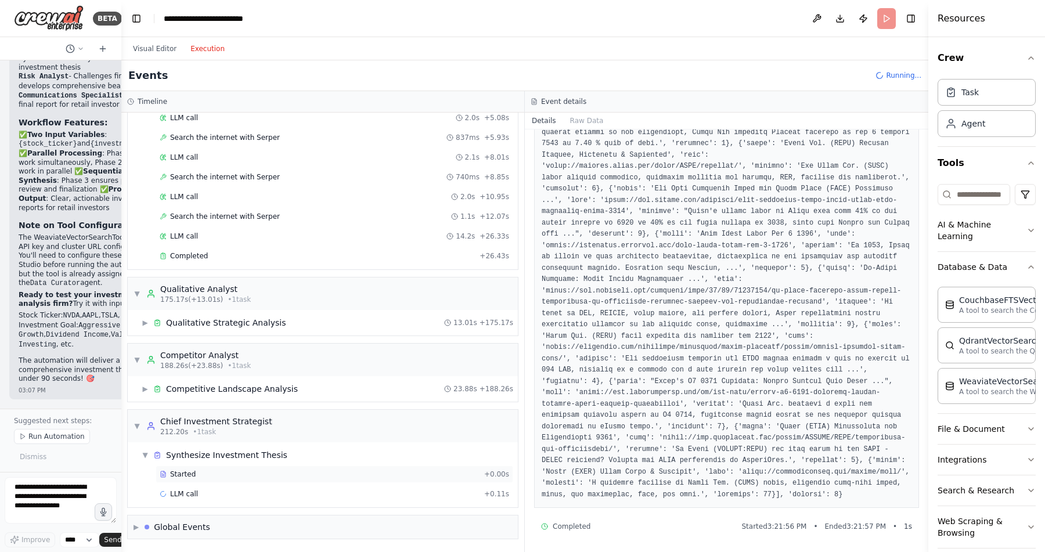
click at [191, 472] on span "Started" at bounding box center [183, 474] width 26 height 9
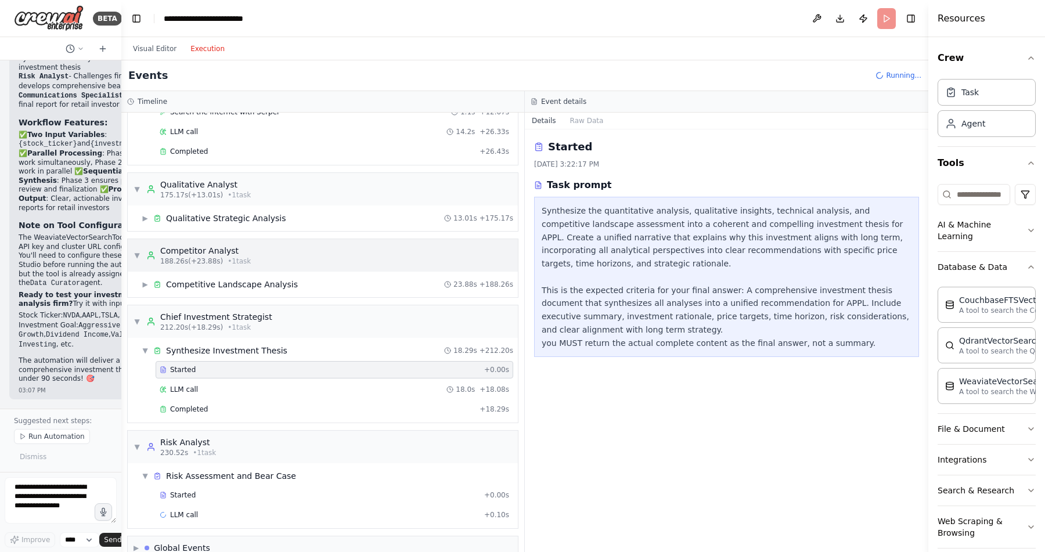
scroll to position [2639, 0]
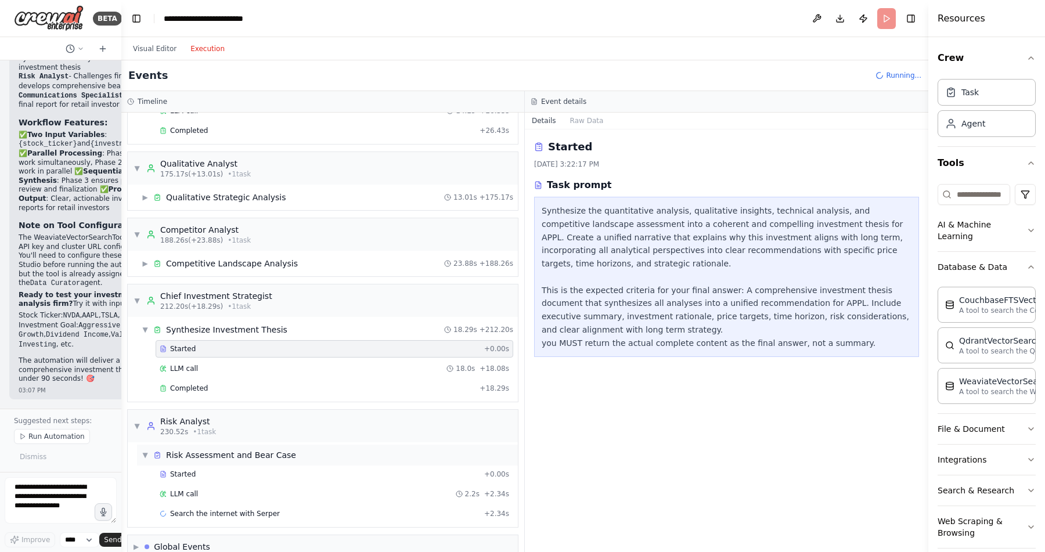
click at [203, 456] on div "Risk Assessment and Bear Case" at bounding box center [231, 455] width 130 height 12
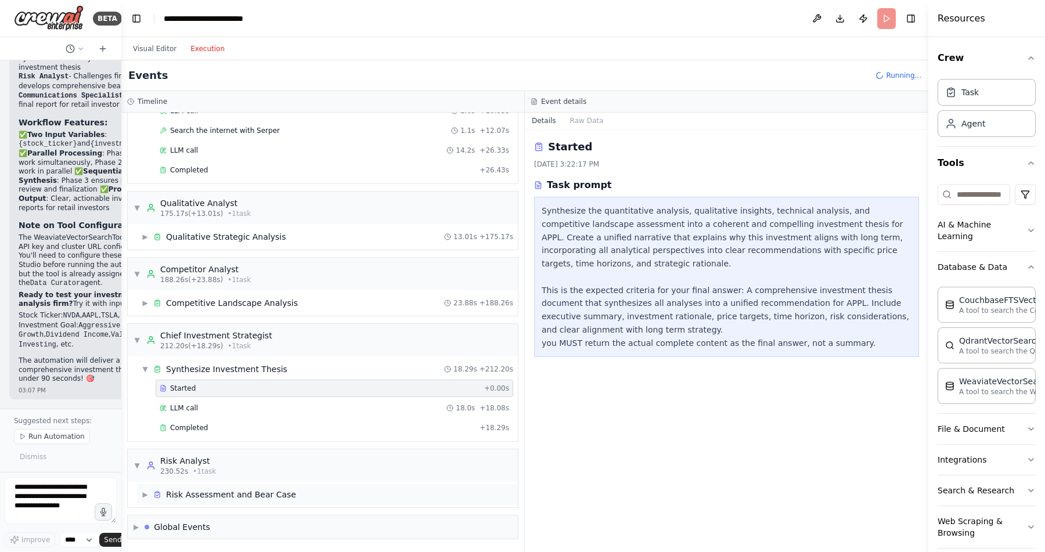
click at [196, 497] on div "Risk Assessment and Bear Case" at bounding box center [231, 495] width 130 height 12
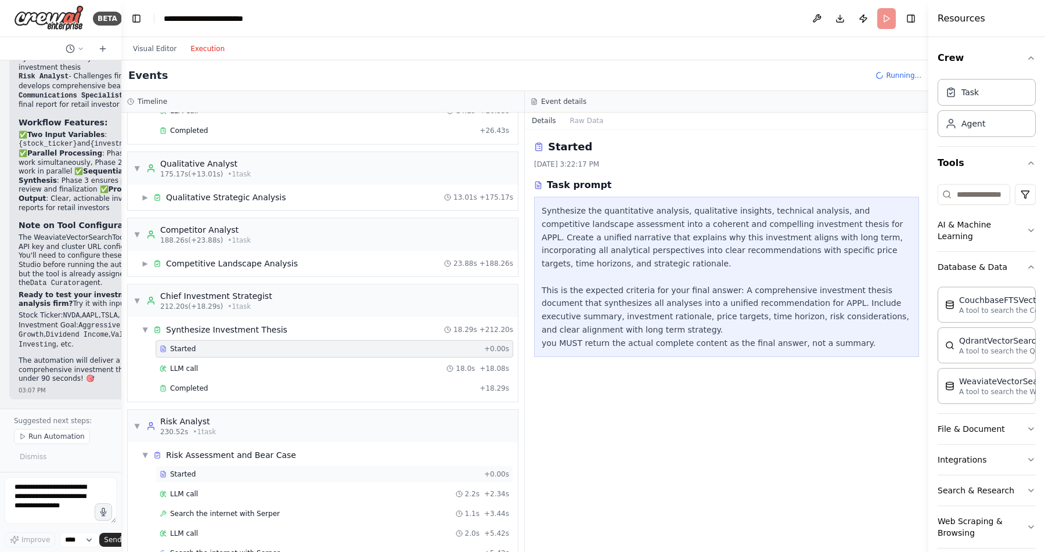
click at [197, 475] on div "Started" at bounding box center [320, 474] width 320 height 9
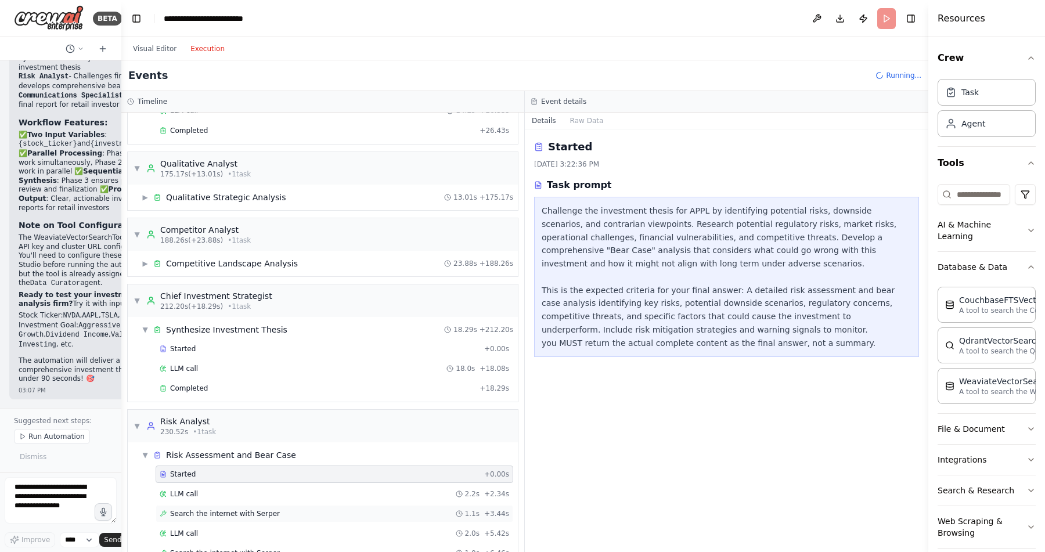
click at [233, 515] on span "Search the internet with Serper" at bounding box center [225, 513] width 110 height 9
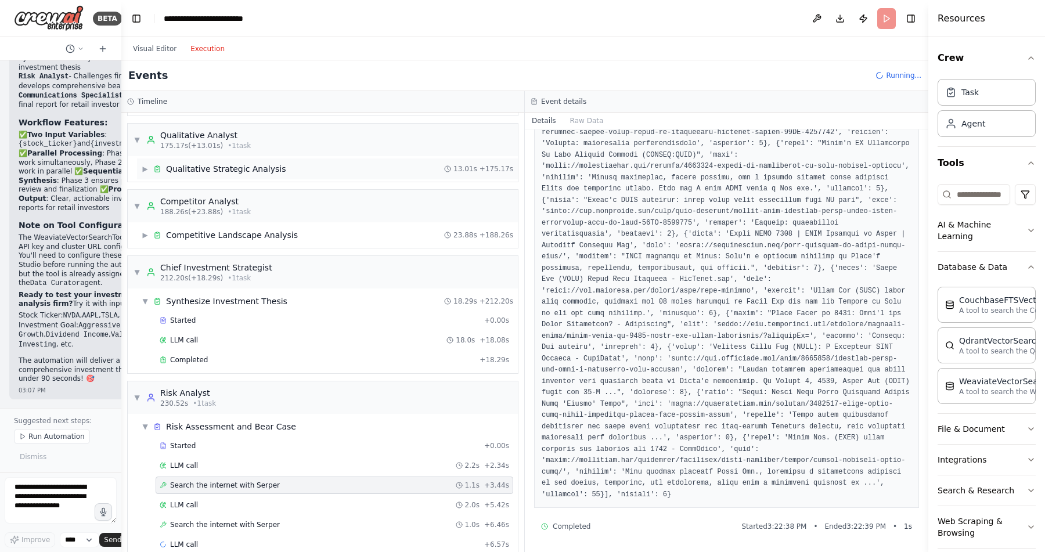
scroll to position [2718, 0]
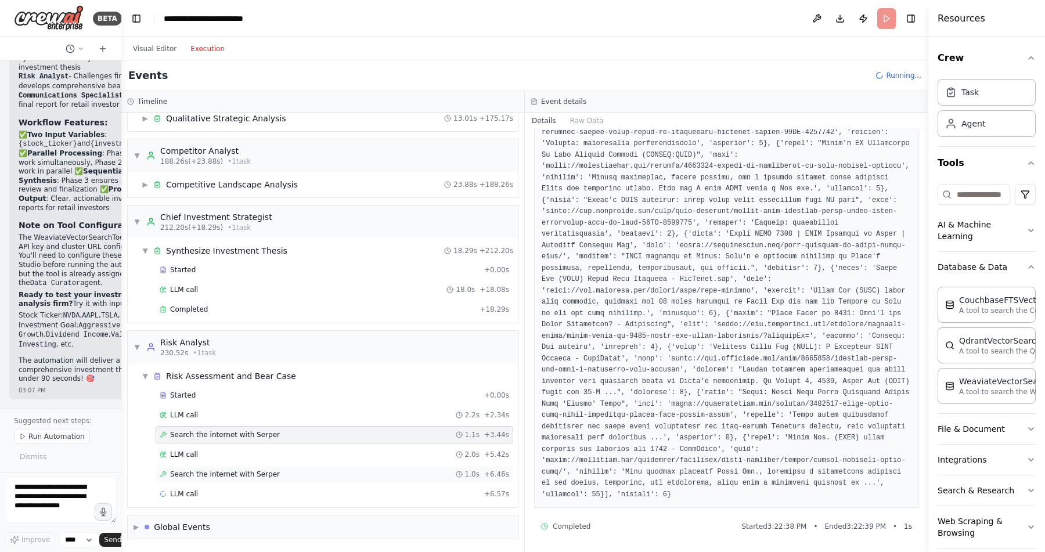
click at [222, 476] on span "Search the internet with Serper" at bounding box center [225, 474] width 110 height 9
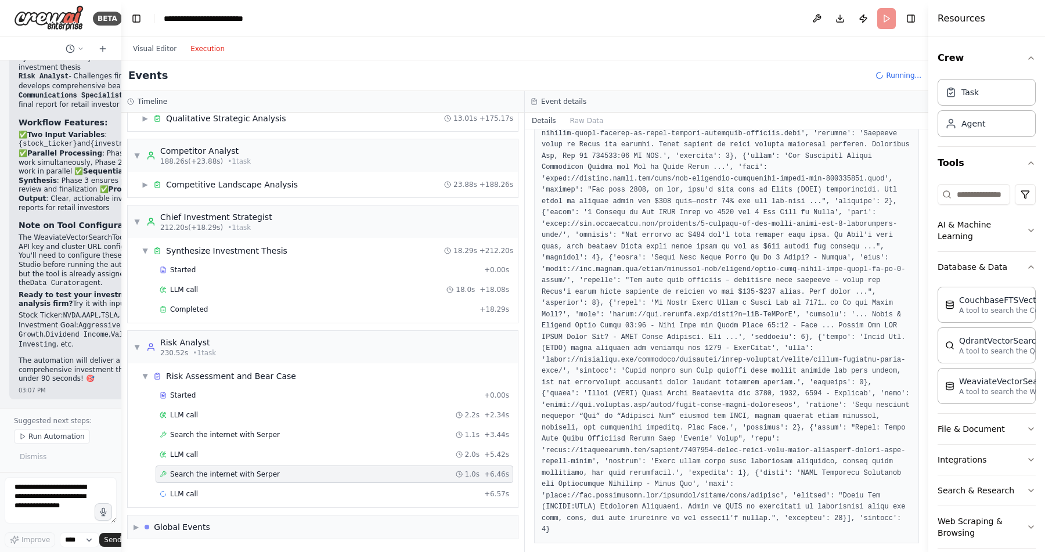
scroll to position [279, 0]
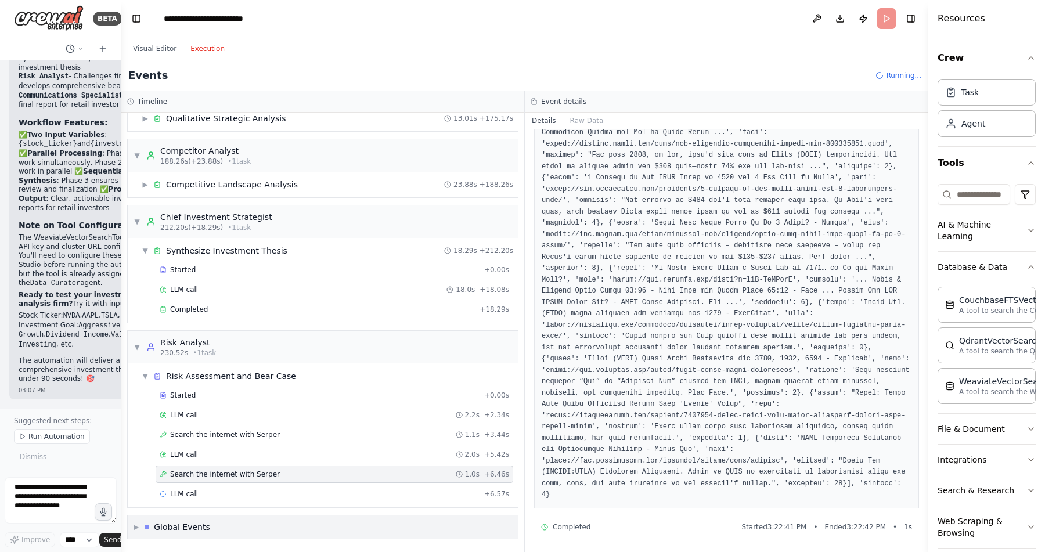
click at [137, 525] on span "▶" at bounding box center [135, 526] width 5 height 9
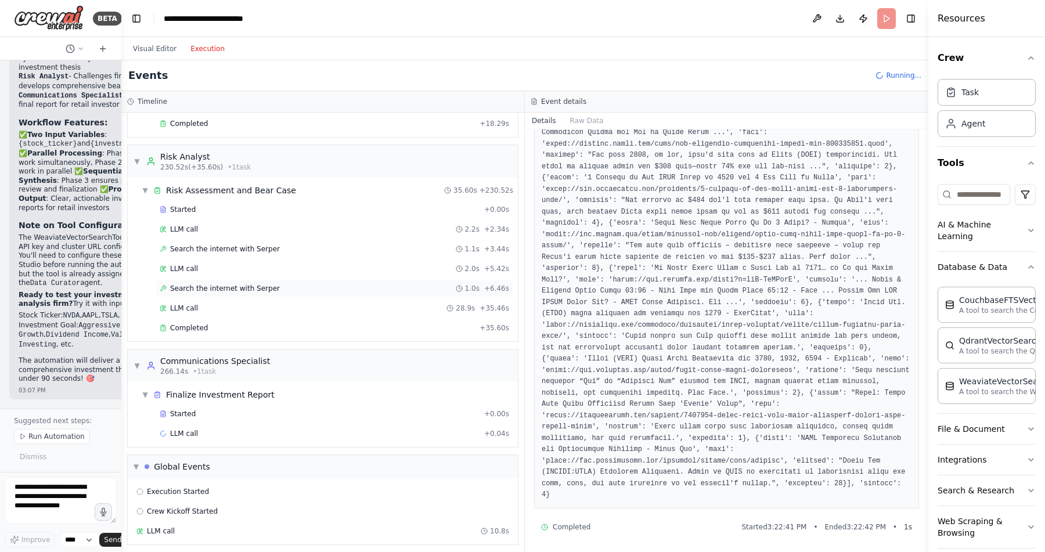
scroll to position [2909, 0]
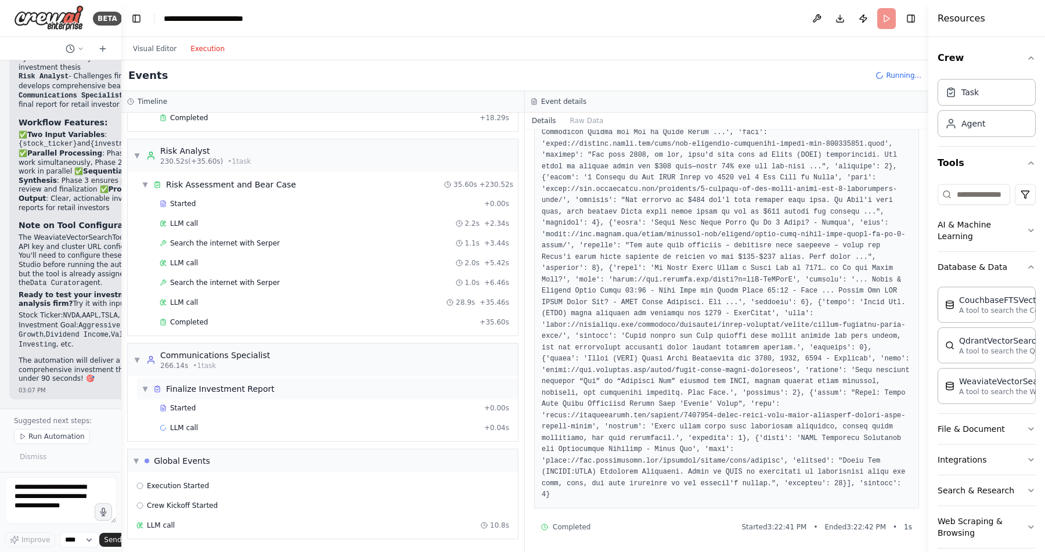
click at [236, 387] on div "Finalize Investment Report" at bounding box center [220, 389] width 109 height 12
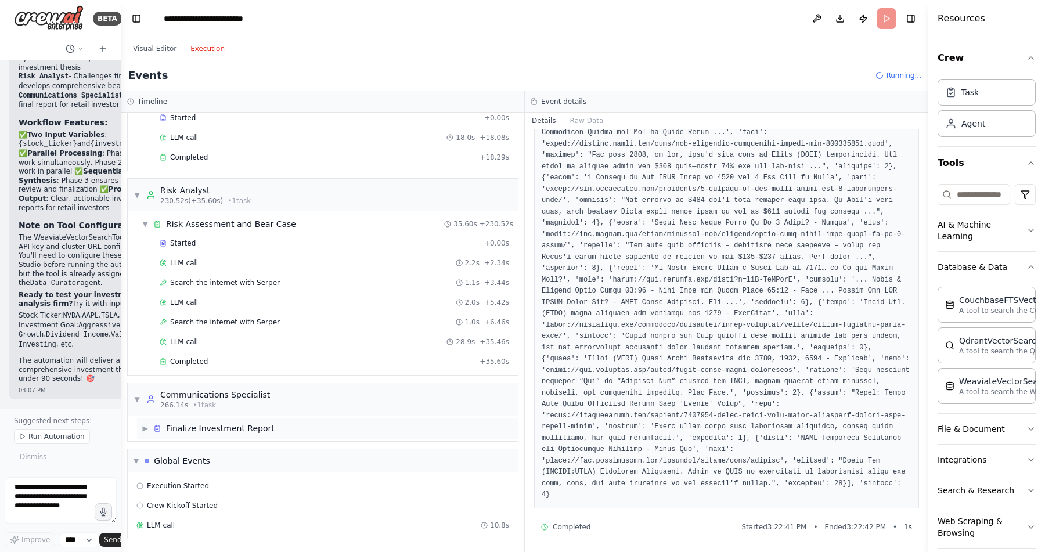
scroll to position [2870, 0]
click at [143, 430] on span "▶" at bounding box center [145, 428] width 7 height 9
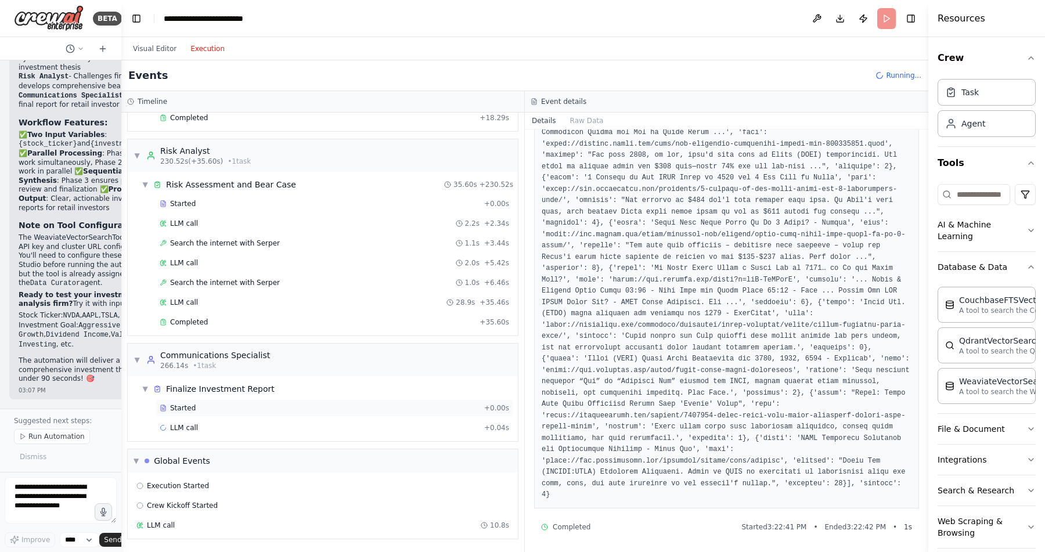
click at [210, 409] on div "Started" at bounding box center [320, 407] width 320 height 9
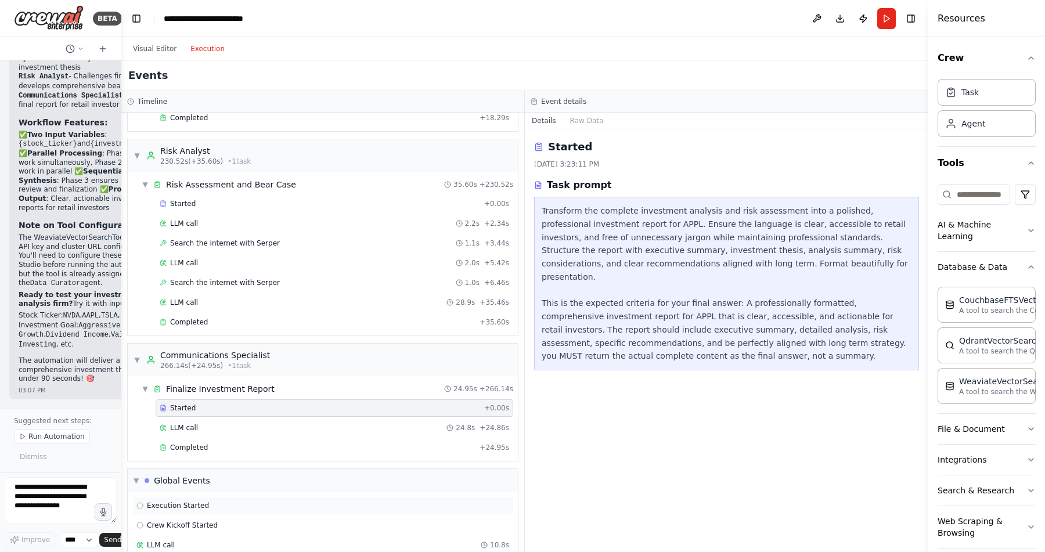
click at [193, 504] on span "Execution Started" at bounding box center [178, 505] width 62 height 9
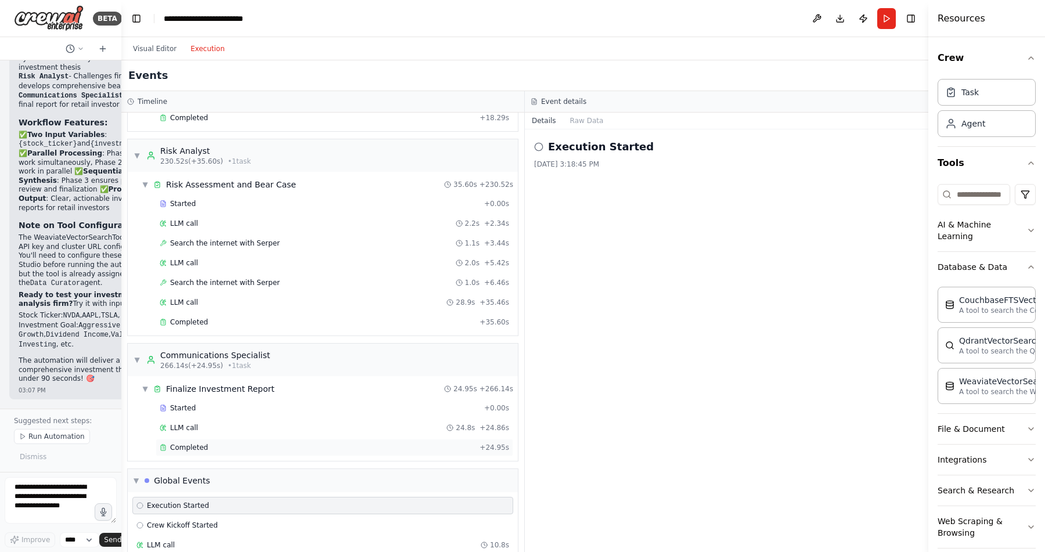
click at [215, 444] on div "Completed" at bounding box center [317, 447] width 315 height 9
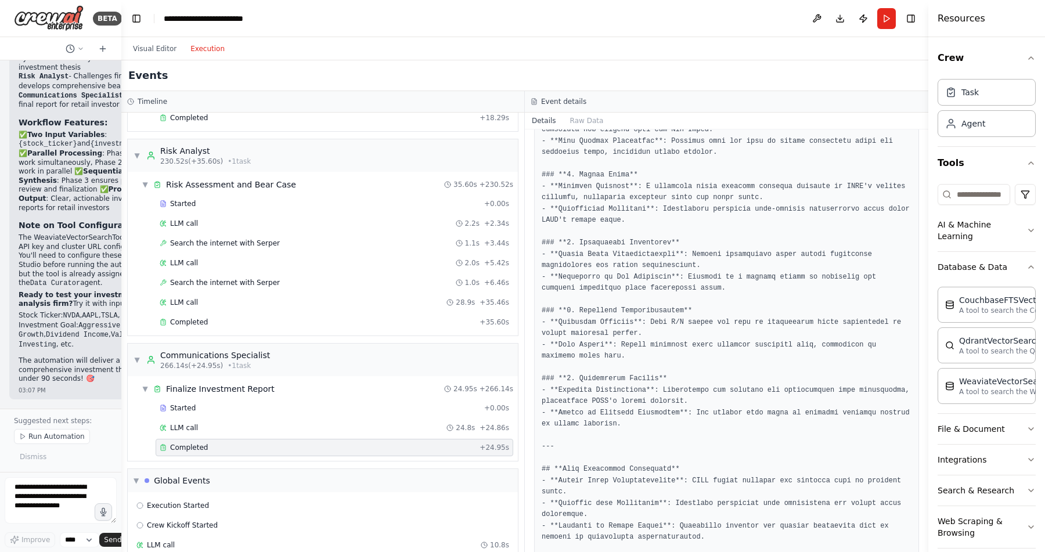
scroll to position [1183, 0]
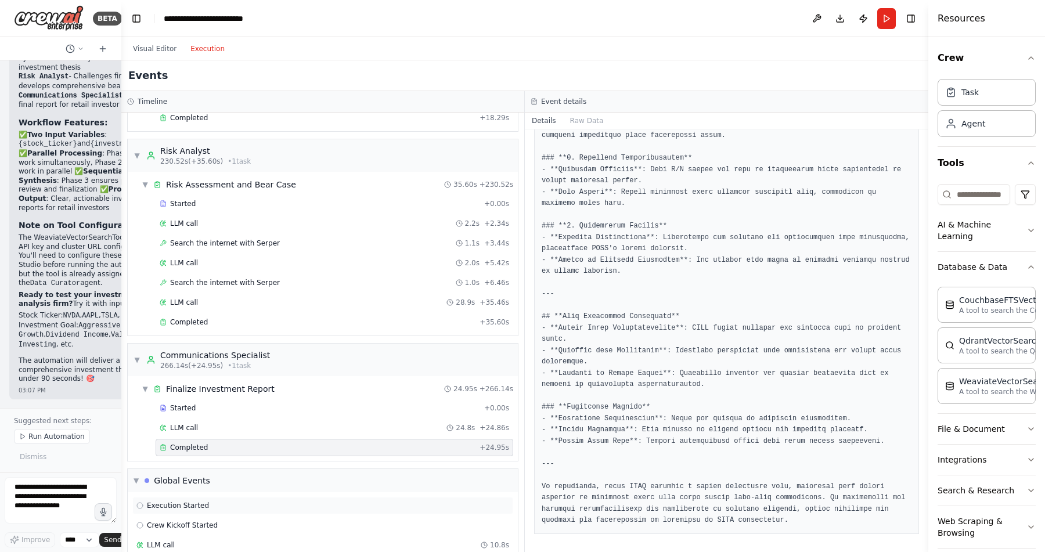
click at [188, 503] on span "Execution Started" at bounding box center [178, 505] width 62 height 9
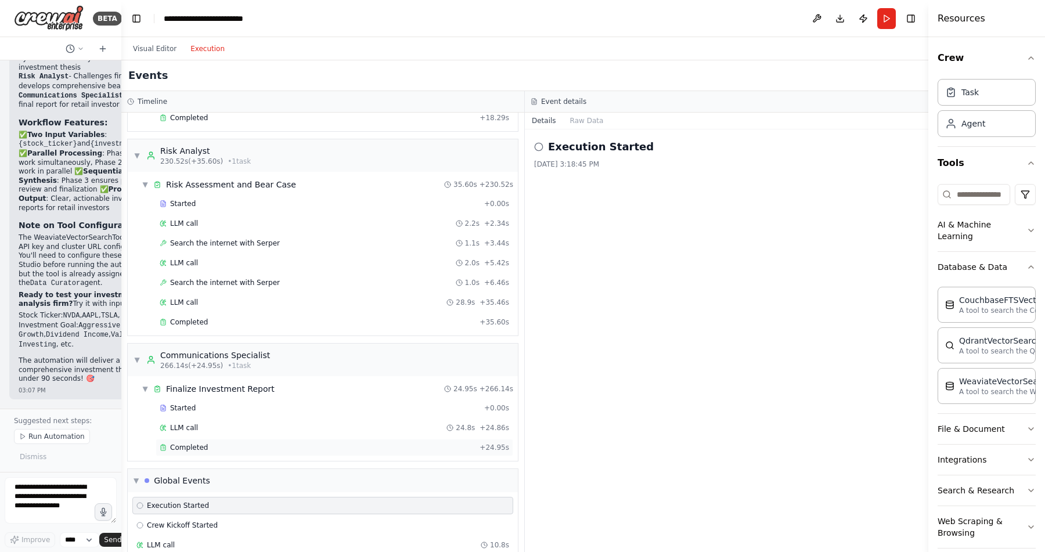
click at [216, 443] on div "Completed" at bounding box center [317, 447] width 315 height 9
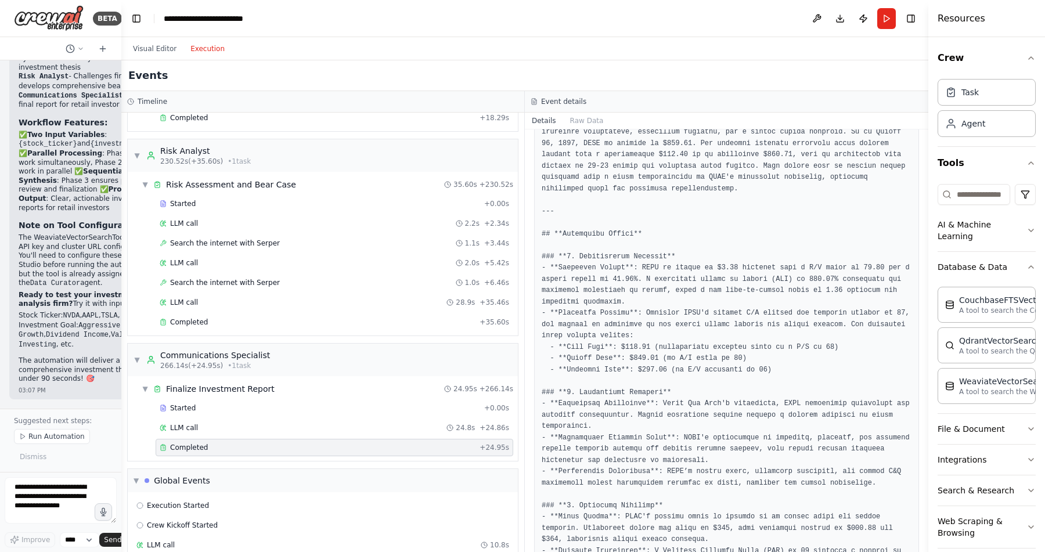
scroll to position [0, 0]
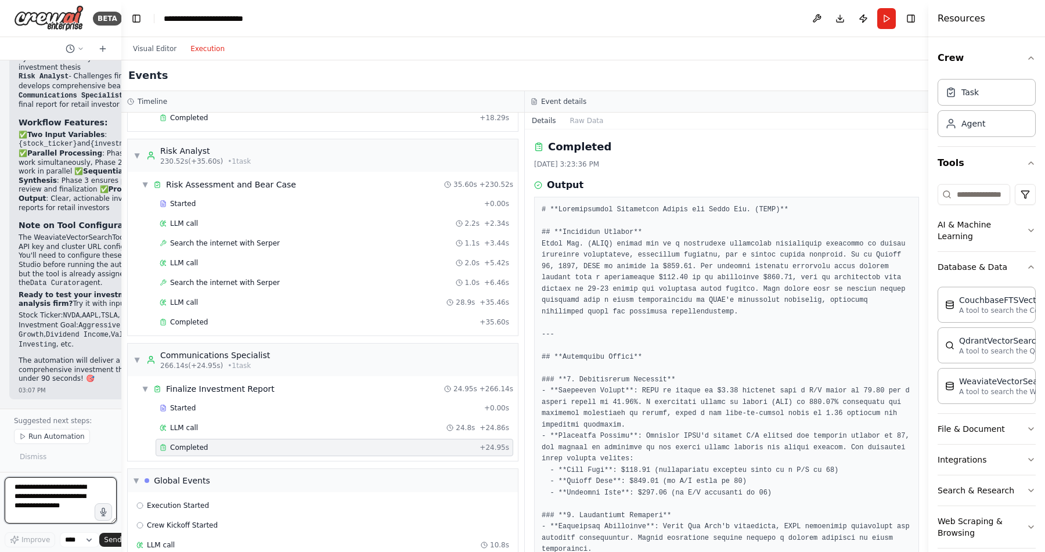
click at [27, 493] on textarea at bounding box center [61, 500] width 112 height 46
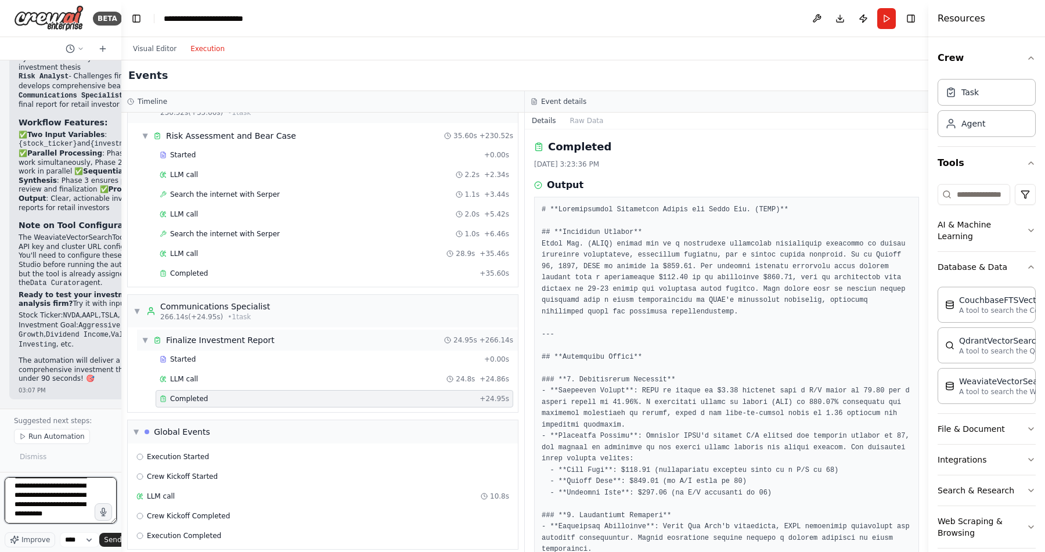
scroll to position [2969, 0]
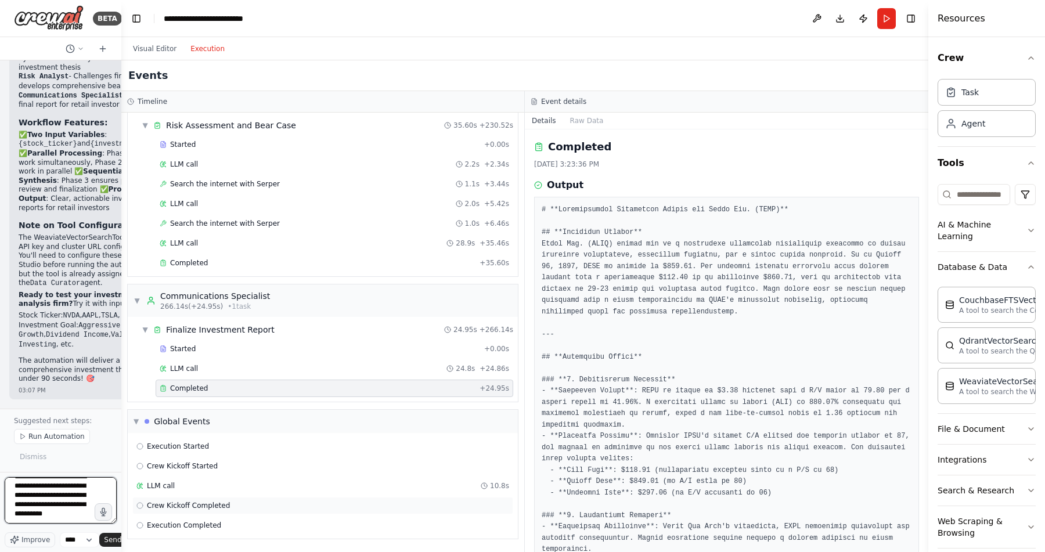
type textarea "**********"
click at [229, 507] on div "Crew Kickoff Completed" at bounding box center [322, 505] width 373 height 9
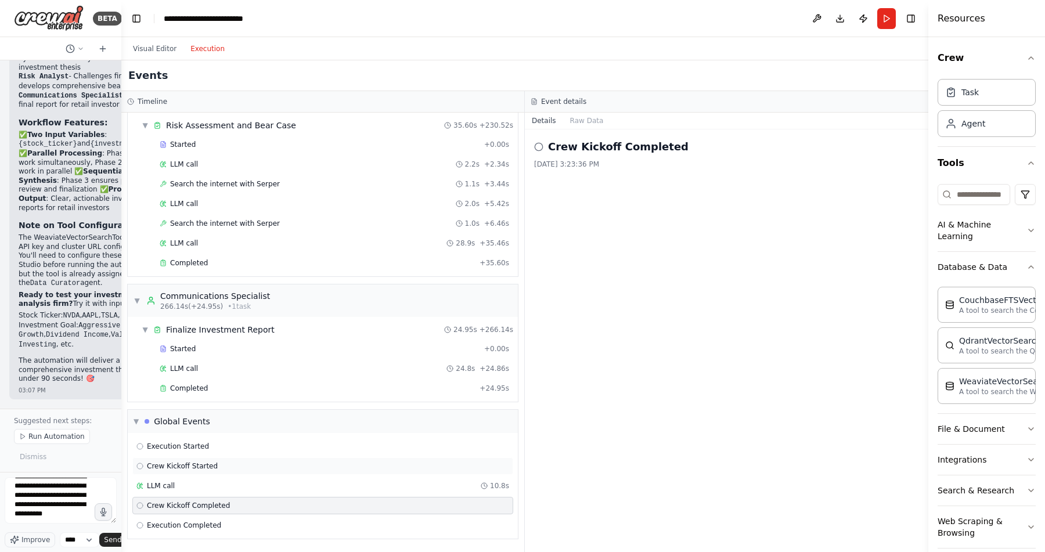
click at [214, 469] on span "Crew Kickoff Started" at bounding box center [182, 465] width 71 height 9
click at [109, 540] on span "Send" at bounding box center [112, 539] width 17 height 9
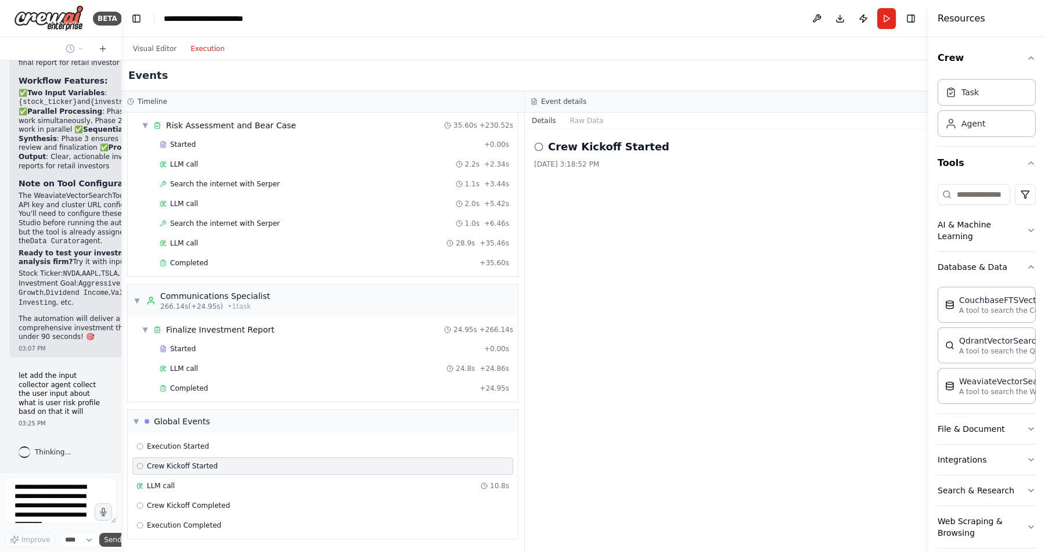
scroll to position [4038, 0]
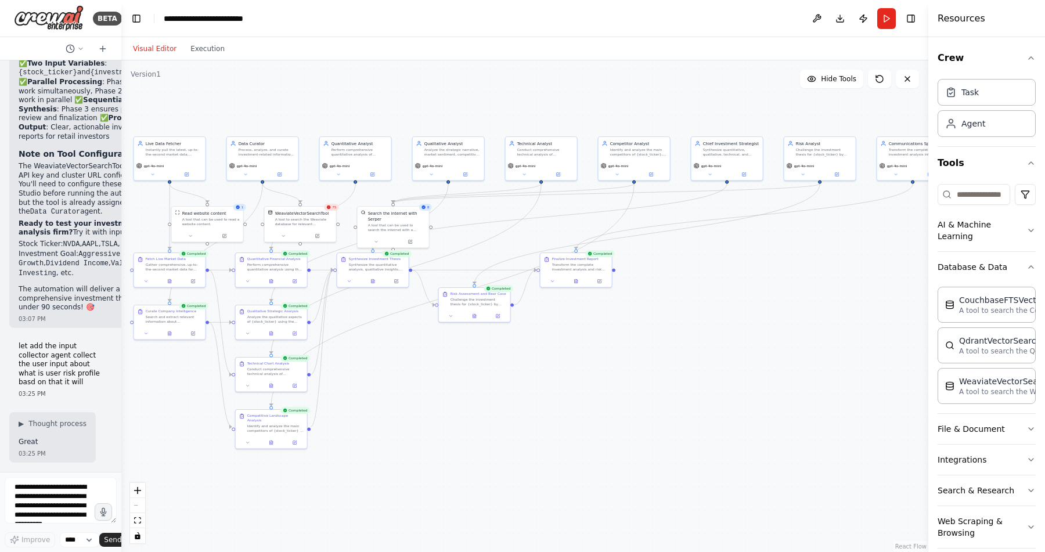
click at [161, 49] on button "Visual Editor" at bounding box center [154, 49] width 57 height 14
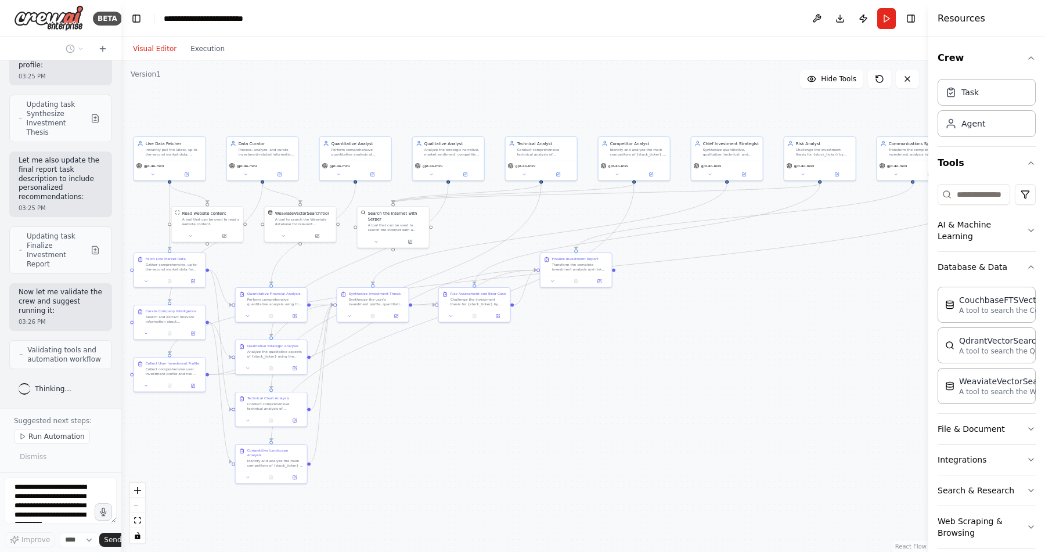
scroll to position [5132, 0]
click at [423, 455] on div ".deletable-edge-delete-btn { width: 20px; height: 20px; border: 0px solid #ffff…" at bounding box center [524, 306] width 807 height 492
click at [66, 437] on span "Run Automation" at bounding box center [56, 436] width 56 height 9
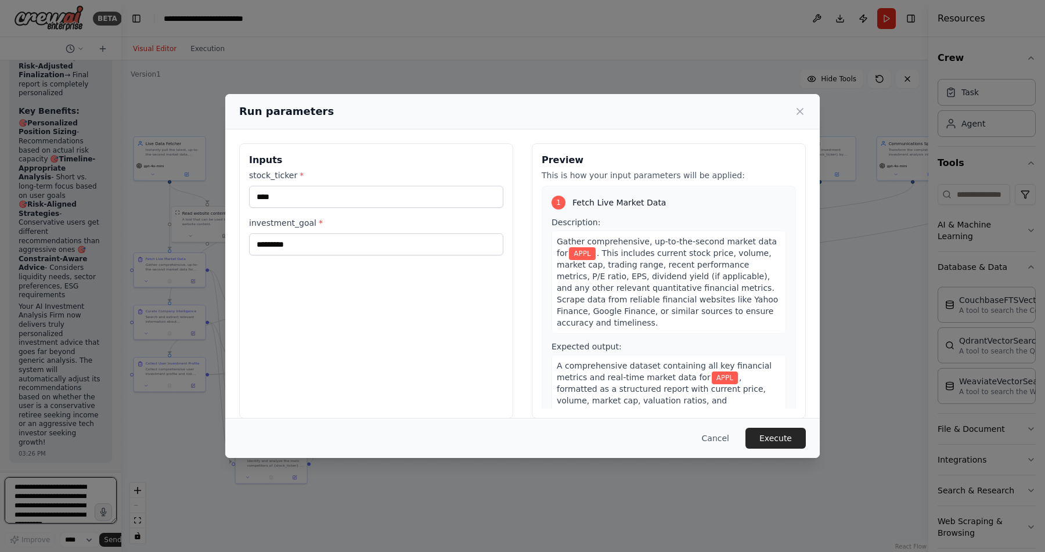
scroll to position [6241, 0]
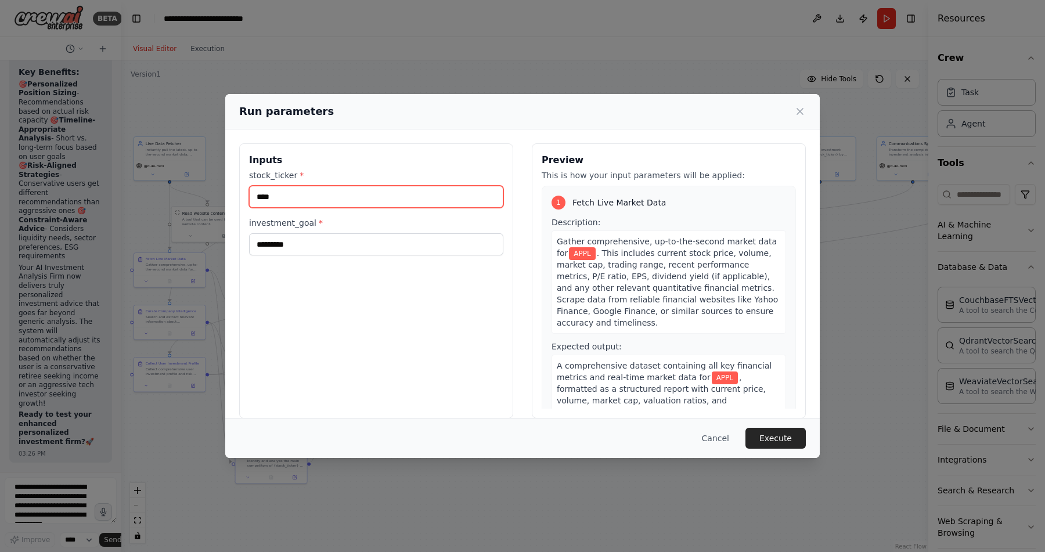
click at [294, 199] on input "****" at bounding box center [376, 197] width 254 height 22
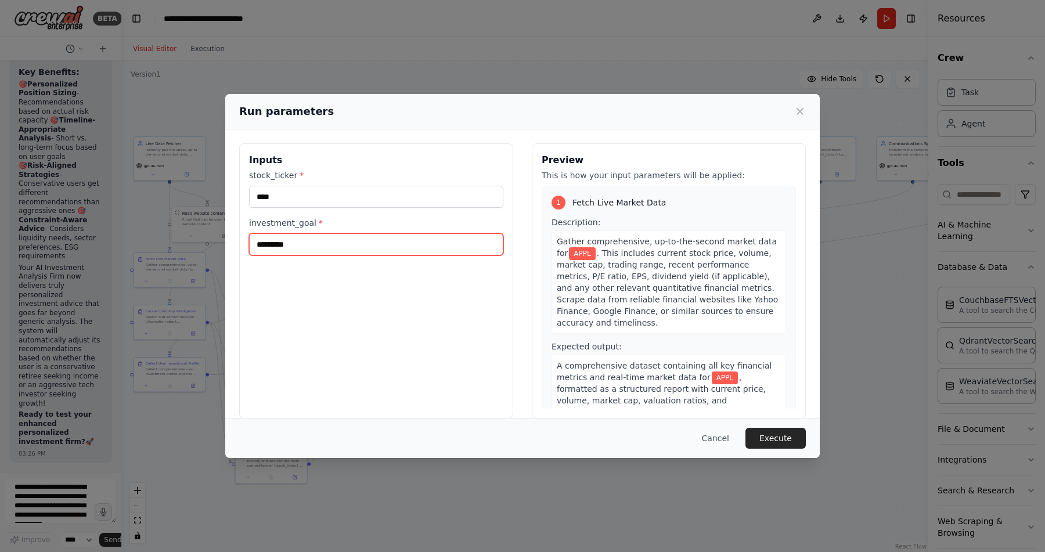
click at [317, 249] on input "*********" at bounding box center [376, 244] width 254 height 22
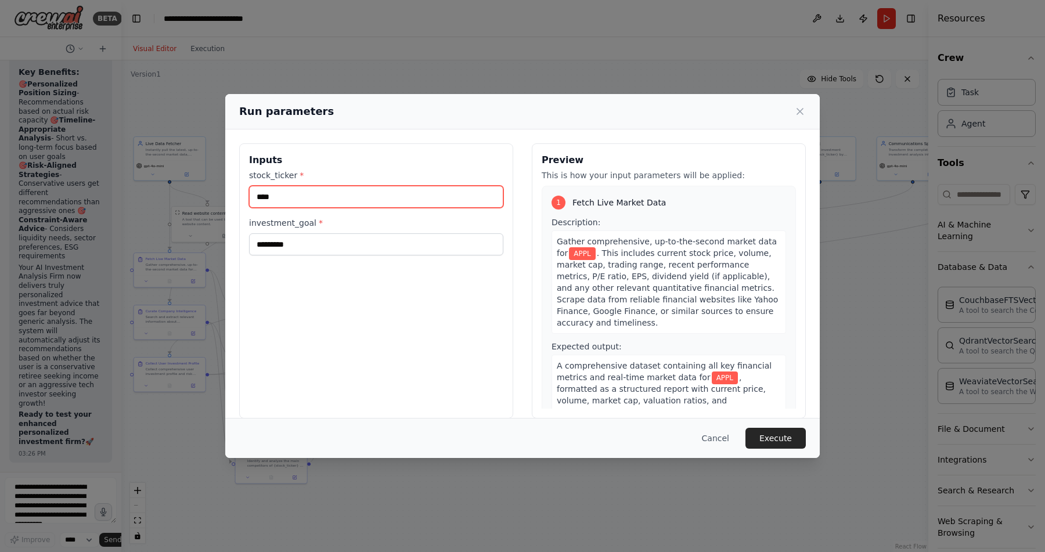
click at [305, 197] on input "****" at bounding box center [376, 197] width 254 height 22
click at [80, 505] on div "Run parameters Inputs stock_ticker * **** investment_goal * ********* Preview T…" at bounding box center [522, 276] width 1045 height 552
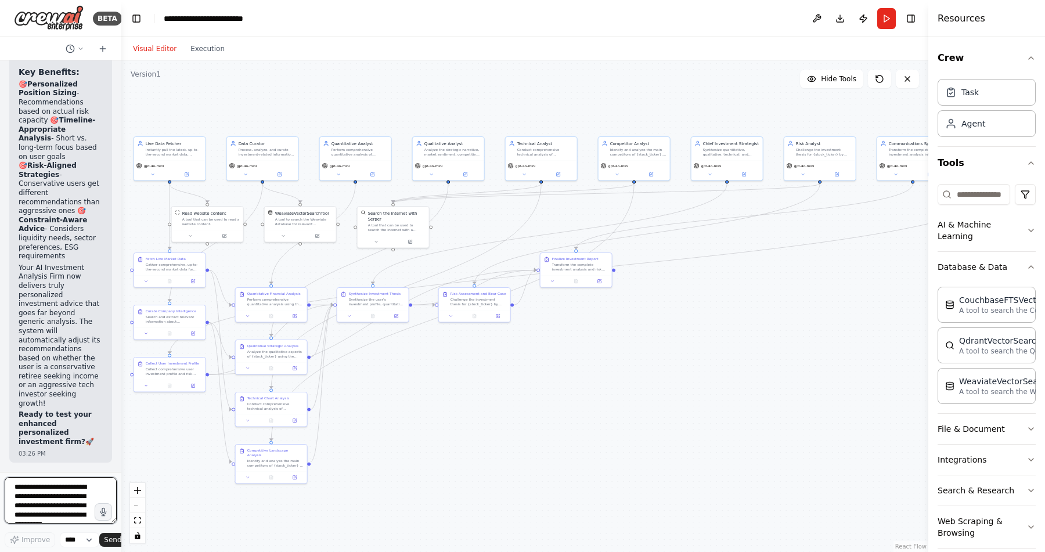
click at [80, 505] on textarea "**********" at bounding box center [61, 500] width 112 height 46
drag, startPoint x: 80, startPoint y: 505, endPoint x: 3, endPoint y: 473, distance: 83.5
click at [3, 473] on div "BETA Imagine you are building an elite, fully autonomous AI Investment Analysis…" at bounding box center [60, 276] width 121 height 552
click at [79, 505] on textarea "**********" at bounding box center [61, 500] width 112 height 46
type textarea "*"
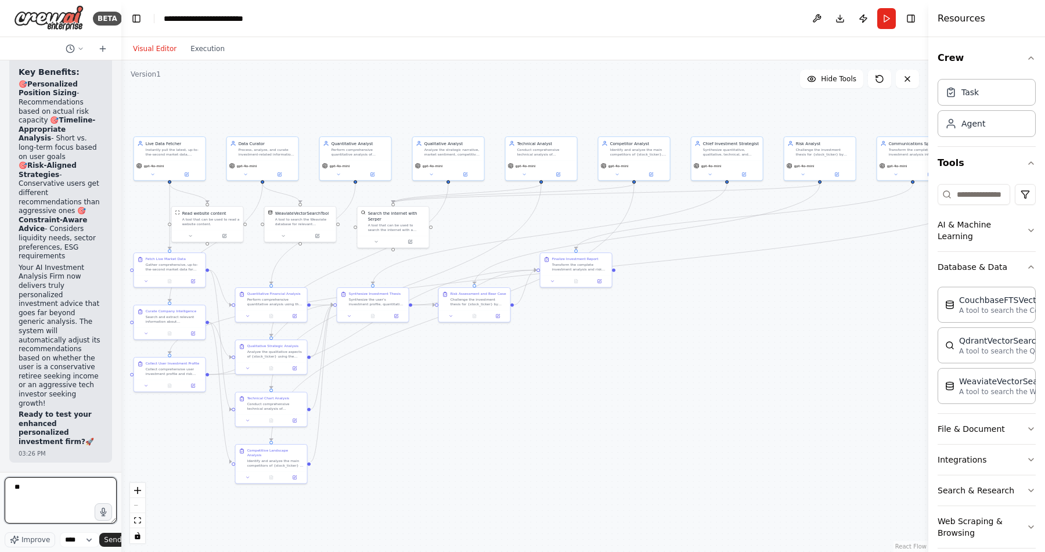
type textarea "*"
click at [887, 19] on button "Run" at bounding box center [886, 18] width 19 height 21
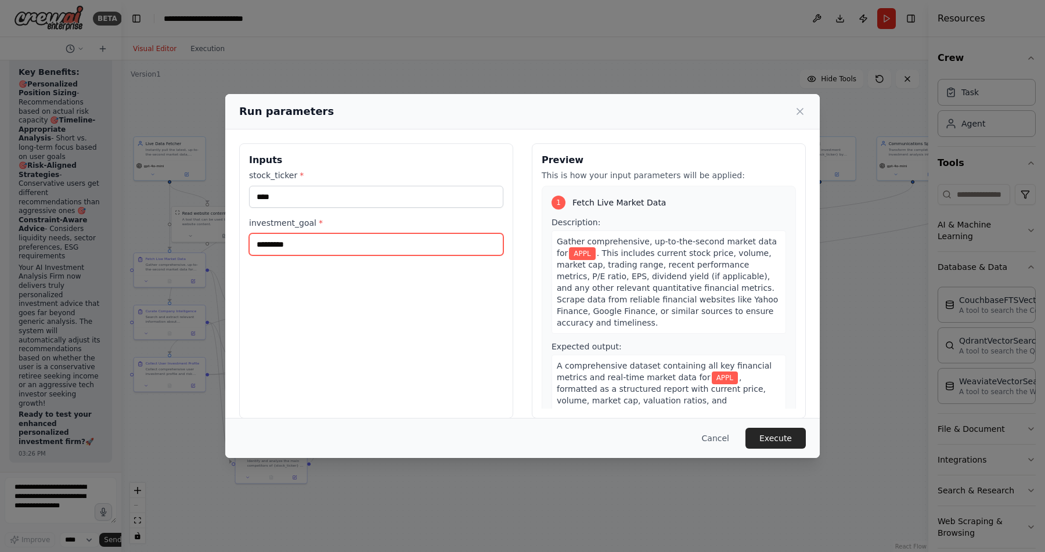
click at [306, 242] on input "*********" at bounding box center [376, 244] width 254 height 22
type input "*"
type input "**********"
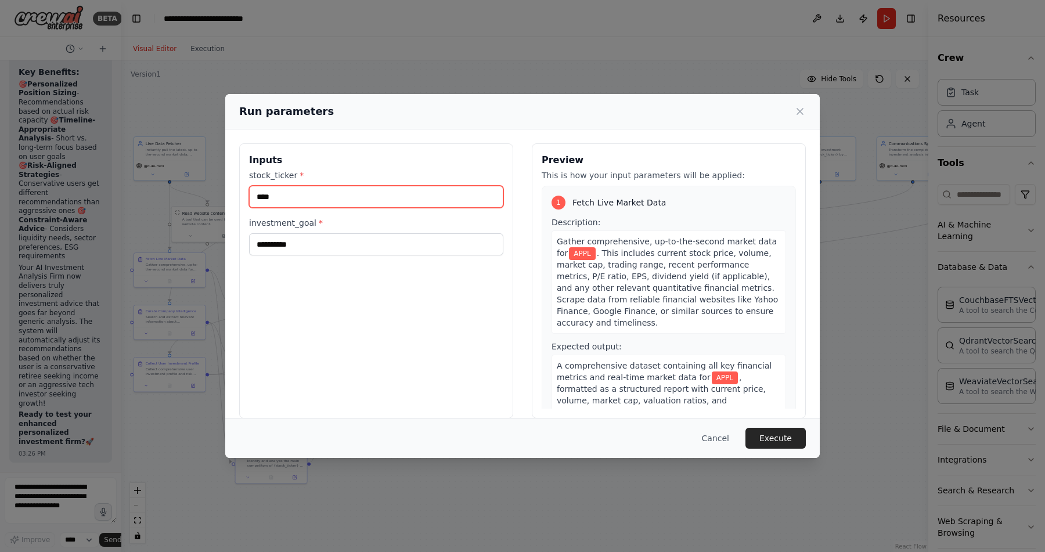
click at [276, 200] on input "****" at bounding box center [376, 197] width 254 height 22
type input "*"
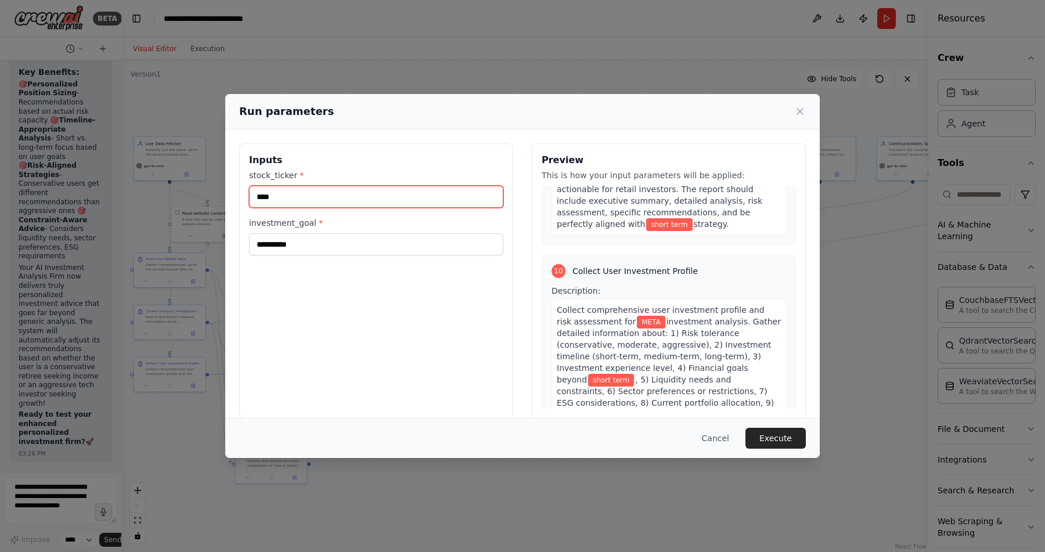
scroll to position [14, 0]
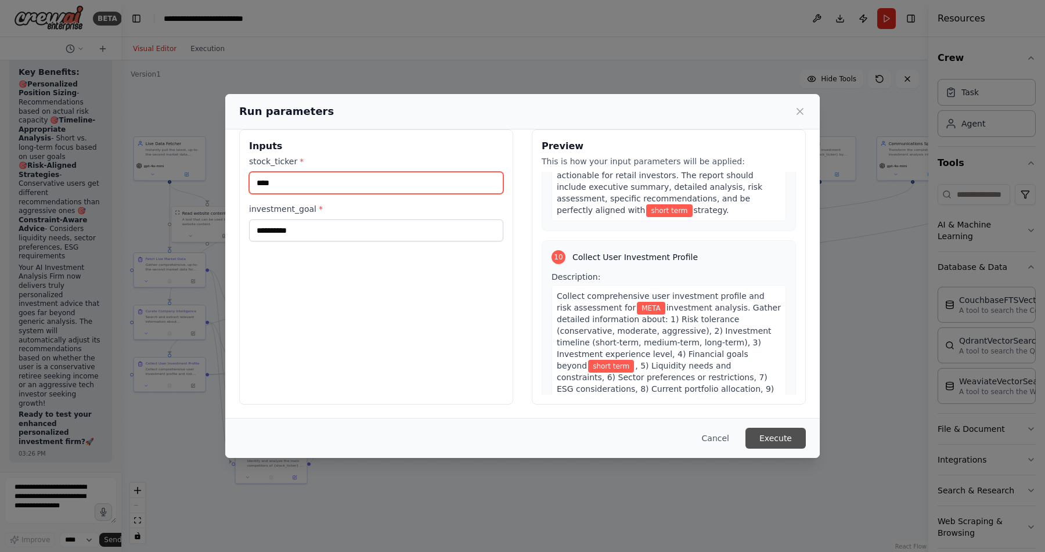
type input "****"
click at [778, 439] on button "Execute" at bounding box center [775, 438] width 60 height 21
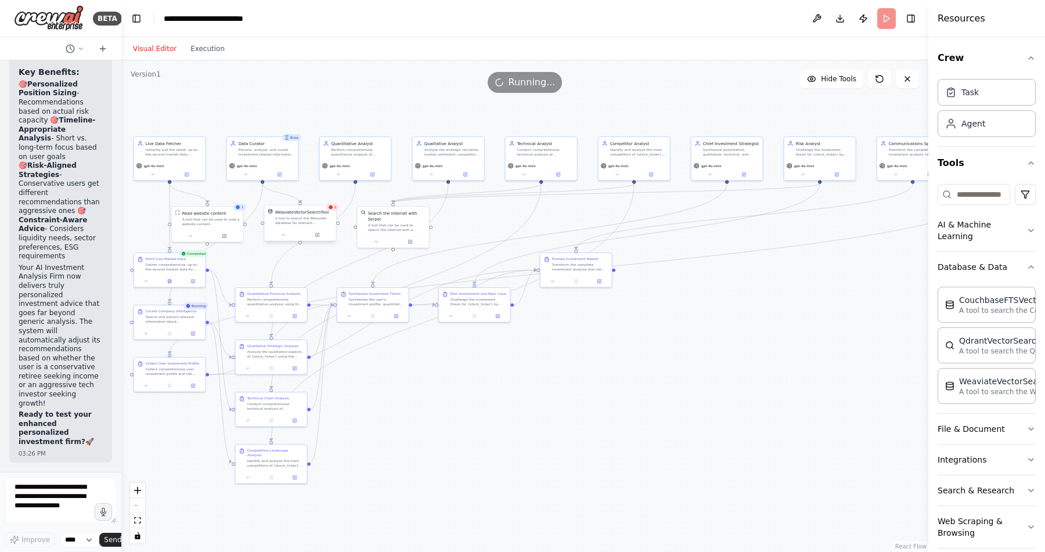
click at [308, 223] on div "A tool to search the Weaviate database for relevant information on internal doc…" at bounding box center [303, 220] width 57 height 9
click at [322, 226] on div "WeaviateVectorSearchTool A tool to search the Weaviate database for relevant in…" at bounding box center [300, 216] width 71 height 23
click at [335, 212] on div "WeaviateVectorSearchTool A tool to search the Weaviate database for relevant in…" at bounding box center [300, 216] width 71 height 23
click at [306, 230] on div at bounding box center [300, 235] width 71 height 12
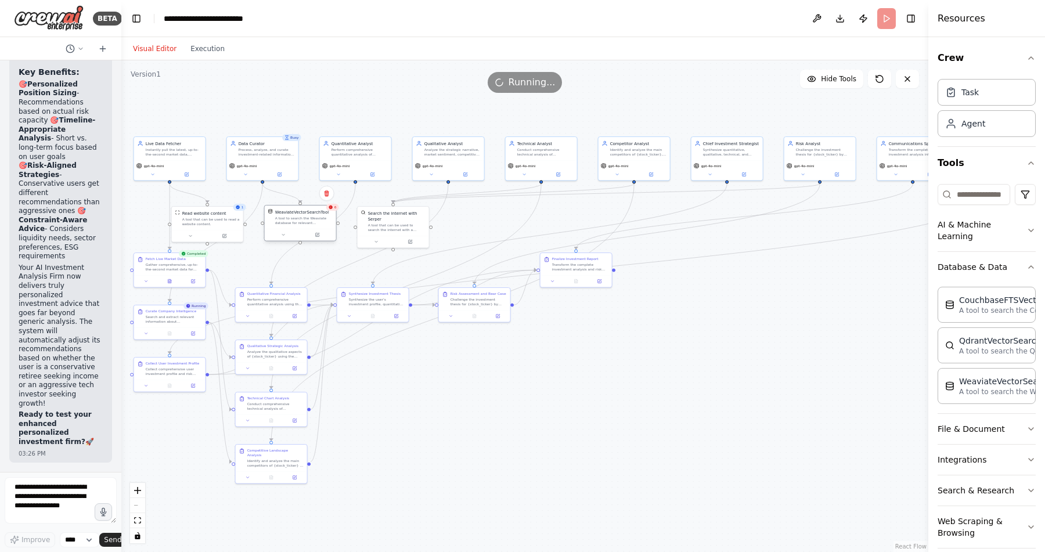
click at [306, 230] on div at bounding box center [300, 235] width 71 height 12
click at [292, 222] on div "A tool to search the Weaviate database for relevant information on internal doc…" at bounding box center [303, 220] width 57 height 9
click at [210, 47] on button "Execution" at bounding box center [207, 49] width 48 height 14
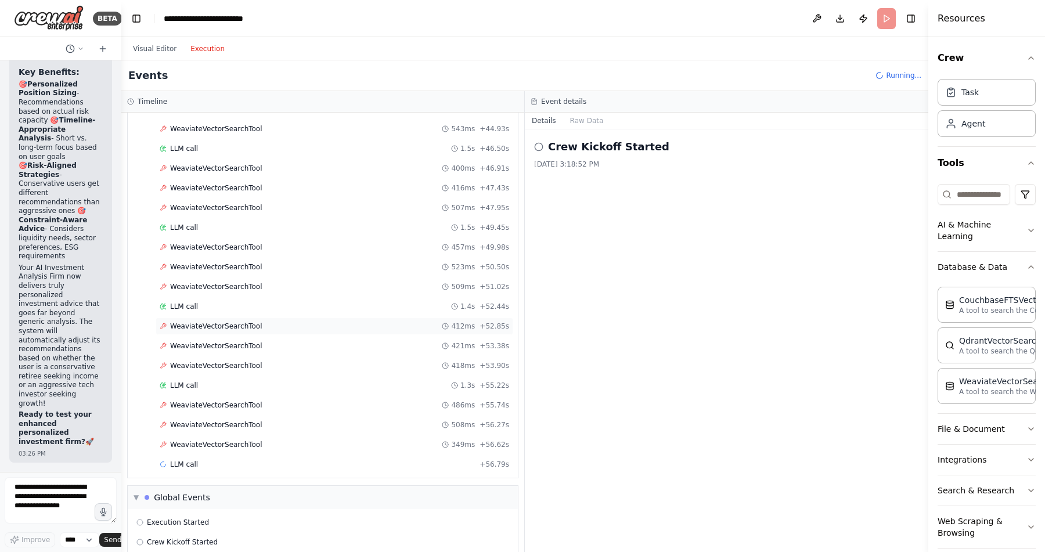
scroll to position [1341, 0]
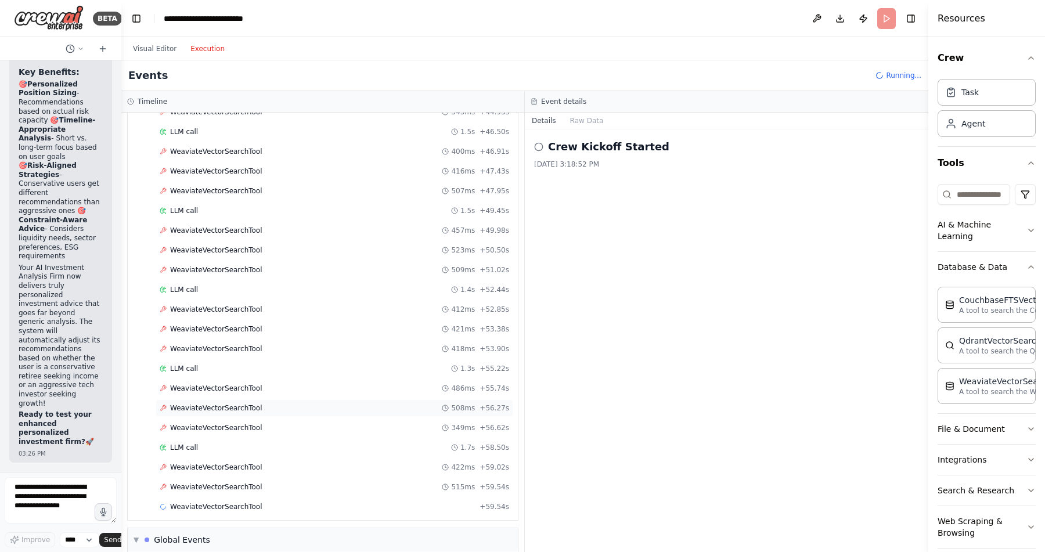
click at [241, 410] on span "WeaviateVectorSearchTool" at bounding box center [216, 407] width 92 height 9
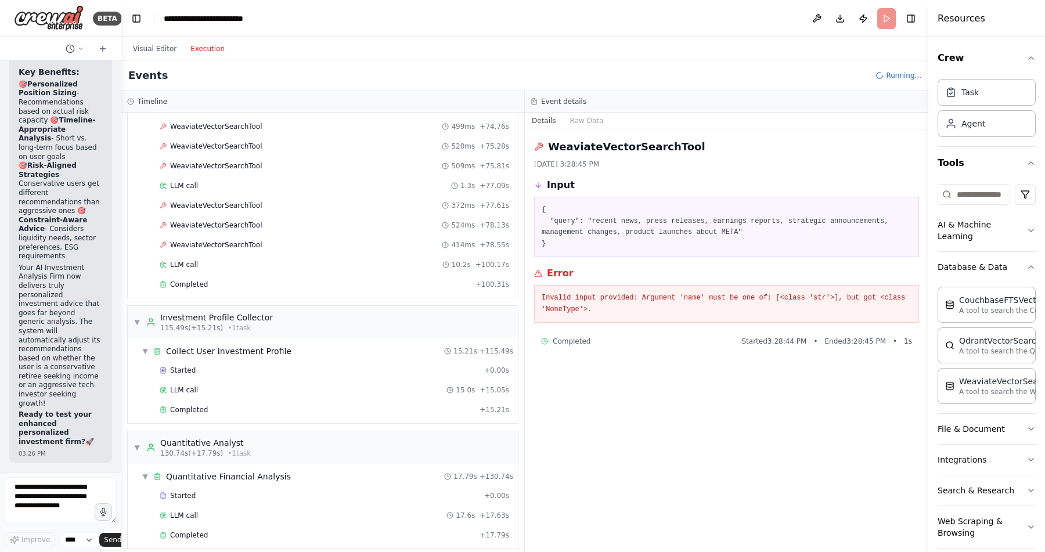
scroll to position [2077, 0]
click at [249, 354] on div "Collect User Investment Profile" at bounding box center [228, 351] width 125 height 12
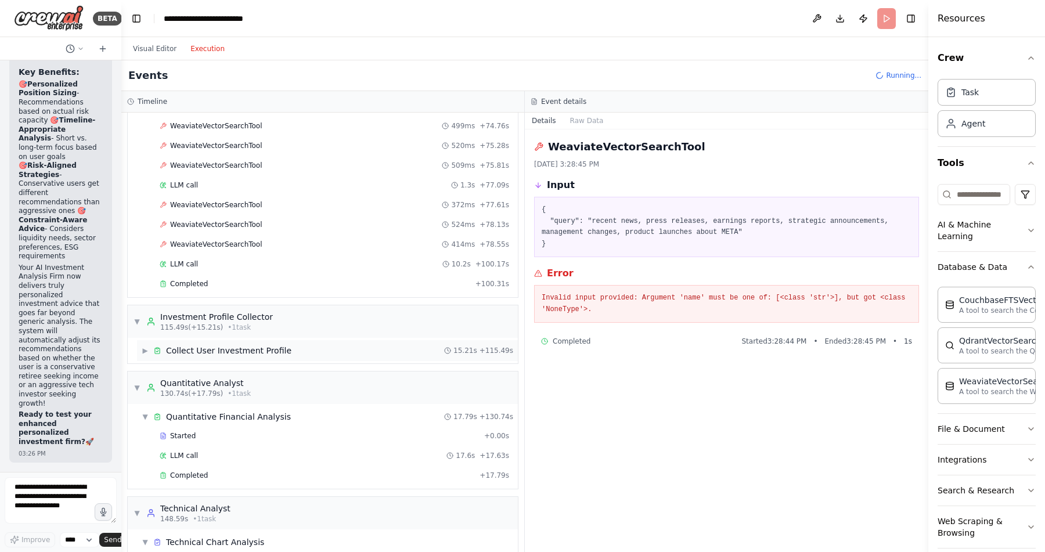
click at [149, 351] on div "▶ Collect User Investment Profile" at bounding box center [217, 351] width 150 height 12
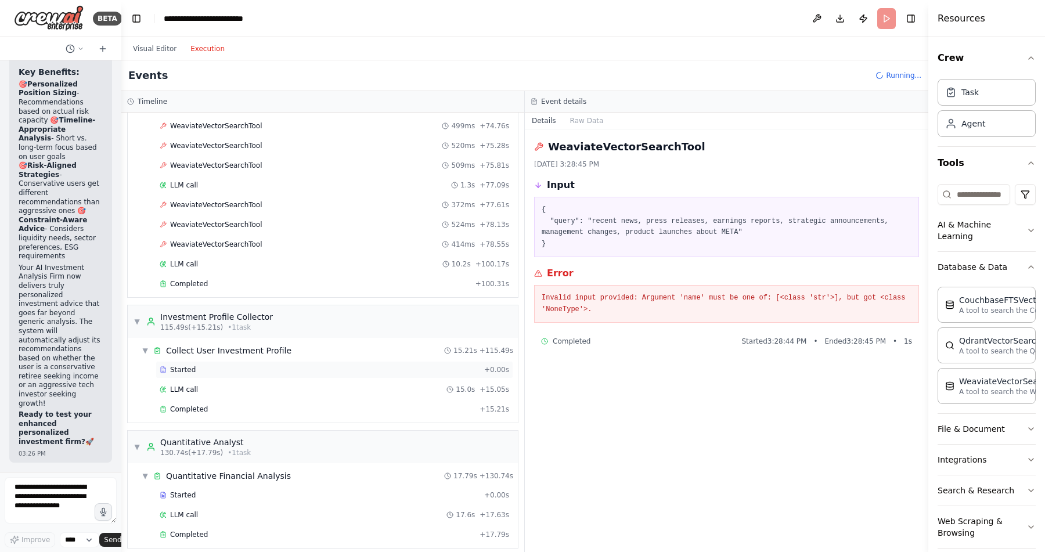
click at [183, 370] on span "Started" at bounding box center [183, 369] width 26 height 9
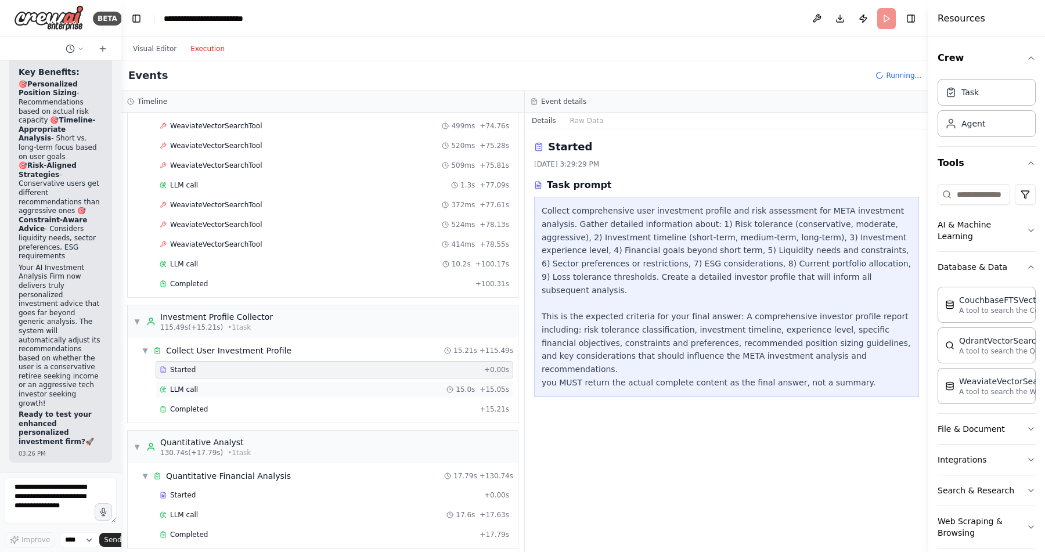
click at [201, 392] on div "LLM call 15.0s + 15.05s" at bounding box center [334, 389] width 349 height 9
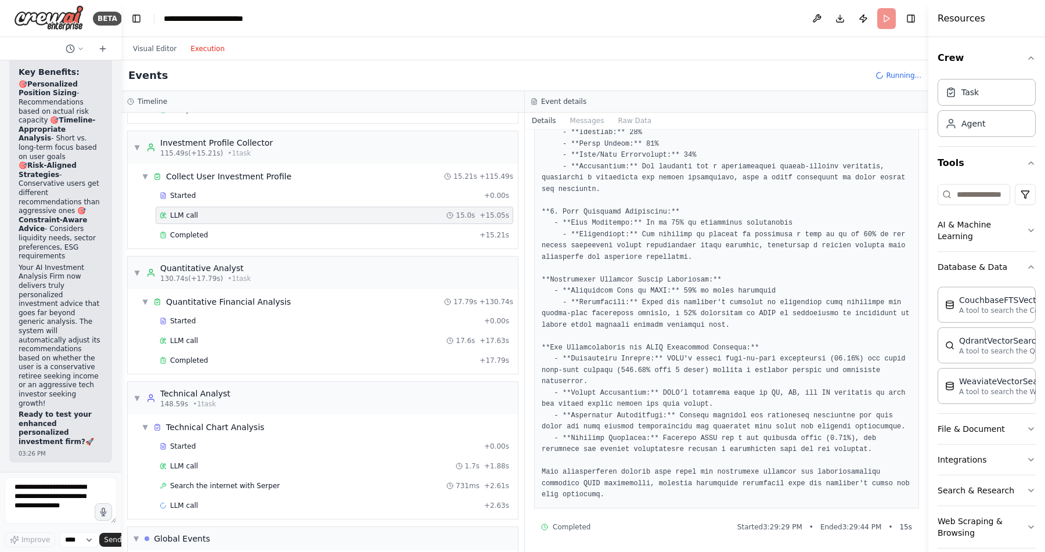
scroll to position [2329, 0]
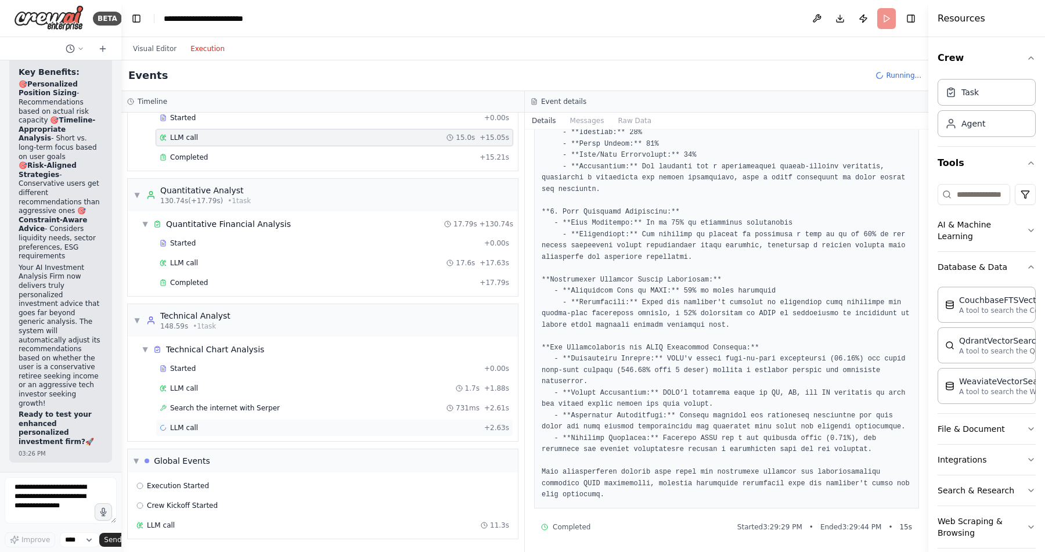
click at [244, 423] on div "LLM call + 2.63s" at bounding box center [334, 427] width 349 height 9
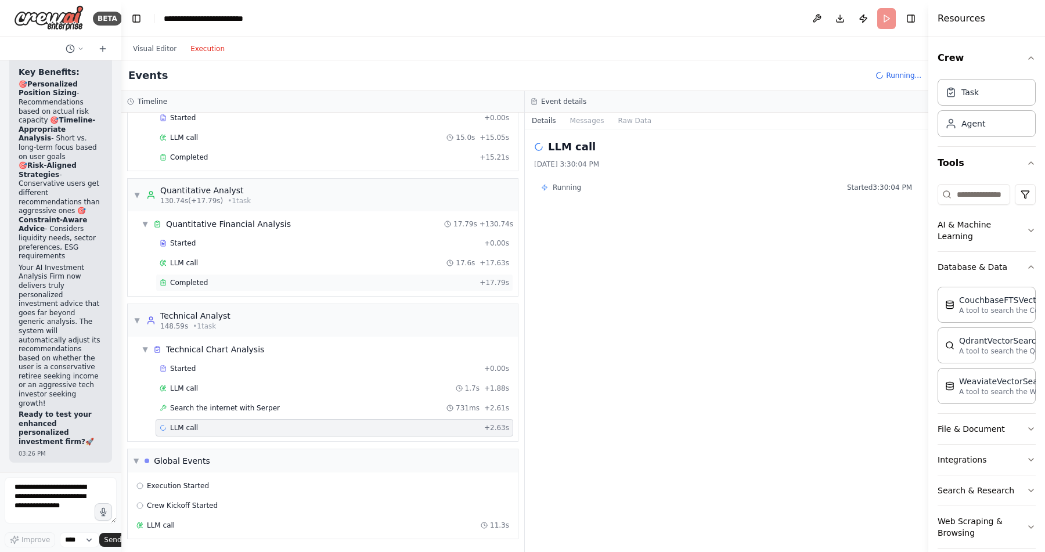
click at [207, 277] on div "Completed + 17.79s" at bounding box center [335, 282] width 358 height 17
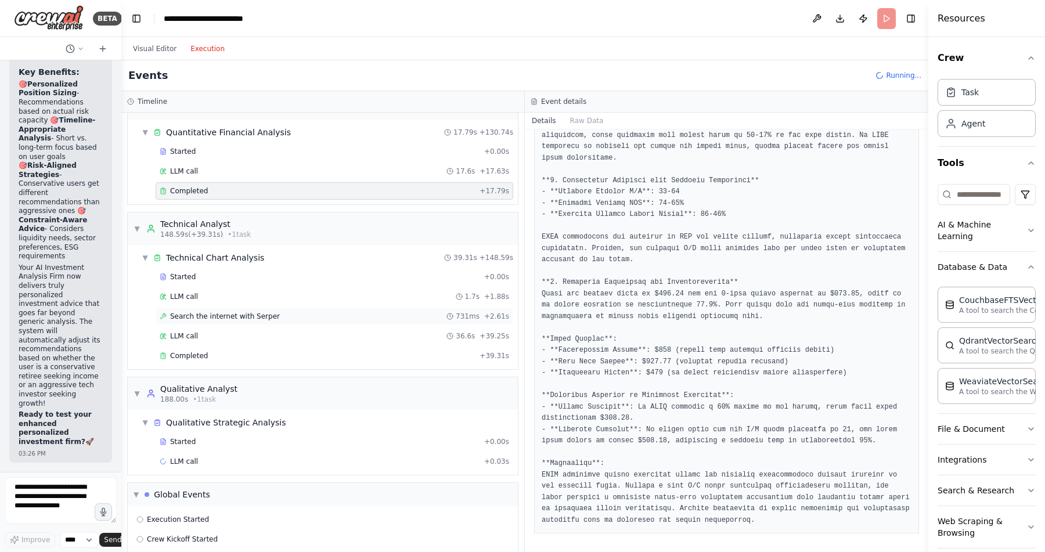
scroll to position [2454, 0]
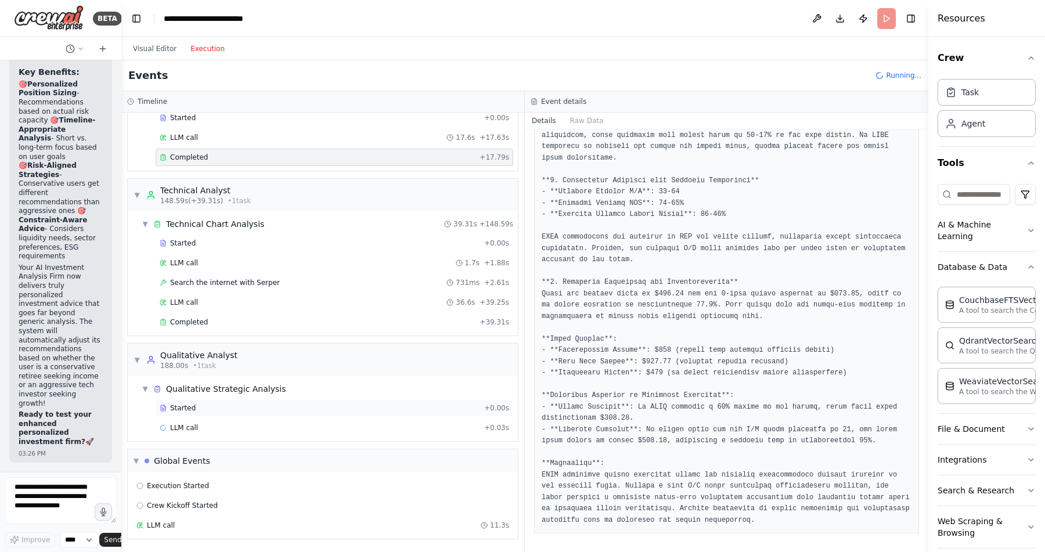
click at [237, 405] on div "Started" at bounding box center [320, 407] width 320 height 9
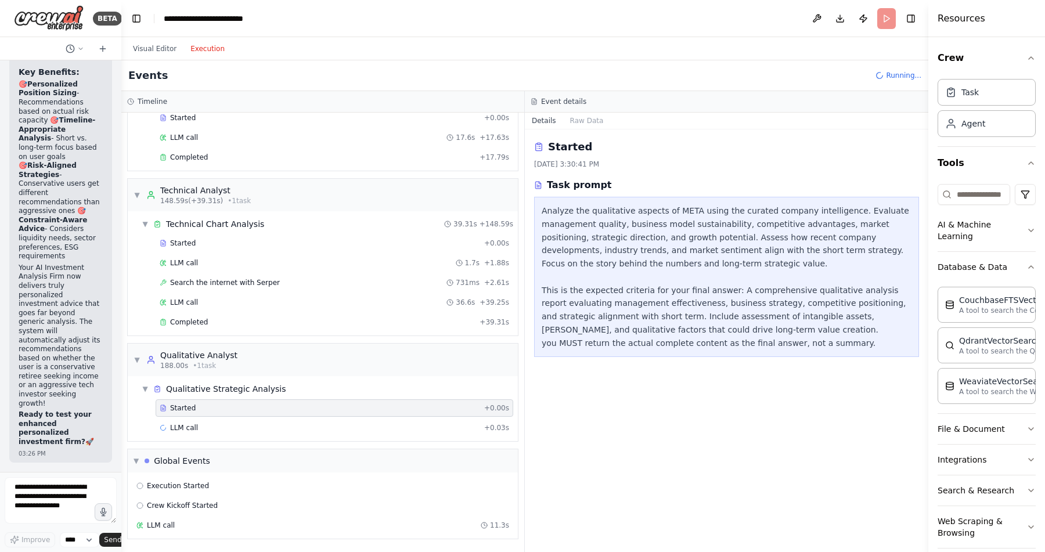
scroll to position [0, 0]
click at [229, 429] on div "LLM call + 0.03s" at bounding box center [334, 427] width 349 height 9
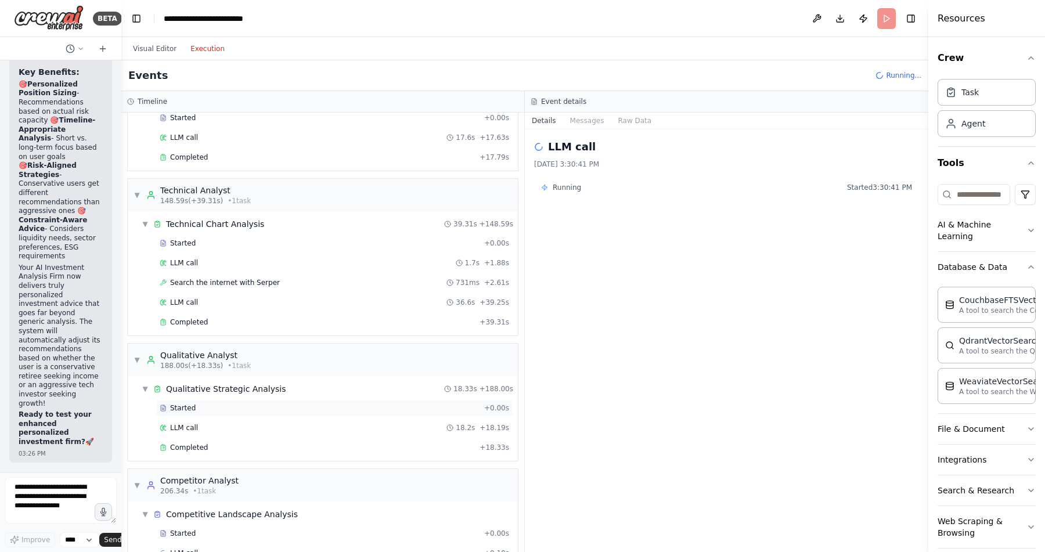
click at [219, 405] on div "Started" at bounding box center [320, 407] width 320 height 9
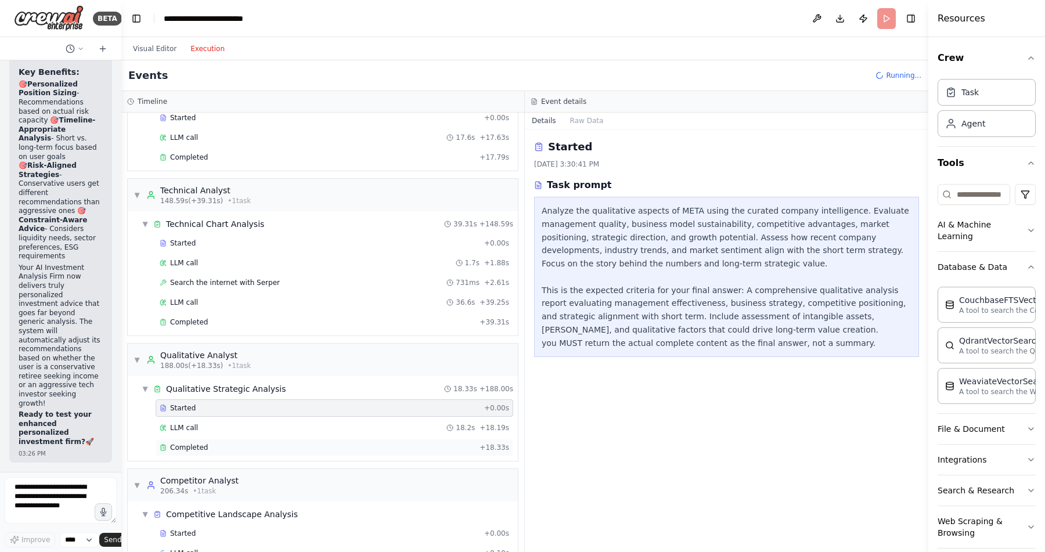
click at [210, 446] on div "Completed" at bounding box center [317, 447] width 315 height 9
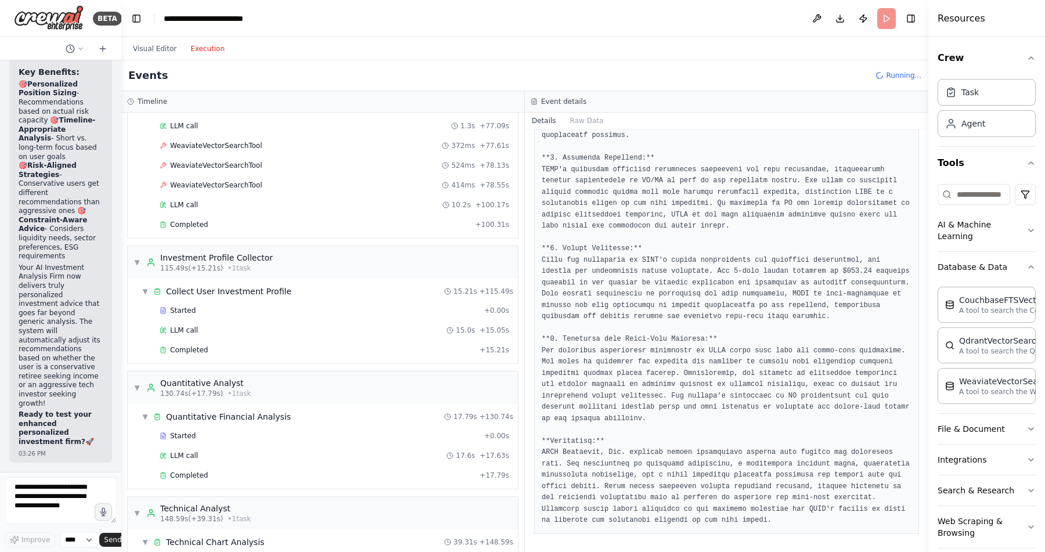
scroll to position [2139, 0]
click at [235, 186] on span "WeaviateVectorSearchTool" at bounding box center [216, 182] width 92 height 9
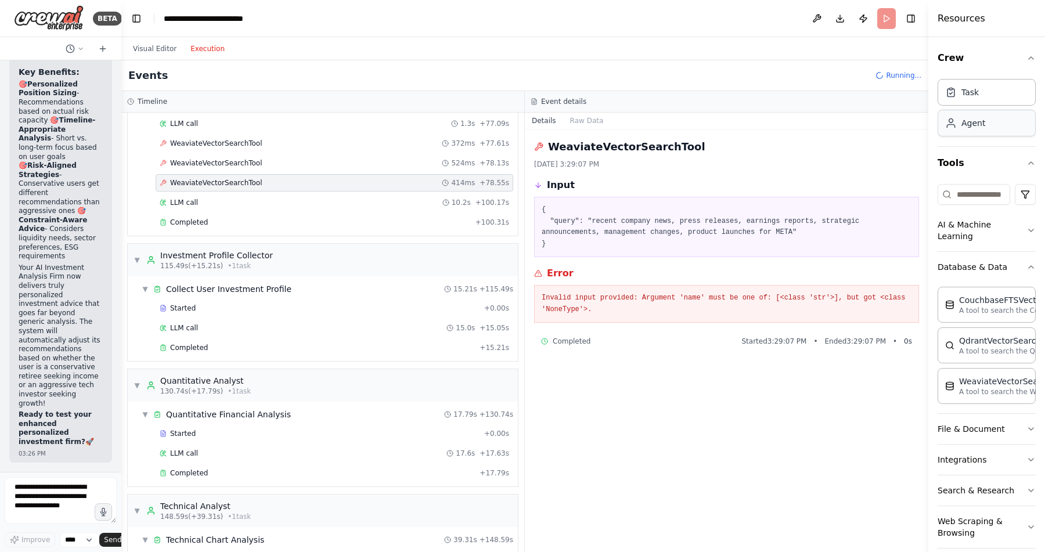
click at [980, 125] on div "Agent" at bounding box center [973, 123] width 24 height 12
click at [981, 92] on div "Task" at bounding box center [986, 91] width 98 height 27
click at [976, 129] on div "Agent" at bounding box center [986, 123] width 98 height 27
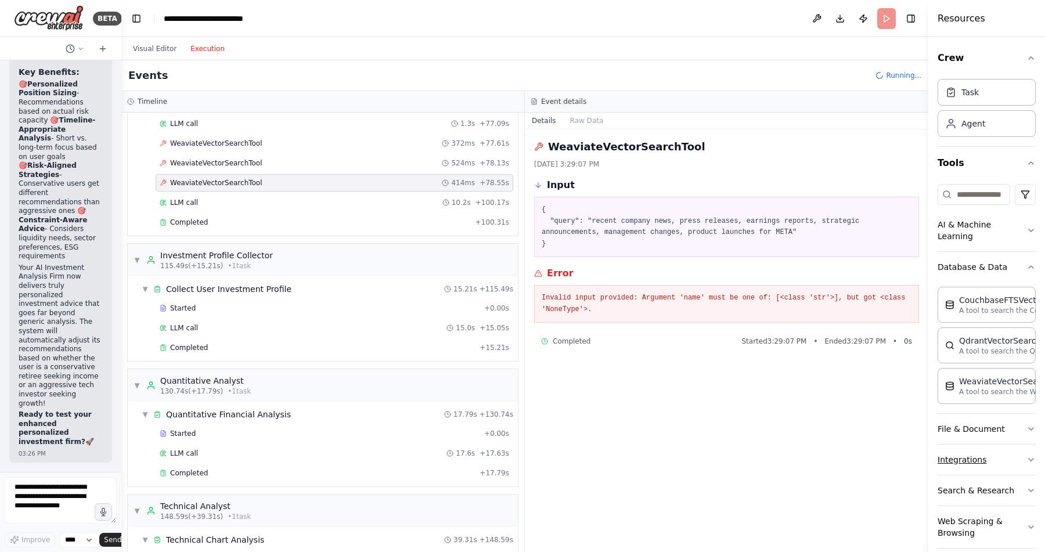
click at [1028, 455] on icon "button" at bounding box center [1030, 459] width 9 height 9
click at [1031, 458] on icon "button" at bounding box center [1030, 459] width 5 height 2
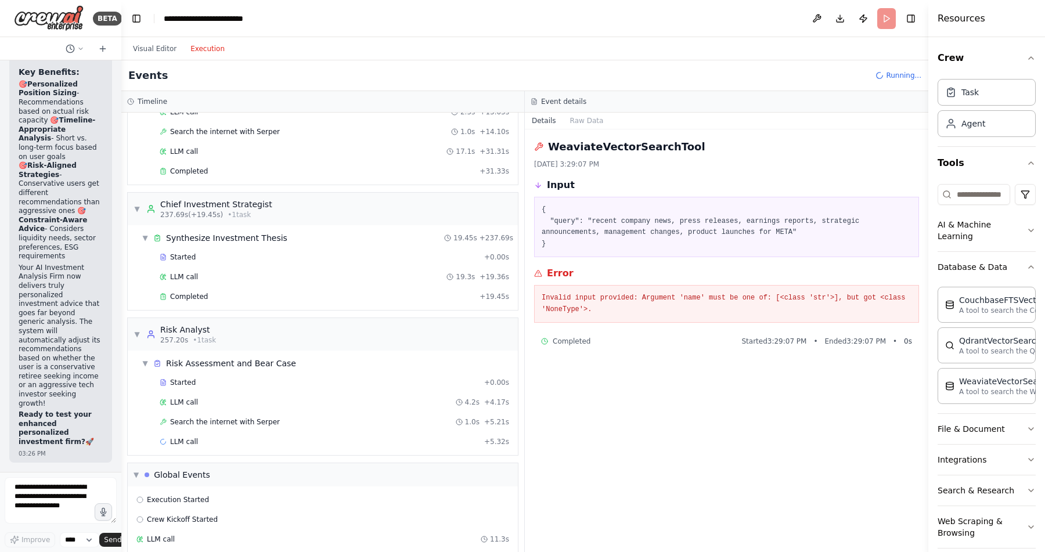
scroll to position [3028, 0]
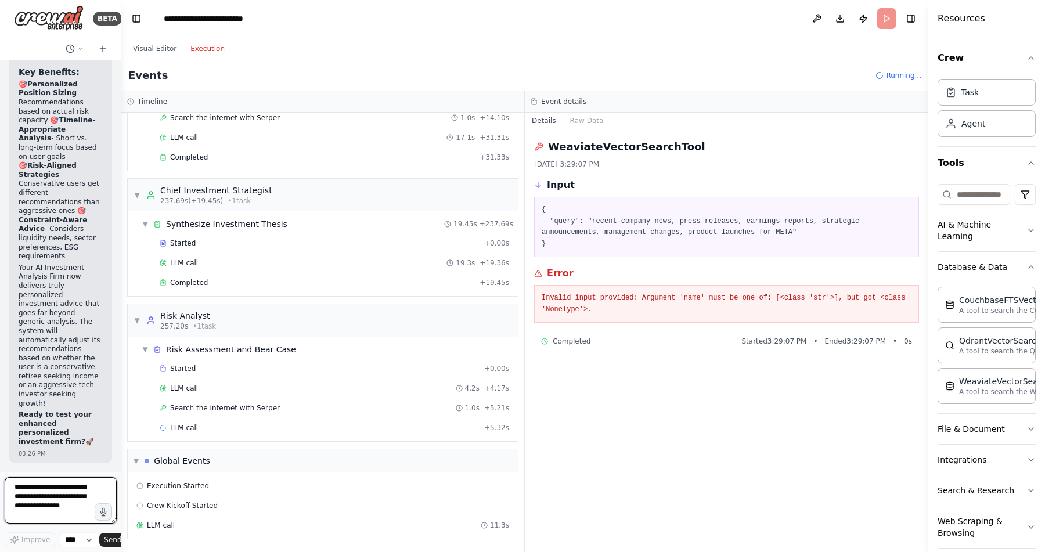
click at [76, 510] on textarea at bounding box center [61, 500] width 112 height 46
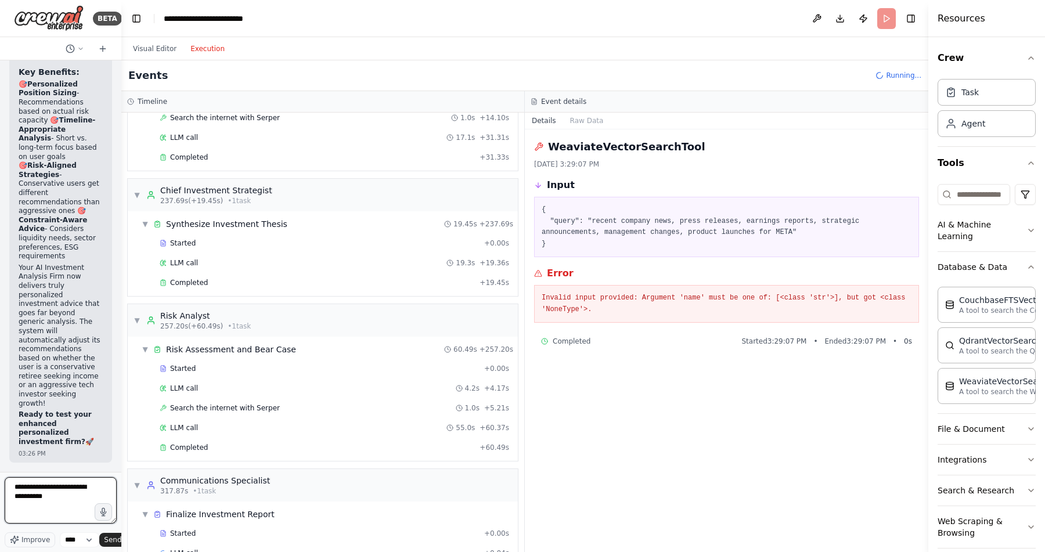
scroll to position [3153, 0]
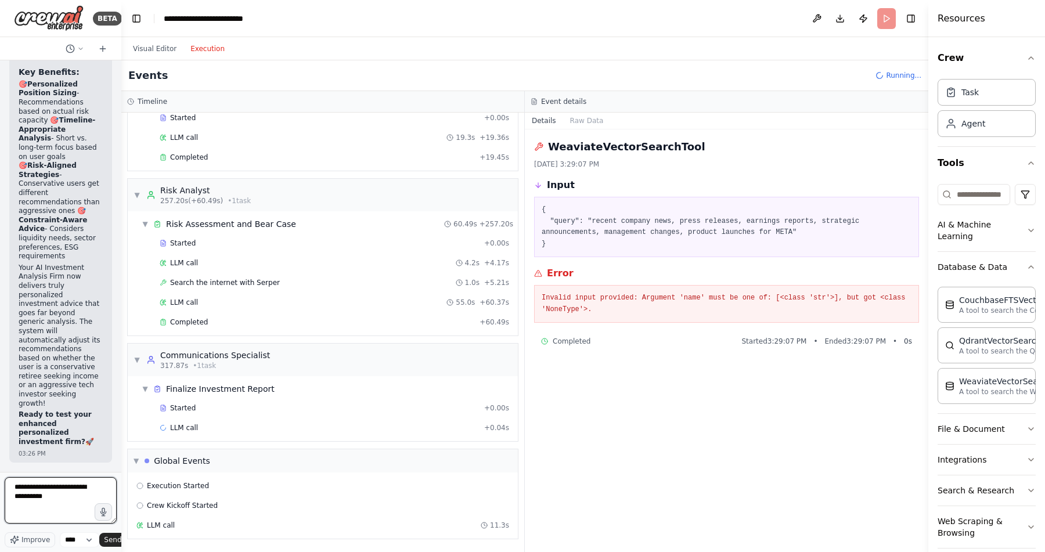
drag, startPoint x: 73, startPoint y: 498, endPoint x: 7, endPoint y: 484, distance: 67.0
click at [7, 484] on textarea "**********" at bounding box center [61, 500] width 112 height 46
click at [602, 308] on pre "Invalid input provided: Argument 'name' must be one of: [<class 'str'>], but go…" at bounding box center [726, 304] width 370 height 23
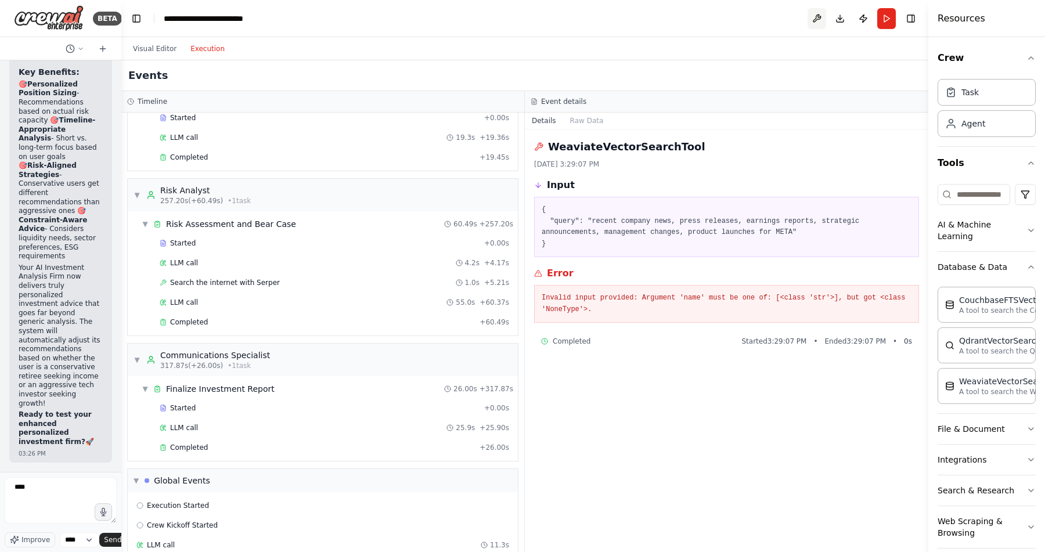
click at [817, 16] on button at bounding box center [816, 18] width 19 height 21
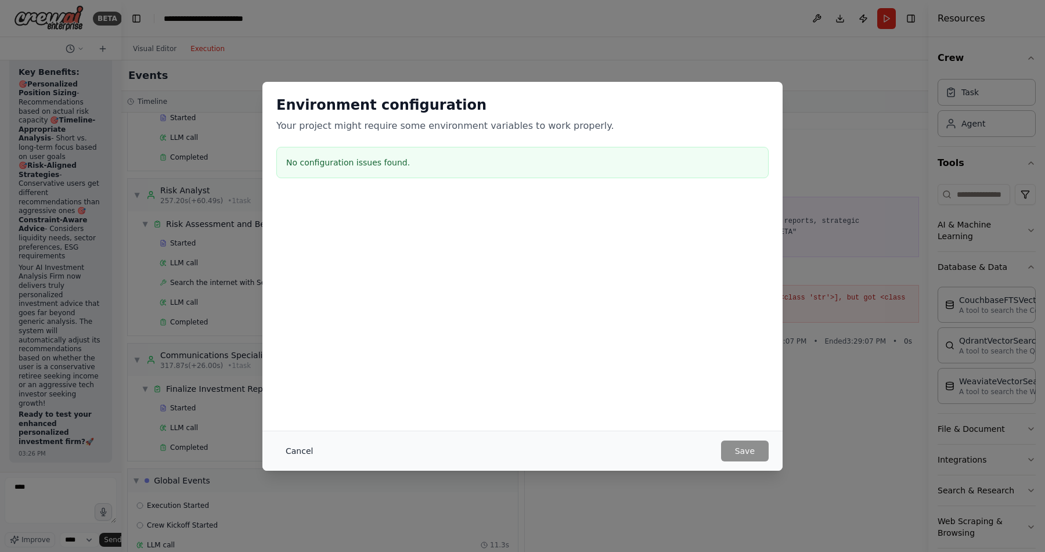
click at [297, 448] on button "Cancel" at bounding box center [299, 451] width 46 height 21
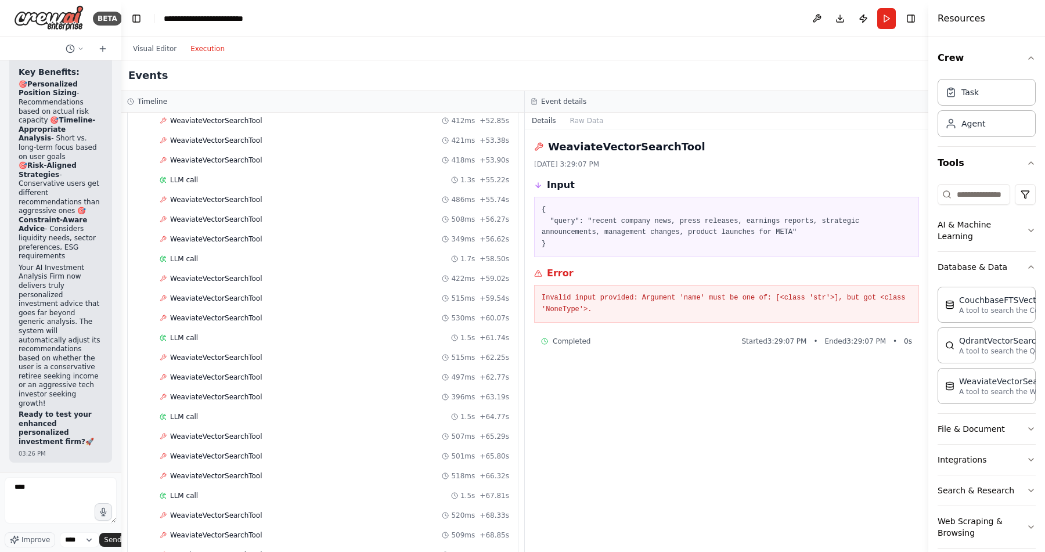
scroll to position [1528, 0]
click at [287, 262] on div "LLM call 1.7s + 58.50s" at bounding box center [334, 260] width 349 height 9
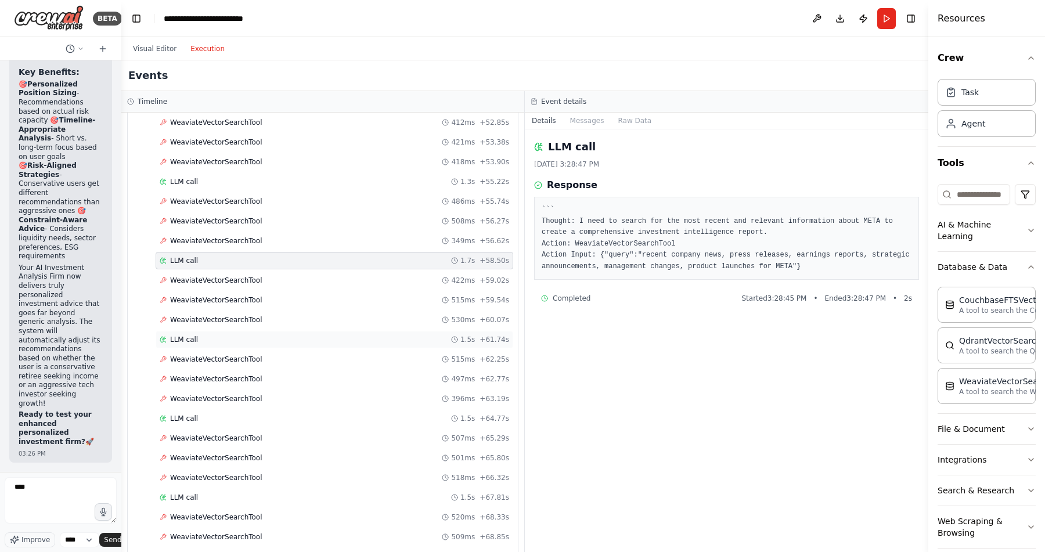
click at [255, 342] on div "LLM call 1.5s + 61.74s" at bounding box center [334, 339] width 349 height 9
click at [247, 262] on div "LLM call 1.7s + 58.50s" at bounding box center [334, 260] width 349 height 9
click at [240, 341] on div "LLM call 1.5s + 61.74s" at bounding box center [334, 339] width 349 height 9
click at [245, 186] on div "LLM call 1.3s + 55.22s" at bounding box center [334, 181] width 349 height 9
click at [253, 259] on div "LLM call 1.7s + 58.50s" at bounding box center [334, 260] width 349 height 9
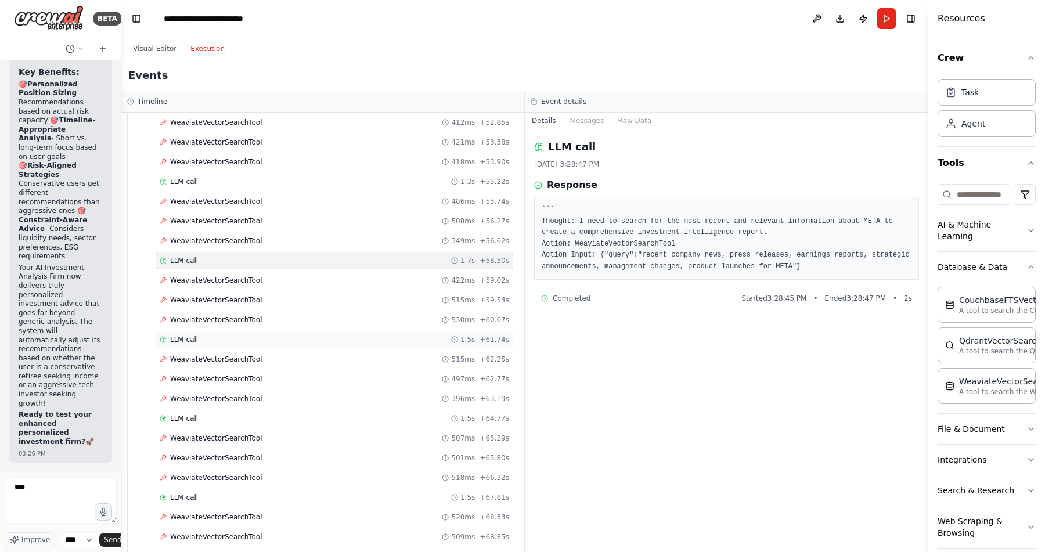
click at [233, 341] on div "LLM call 1.5s + 61.74s" at bounding box center [334, 339] width 349 height 9
click at [215, 418] on div "LLM call 1.5s + 64.77s" at bounding box center [334, 418] width 349 height 9
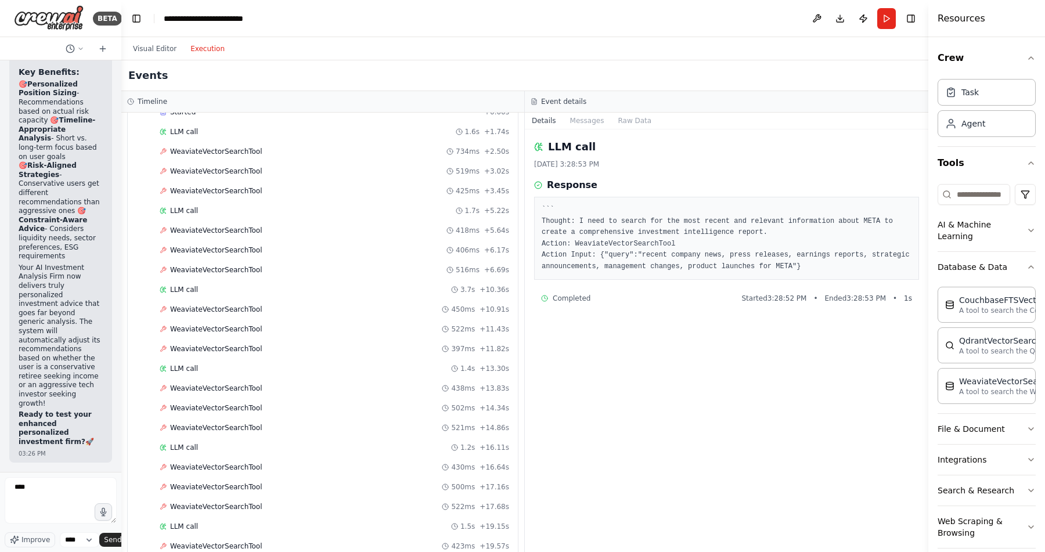
scroll to position [0, 0]
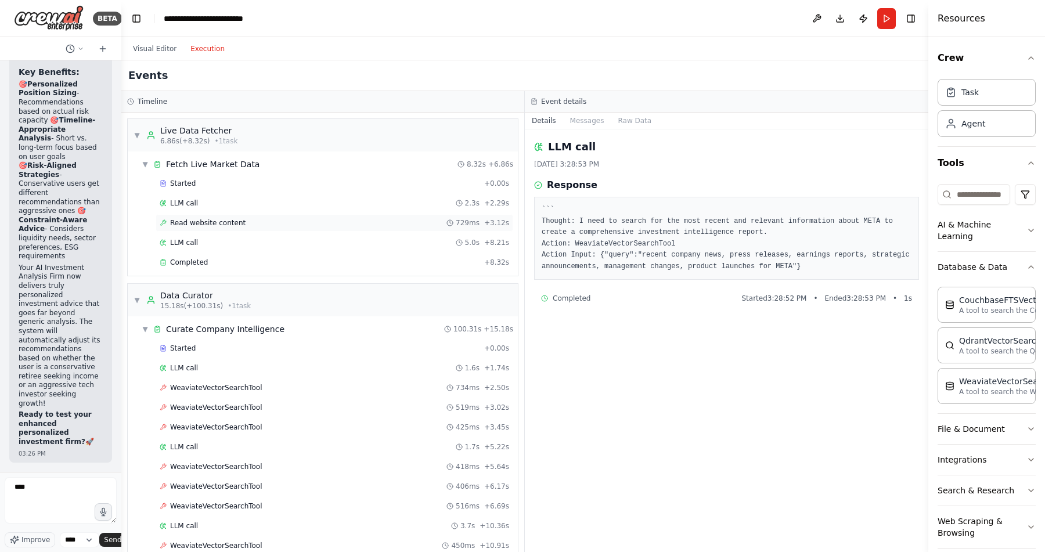
click at [262, 229] on div "Read website content 729ms + 3.12s" at bounding box center [335, 222] width 358 height 17
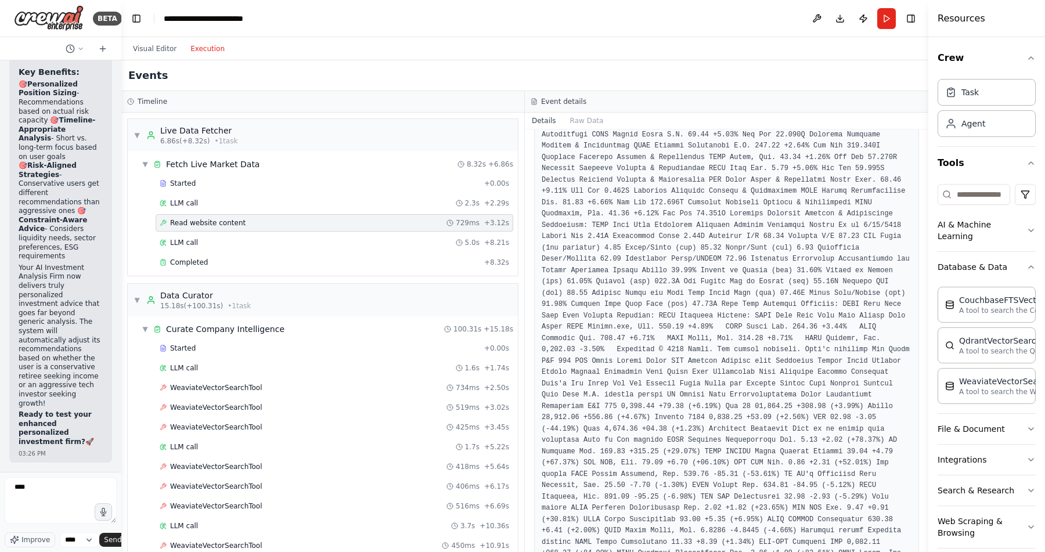
scroll to position [1523, 0]
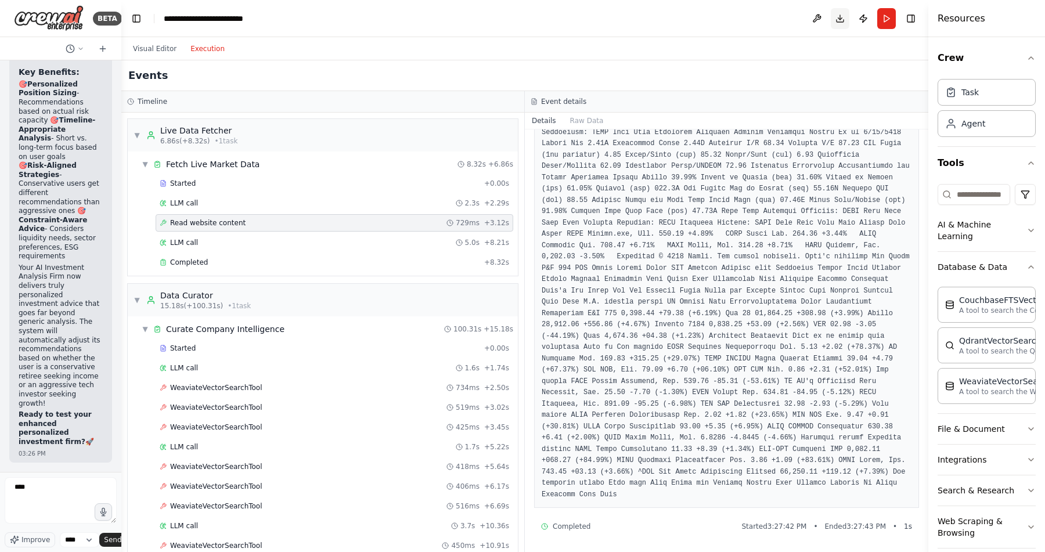
click at [838, 19] on button "Download" at bounding box center [840, 18] width 19 height 21
click at [990, 387] on p "A tool to search the Weaviate database for relevant information on internal doc…" at bounding box center [1023, 391] width 128 height 9
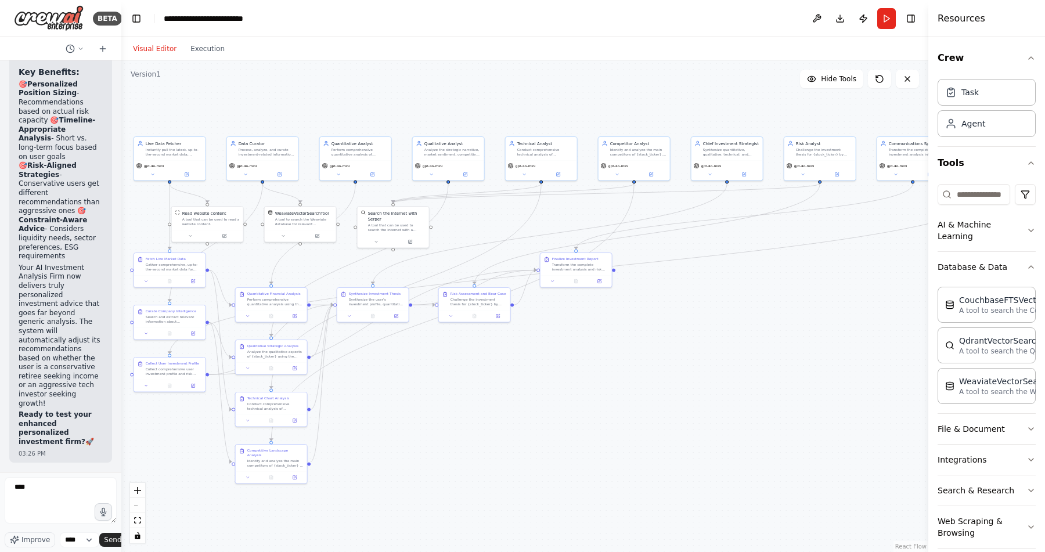
click at [152, 46] on button "Visual Editor" at bounding box center [154, 49] width 57 height 14
click at [319, 234] on icon at bounding box center [317, 235] width 5 height 5
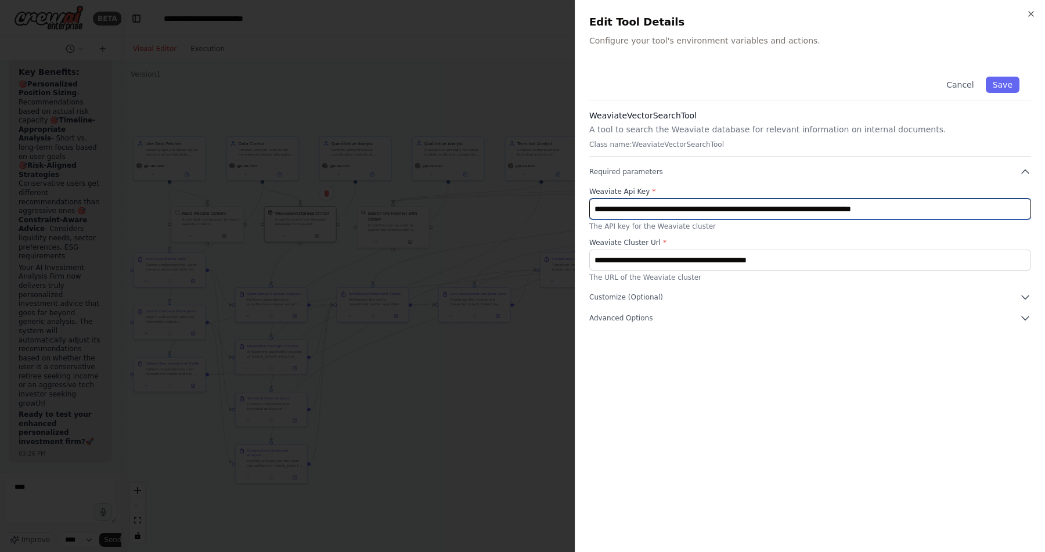
click at [1001, 208] on input "**********" at bounding box center [810, 208] width 442 height 21
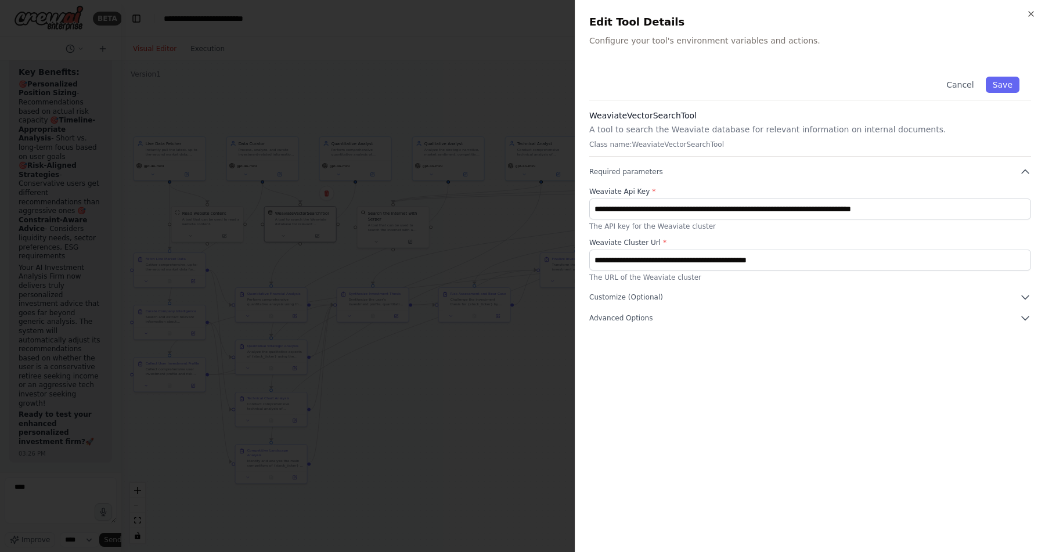
click at [463, 247] on div at bounding box center [522, 276] width 1045 height 552
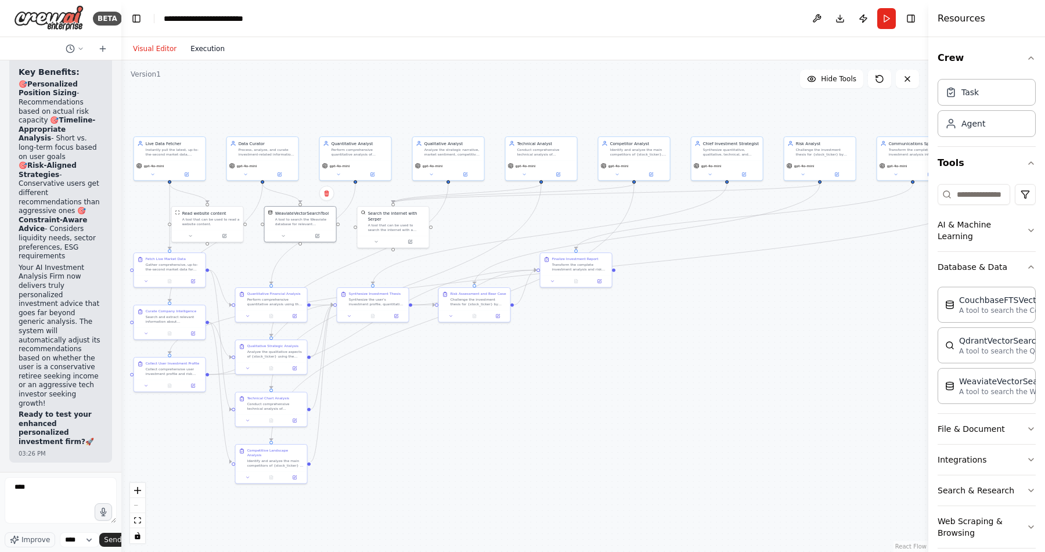
click at [211, 48] on button "Execution" at bounding box center [207, 49] width 48 height 14
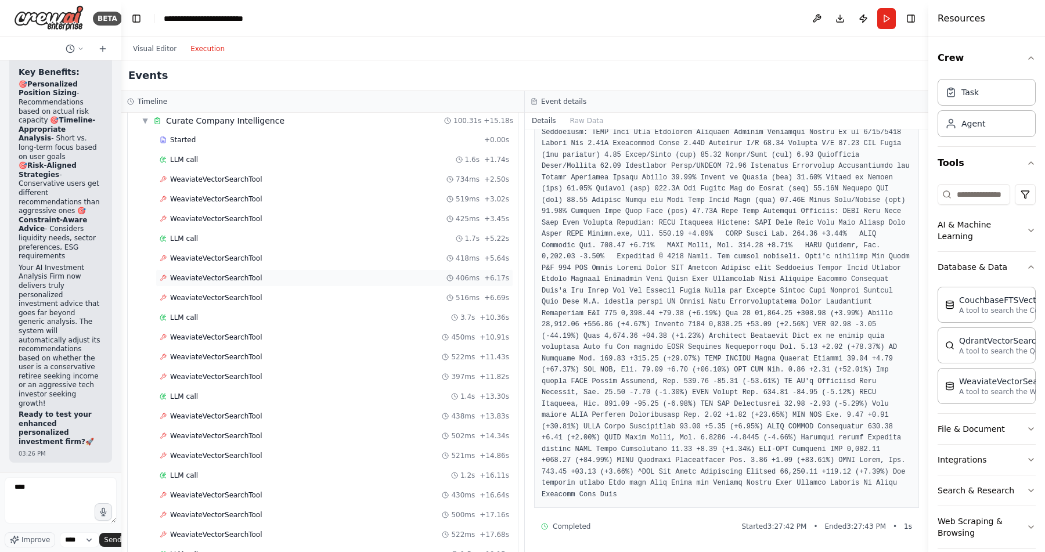
scroll to position [210, 0]
click at [250, 219] on span "WeaviateVectorSearchTool" at bounding box center [216, 216] width 92 height 9
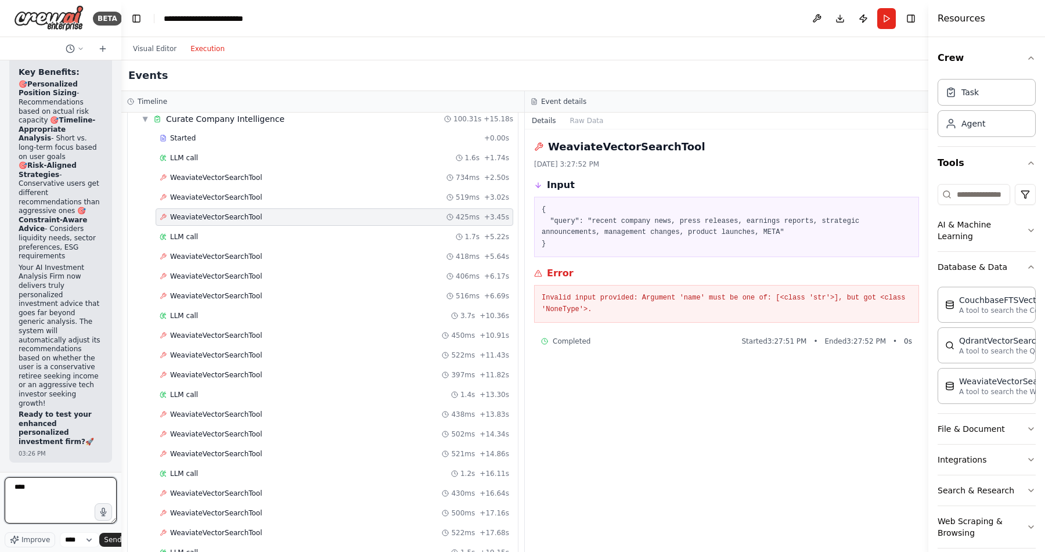
click at [30, 494] on textarea "***" at bounding box center [61, 500] width 112 height 46
type textarea "*"
type textarea "**********"
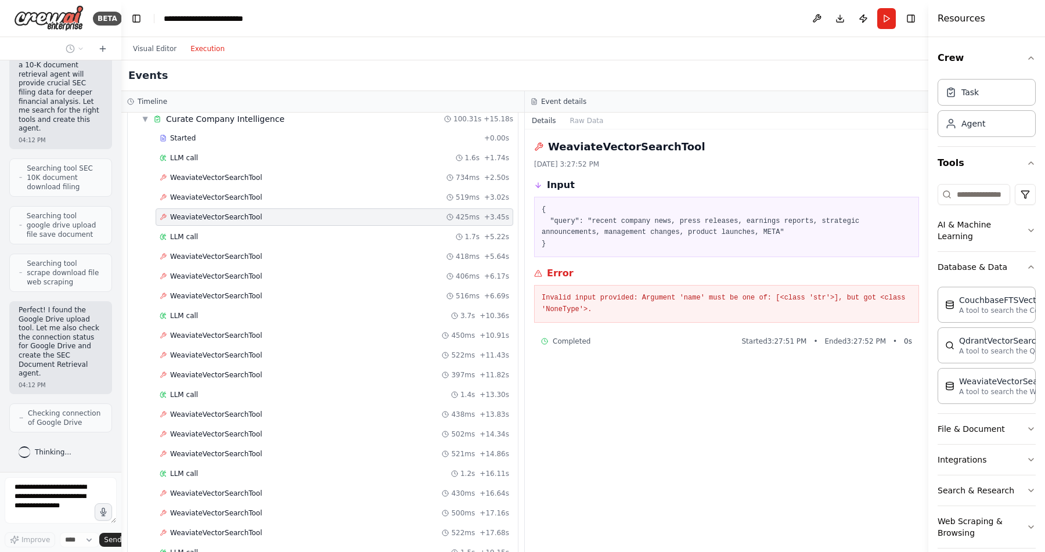
scroll to position [6743, 0]
click at [151, 50] on button "Visual Editor" at bounding box center [154, 49] width 57 height 14
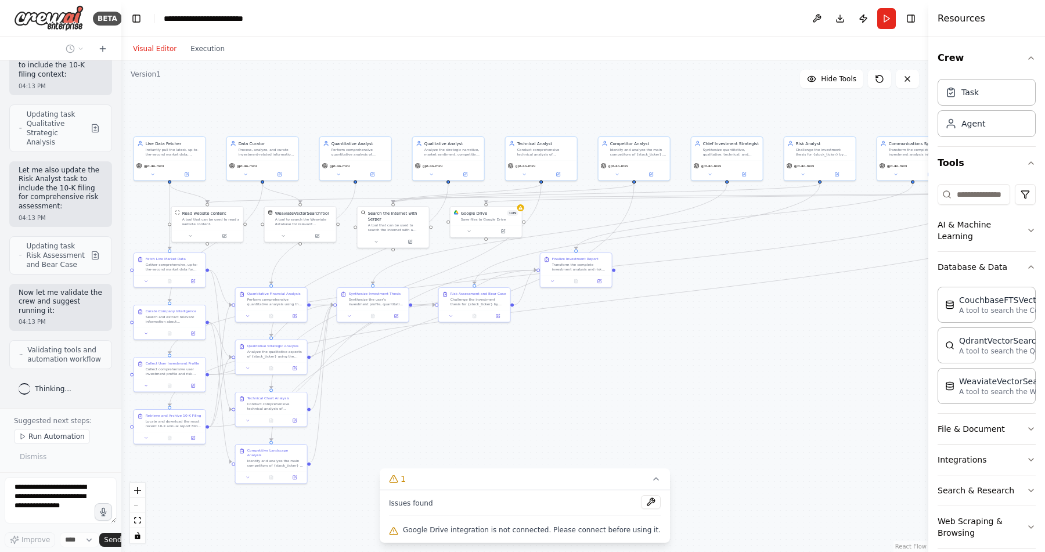
scroll to position [7478, 0]
click at [644, 503] on button at bounding box center [651, 502] width 20 height 14
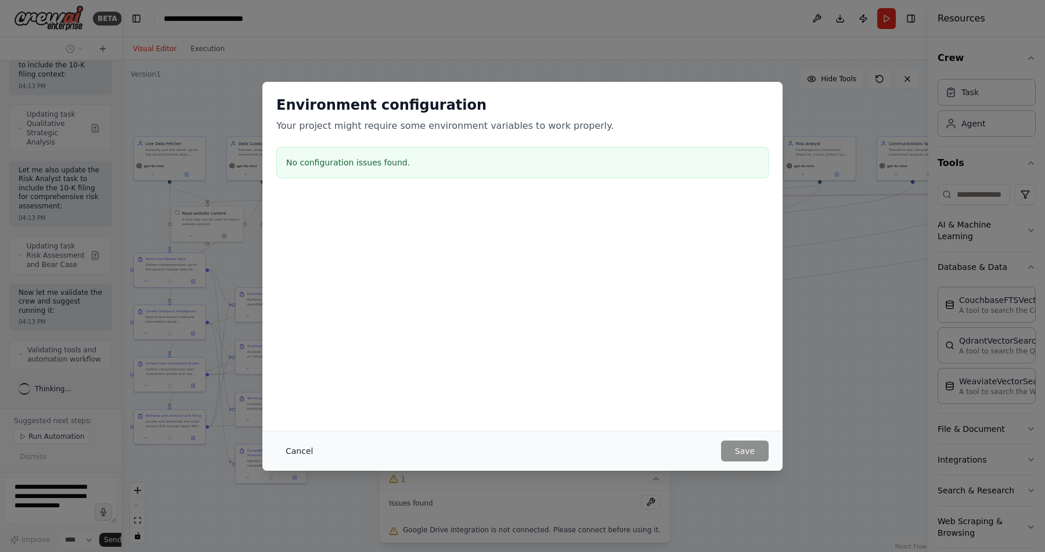
click at [303, 452] on button "Cancel" at bounding box center [299, 451] width 46 height 21
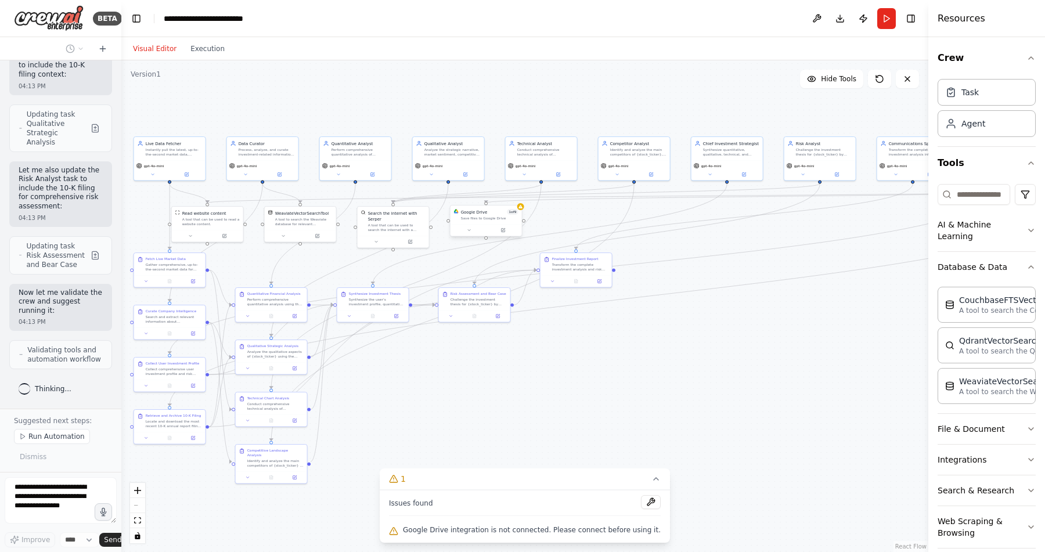
click at [505, 234] on div at bounding box center [485, 230] width 71 height 12
click at [504, 230] on icon at bounding box center [502, 230] width 3 height 3
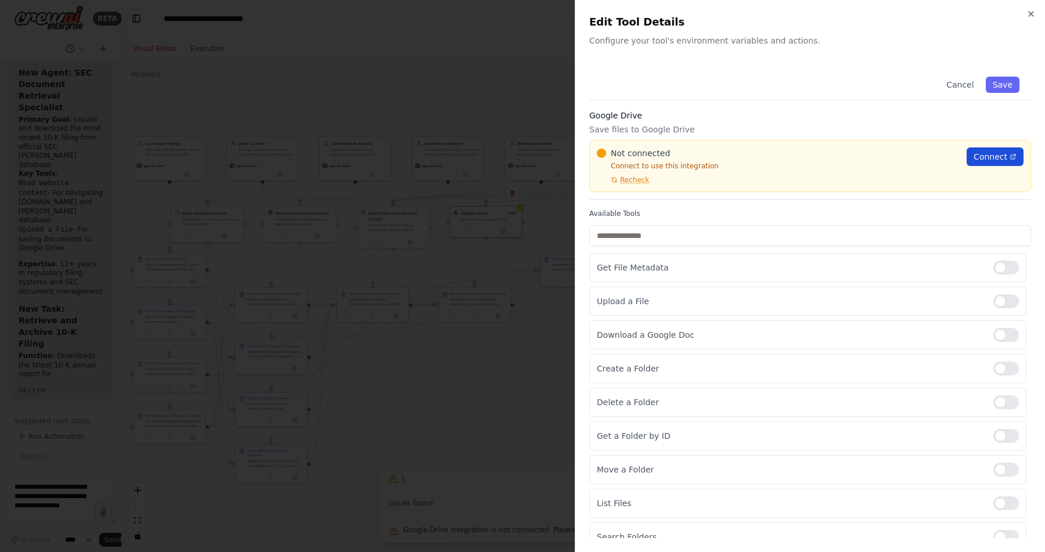
scroll to position [7913, 0]
click at [991, 156] on span "Connect" at bounding box center [990, 157] width 34 height 12
click at [727, 96] on div "Cancel Save" at bounding box center [810, 82] width 442 height 35
click at [1008, 81] on button "Save" at bounding box center [1002, 85] width 34 height 16
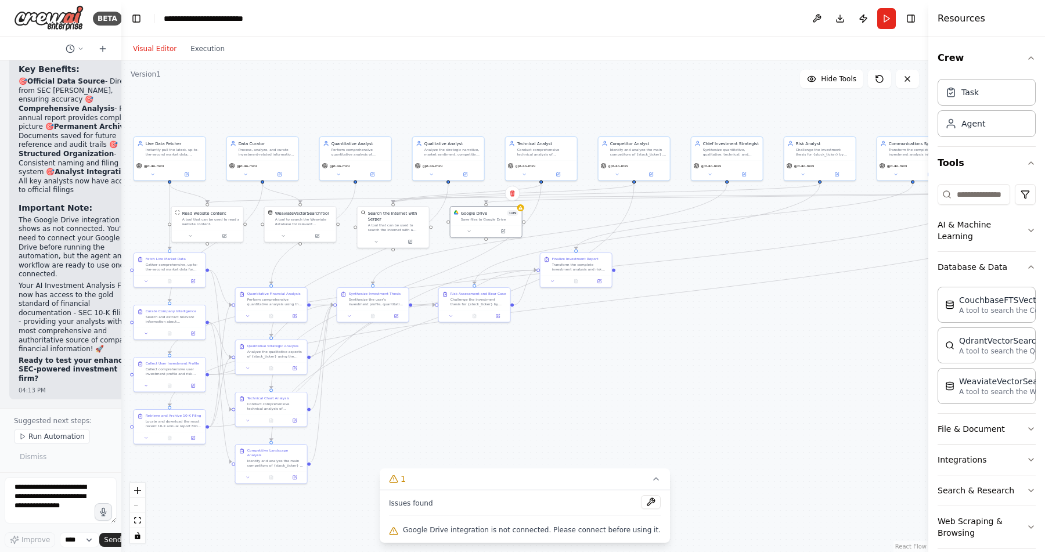
click at [763, 341] on div ".deletable-edge-delete-btn { width: 20px; height: 20px; border: 0px solid #ffff…" at bounding box center [524, 306] width 807 height 492
click at [557, 433] on div ".deletable-edge-delete-btn { width: 20px; height: 20px; border: 0px solid #ffff…" at bounding box center [524, 306] width 807 height 492
click at [572, 216] on div ".deletable-edge-delete-btn { width: 20px; height: 20px; border: 0px solid #ffff…" at bounding box center [524, 306] width 807 height 492
click at [504, 229] on icon at bounding box center [503, 229] width 3 height 3
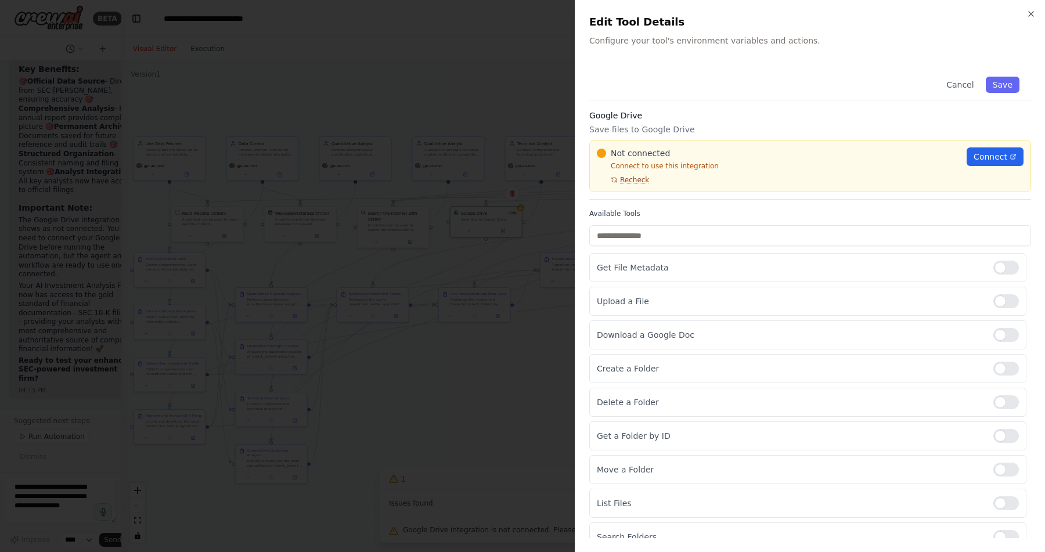
click at [631, 178] on span "Recheck" at bounding box center [634, 179] width 29 height 9
click at [916, 237] on input "text" at bounding box center [810, 235] width 442 height 21
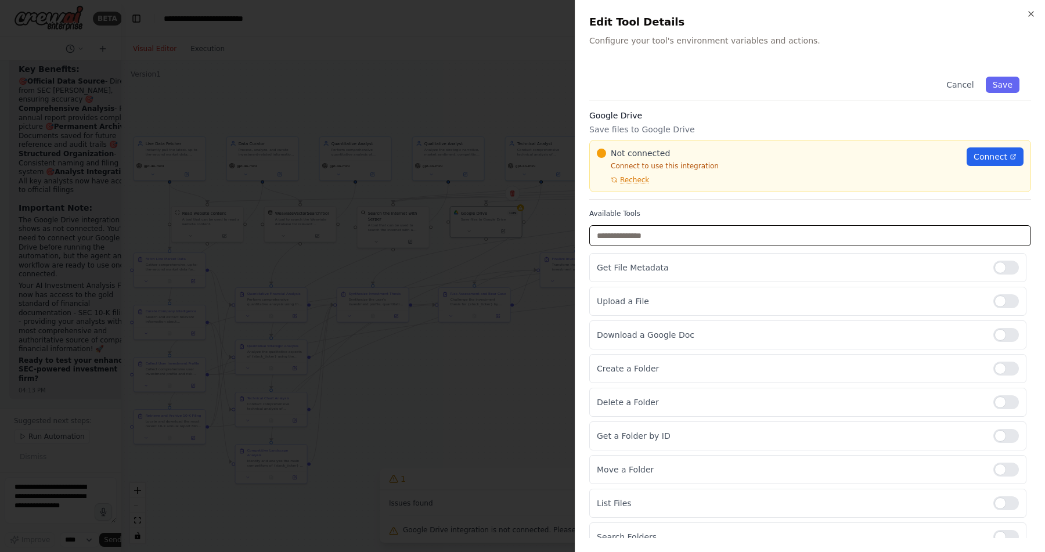
scroll to position [13, 0]
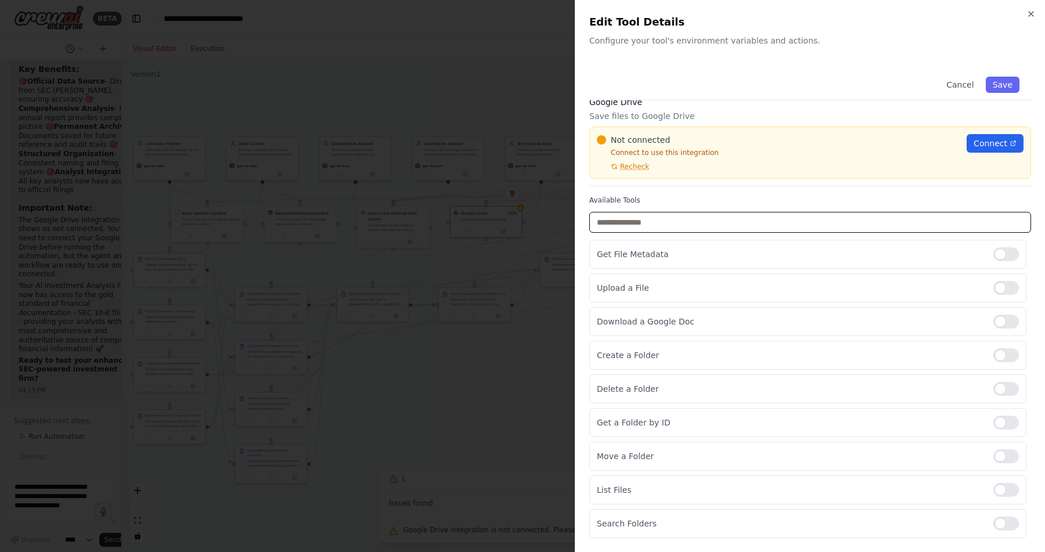
click at [979, 223] on input "text" at bounding box center [810, 222] width 442 height 21
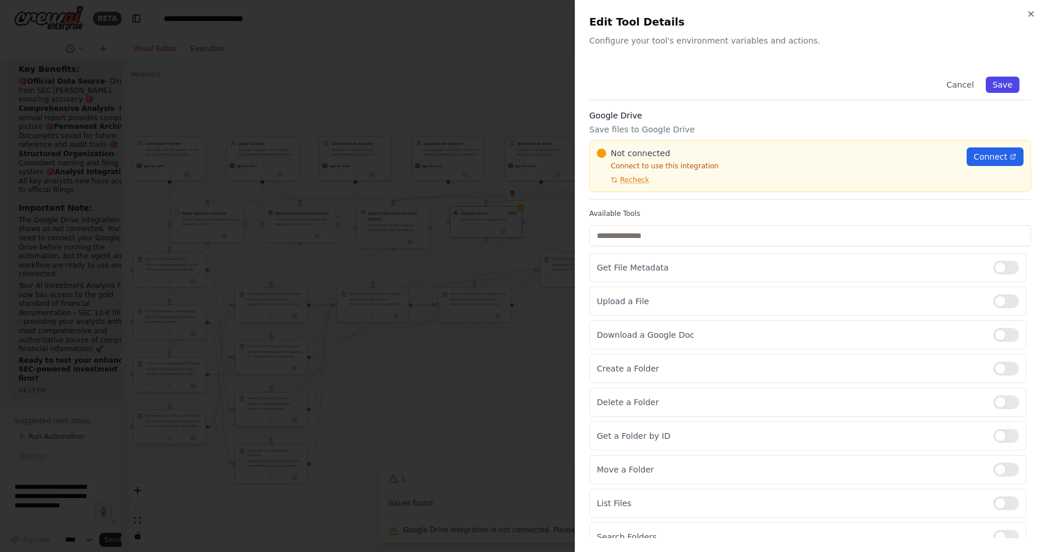
click at [1005, 84] on button "Save" at bounding box center [1002, 85] width 34 height 16
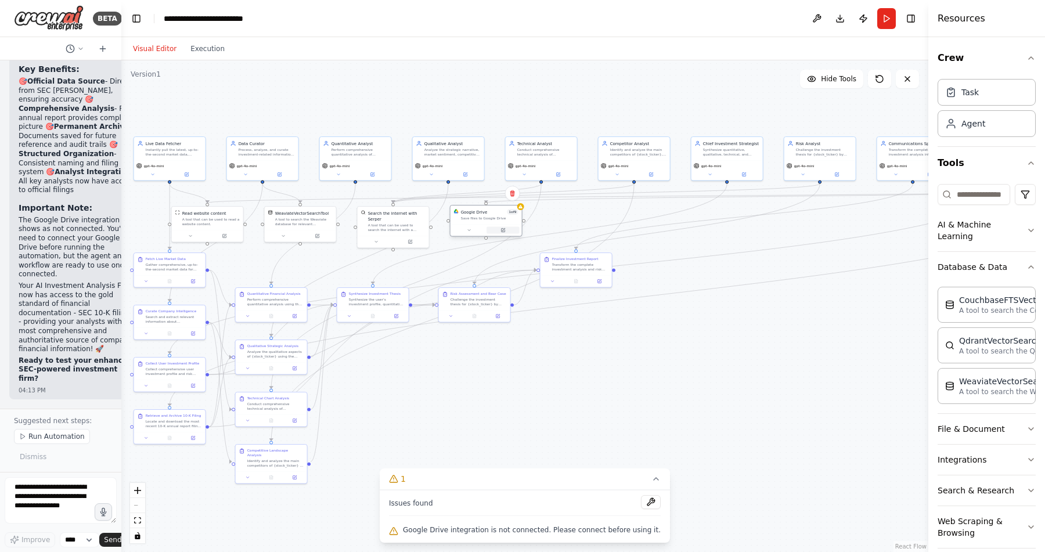
click at [505, 230] on icon at bounding box center [502, 230] width 5 height 5
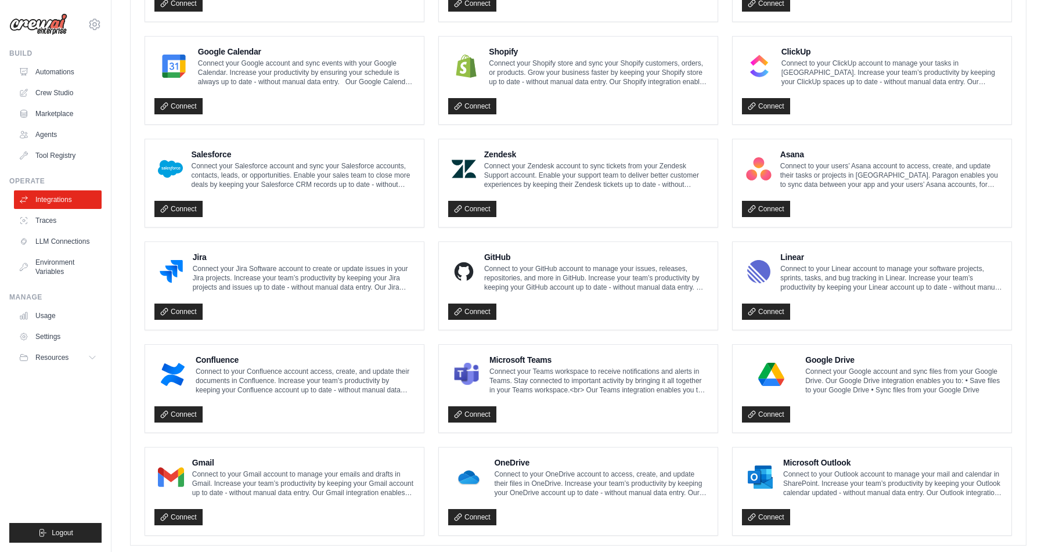
scroll to position [537, 0]
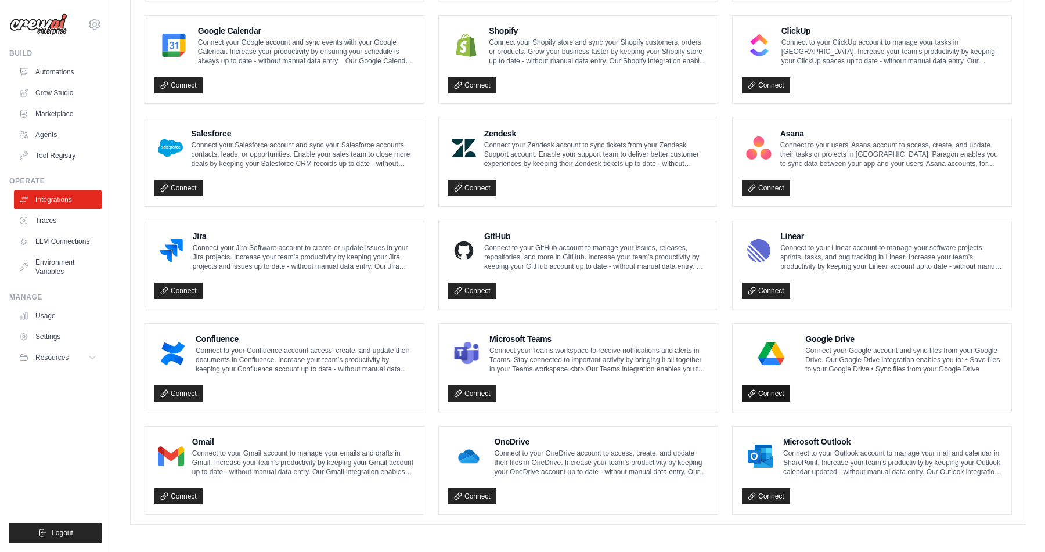
click at [761, 393] on link "Connect" at bounding box center [766, 393] width 48 height 16
click at [746, 392] on link "Connect" at bounding box center [766, 393] width 48 height 16
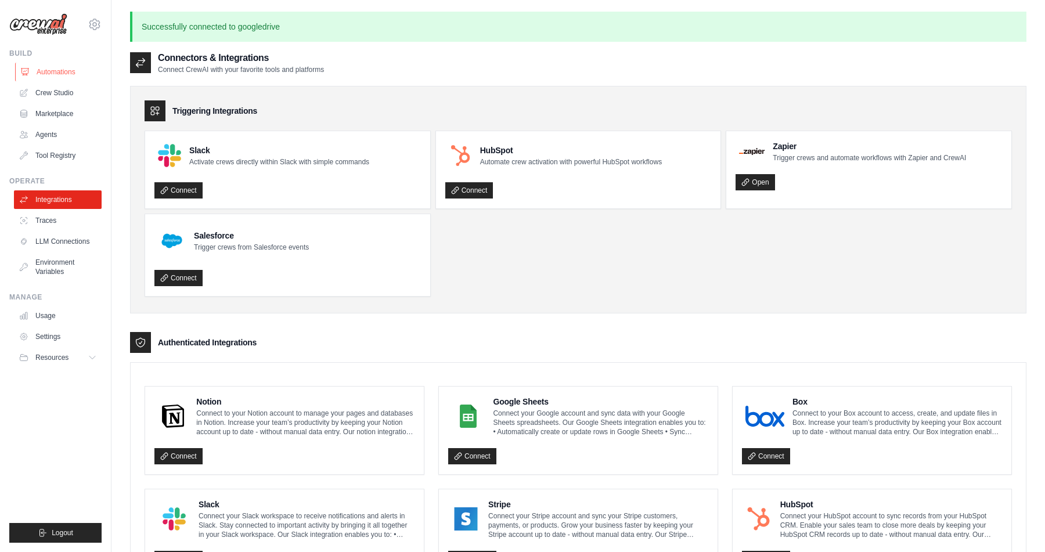
click at [48, 70] on link "Automations" at bounding box center [59, 72] width 88 height 19
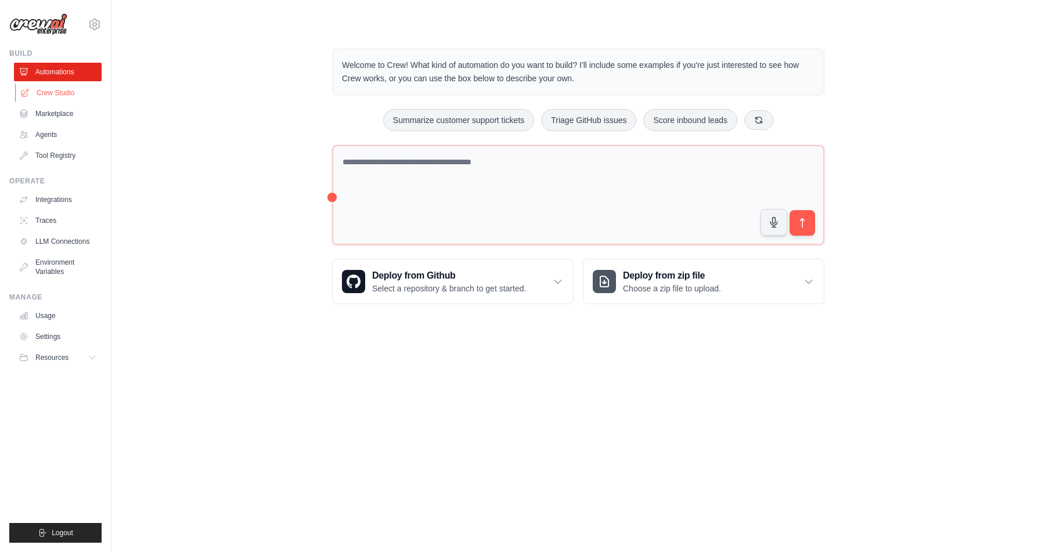
click at [58, 96] on link "Crew Studio" at bounding box center [59, 93] width 88 height 19
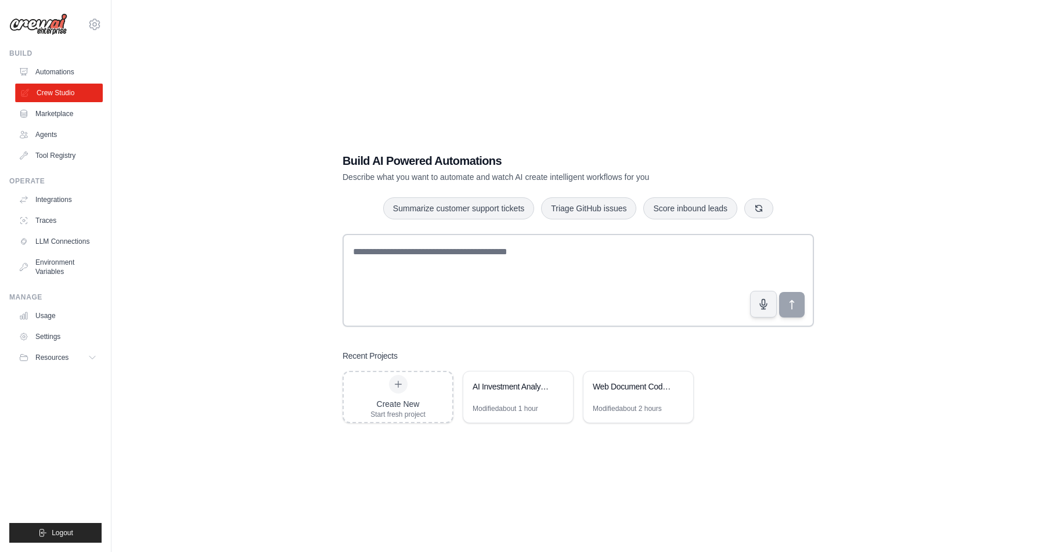
click at [71, 93] on link "Crew Studio" at bounding box center [59, 93] width 88 height 19
click at [62, 114] on link "Marketplace" at bounding box center [59, 113] width 88 height 19
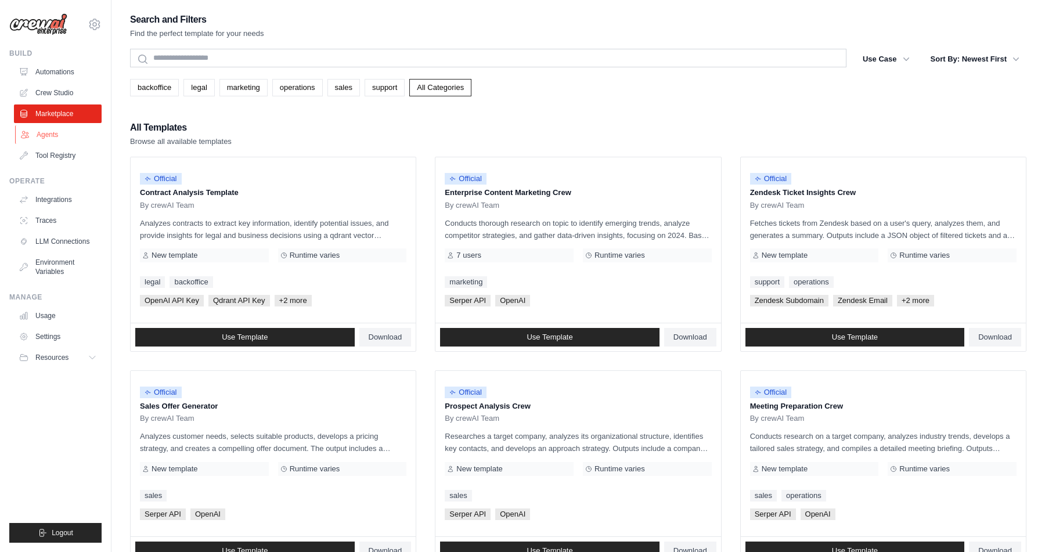
click at [55, 132] on link "Agents" at bounding box center [59, 134] width 88 height 19
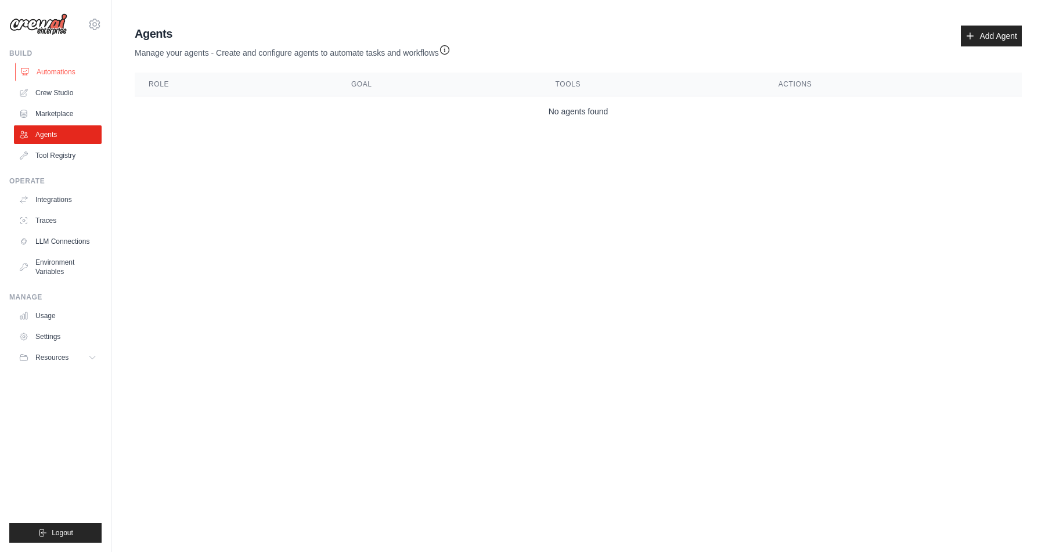
click at [58, 70] on link "Automations" at bounding box center [59, 72] width 88 height 19
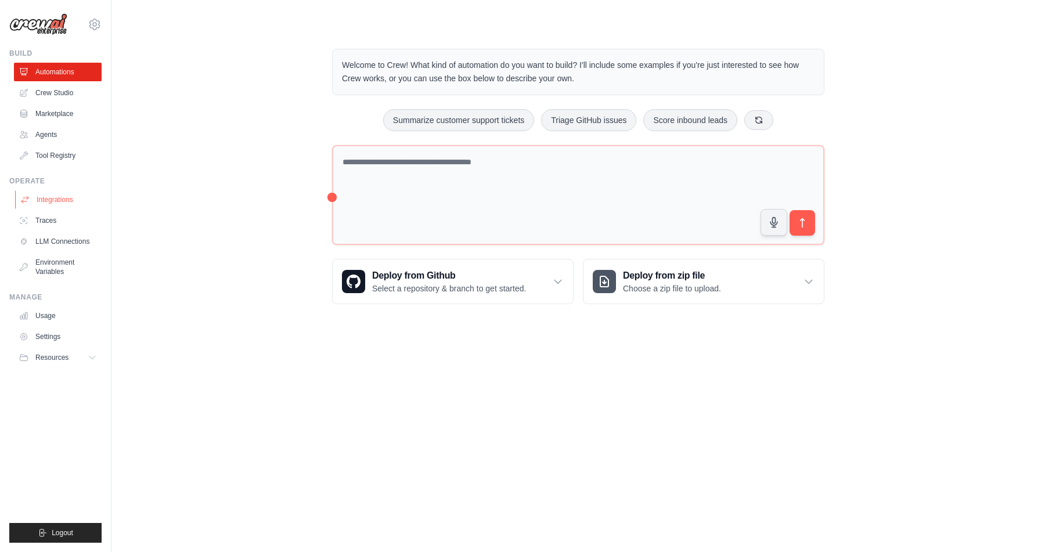
click at [64, 198] on link "Integrations" at bounding box center [59, 199] width 88 height 19
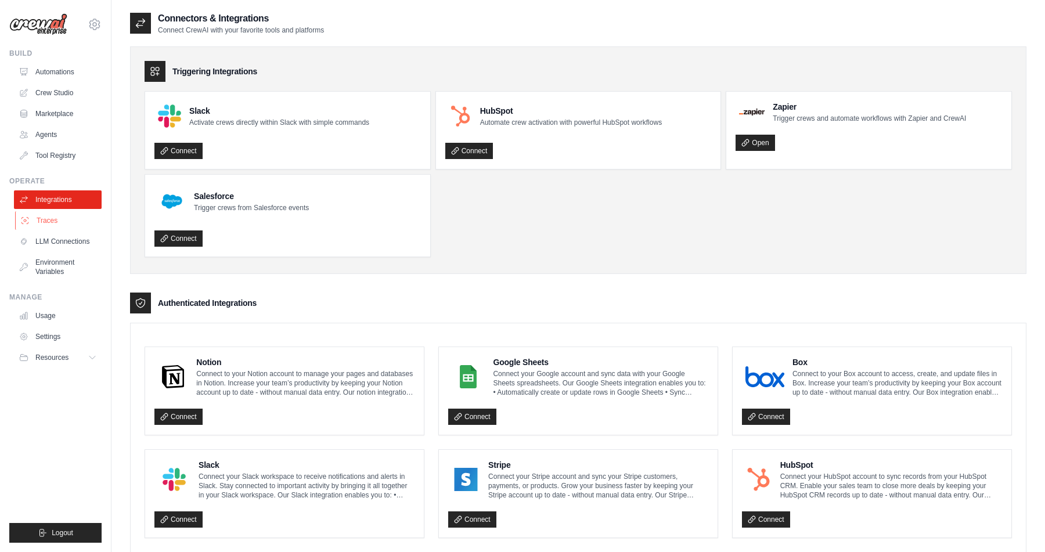
click at [55, 221] on link "Traces" at bounding box center [59, 220] width 88 height 19
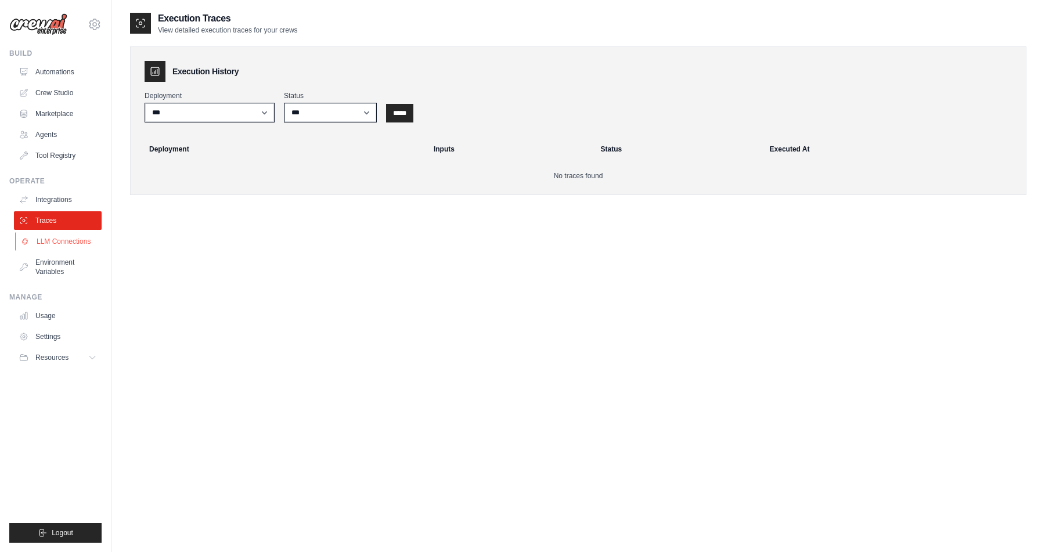
click at [69, 243] on link "LLM Connections" at bounding box center [59, 241] width 88 height 19
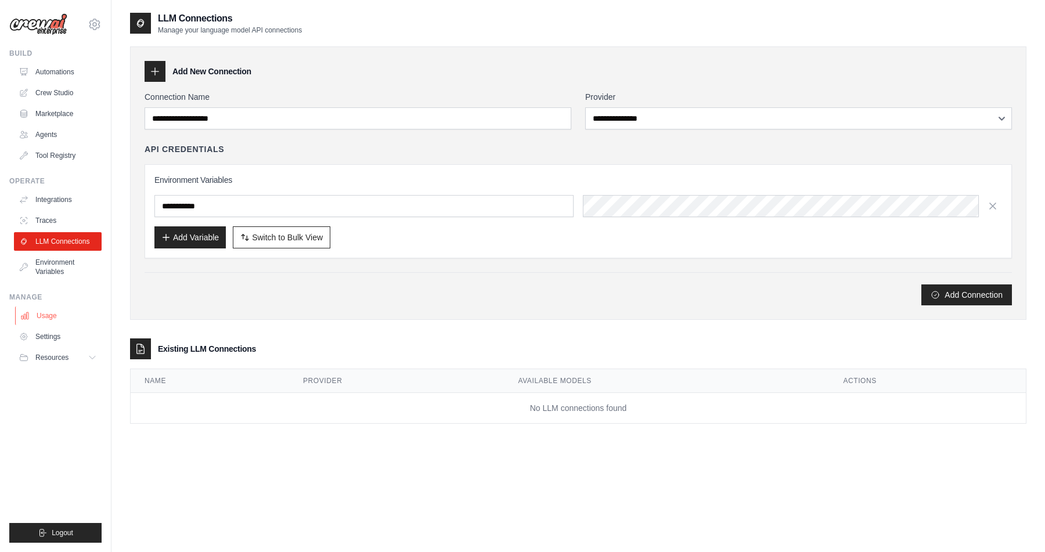
click at [53, 316] on link "Usage" at bounding box center [59, 315] width 88 height 19
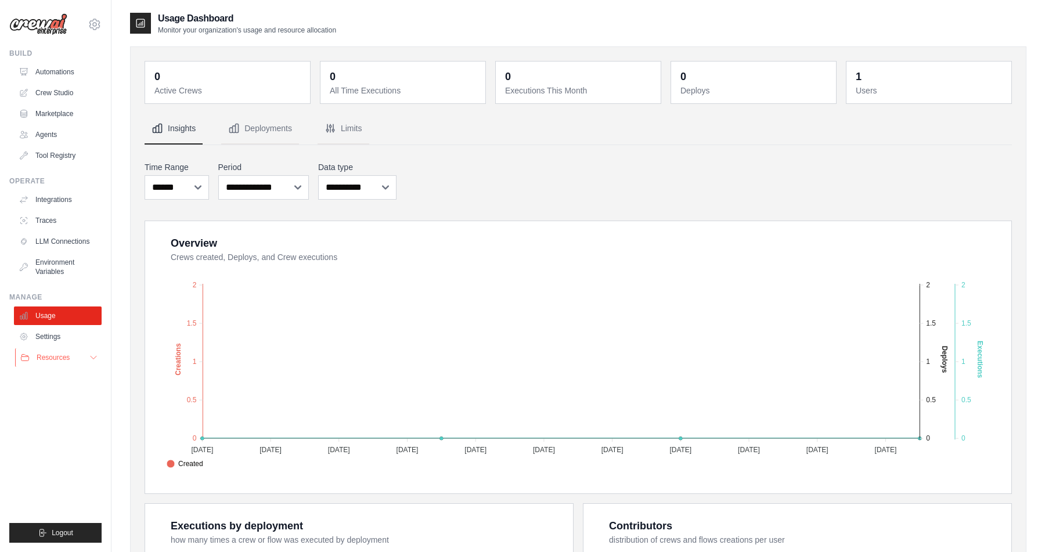
click at [69, 358] on span "Resources" at bounding box center [53, 357] width 33 height 9
click at [54, 73] on link "Automations" at bounding box center [59, 72] width 88 height 19
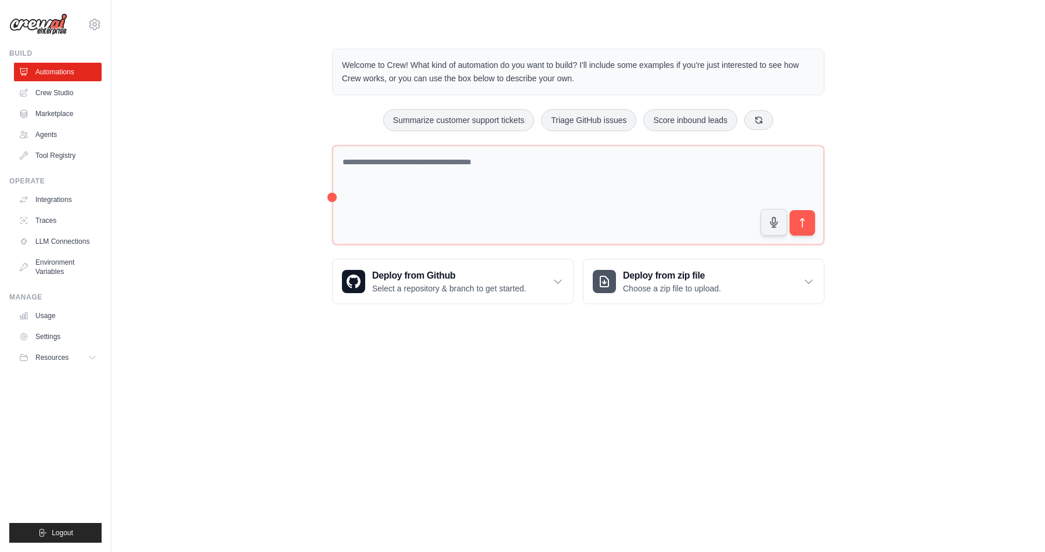
click at [393, 75] on p "Welcome to Crew! What kind of automation do you want to build? I'll include som…" at bounding box center [578, 72] width 472 height 27
click at [55, 95] on link "Crew Studio" at bounding box center [59, 93] width 88 height 19
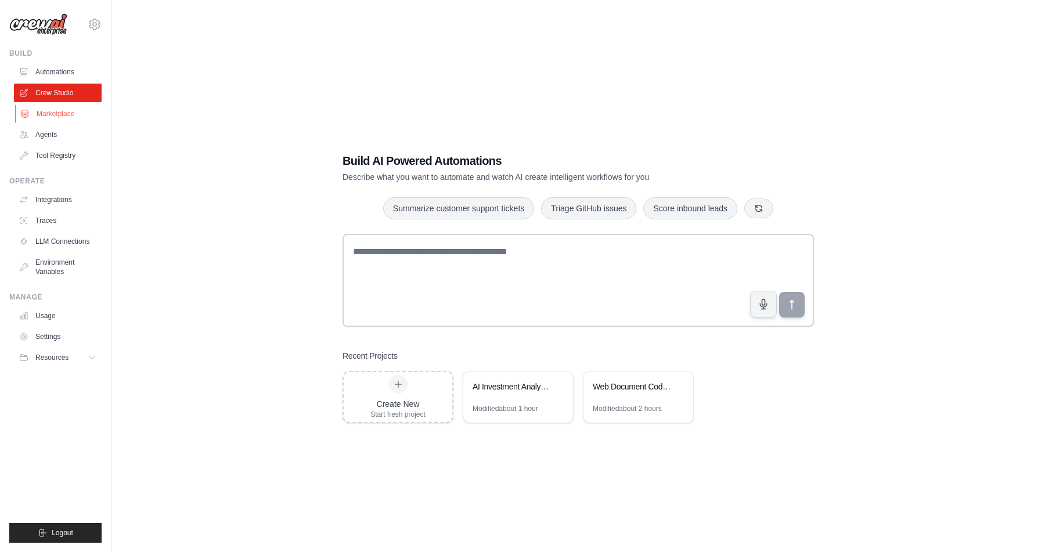
click at [56, 115] on link "Marketplace" at bounding box center [59, 113] width 88 height 19
